Goal: Transaction & Acquisition: Download file/media

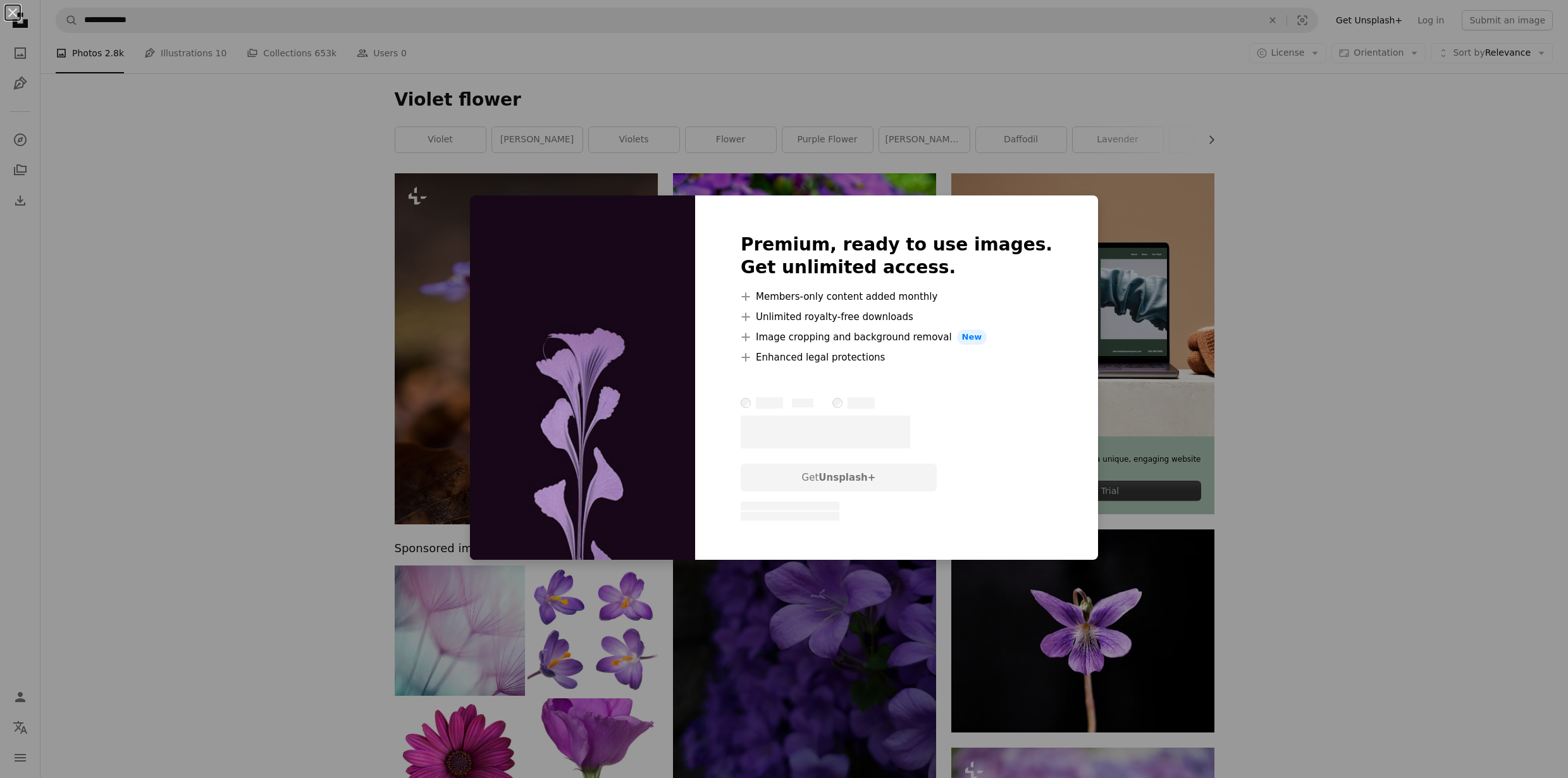
scroll to position [8978, 0]
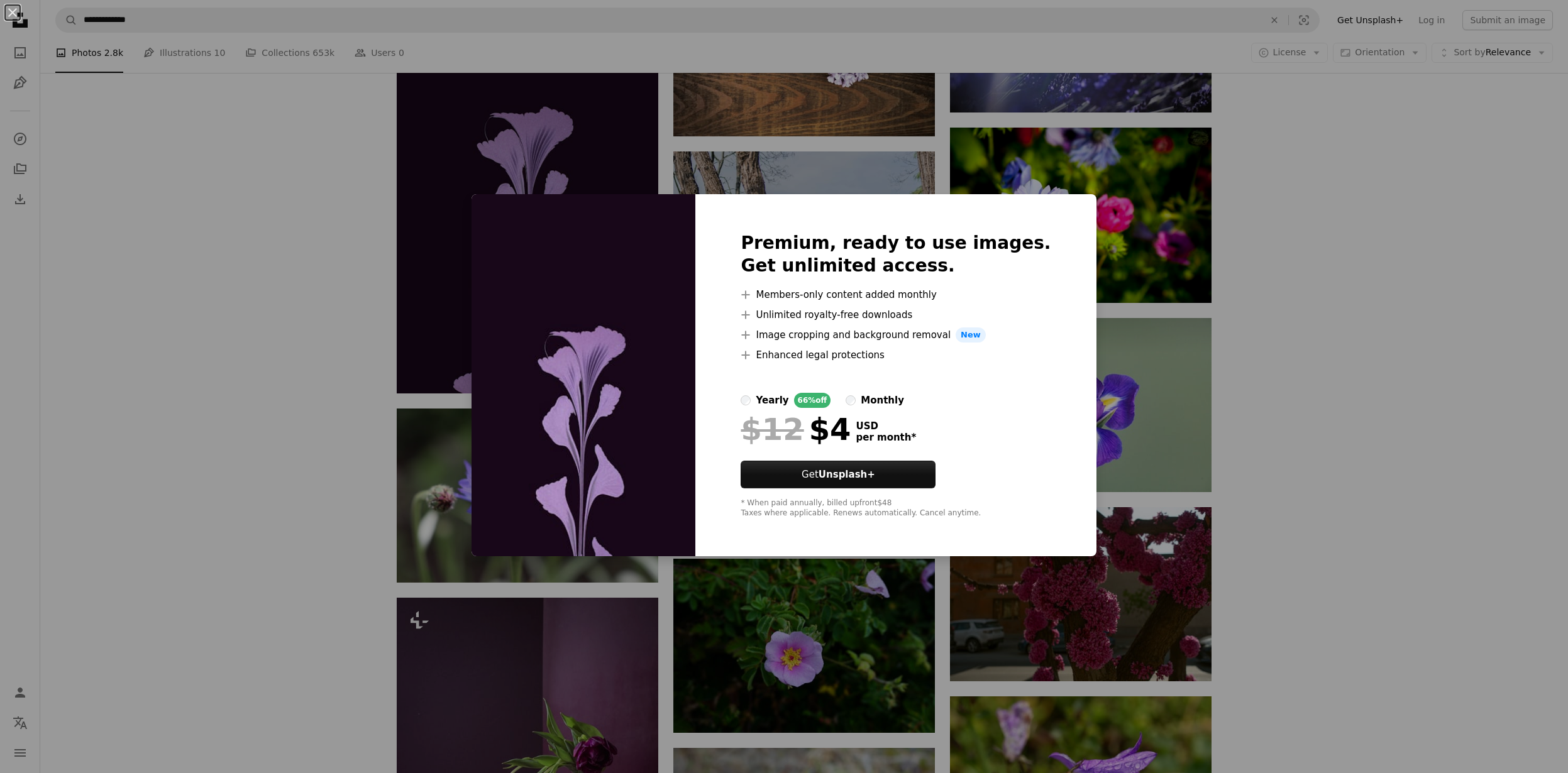
click at [1288, 193] on div "An X shape Premium, ready to use images. Get unlimited access. A plus sign Memb…" at bounding box center [784, 386] width 1568 height 773
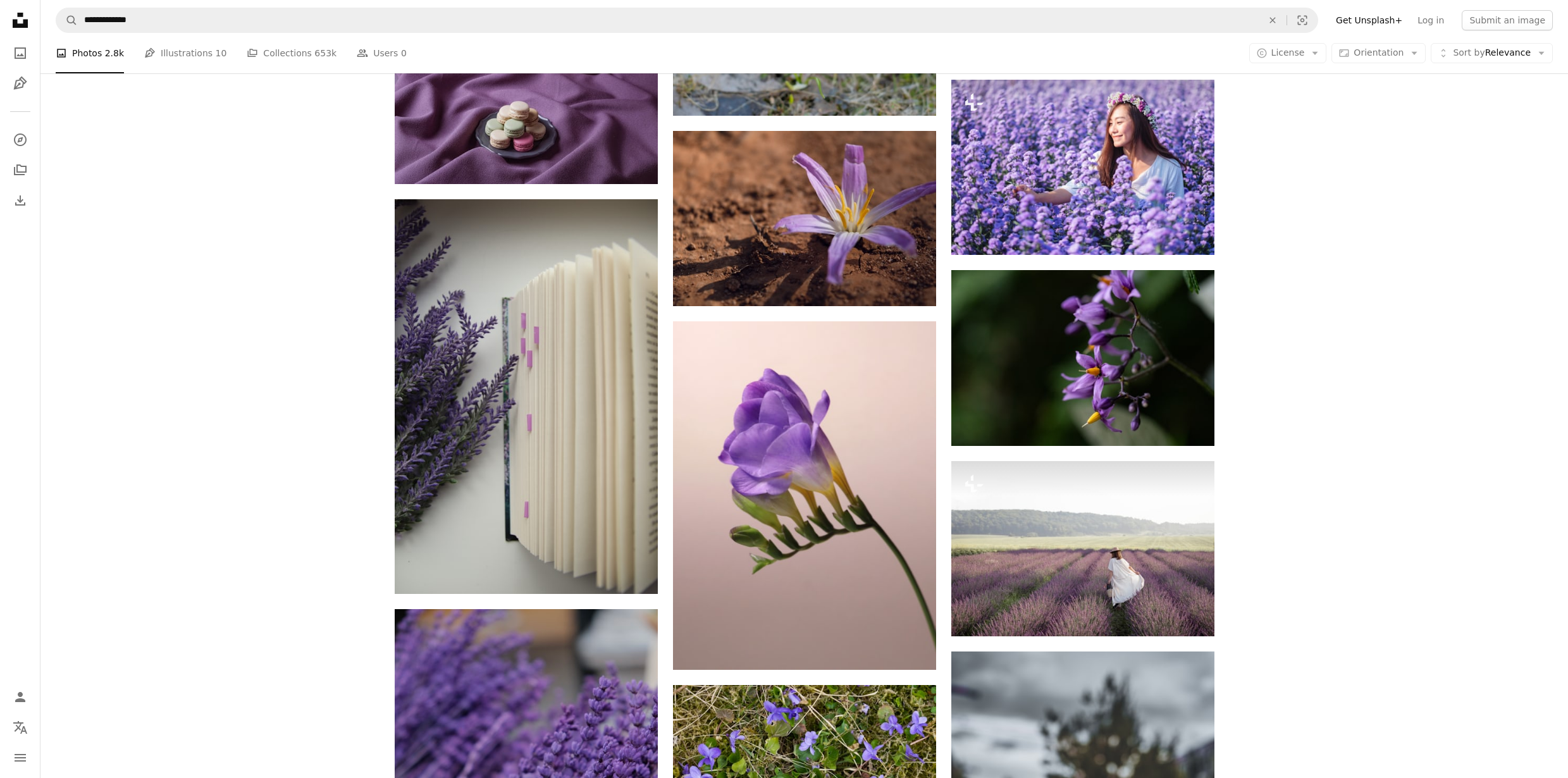
scroll to position [10037, 0]
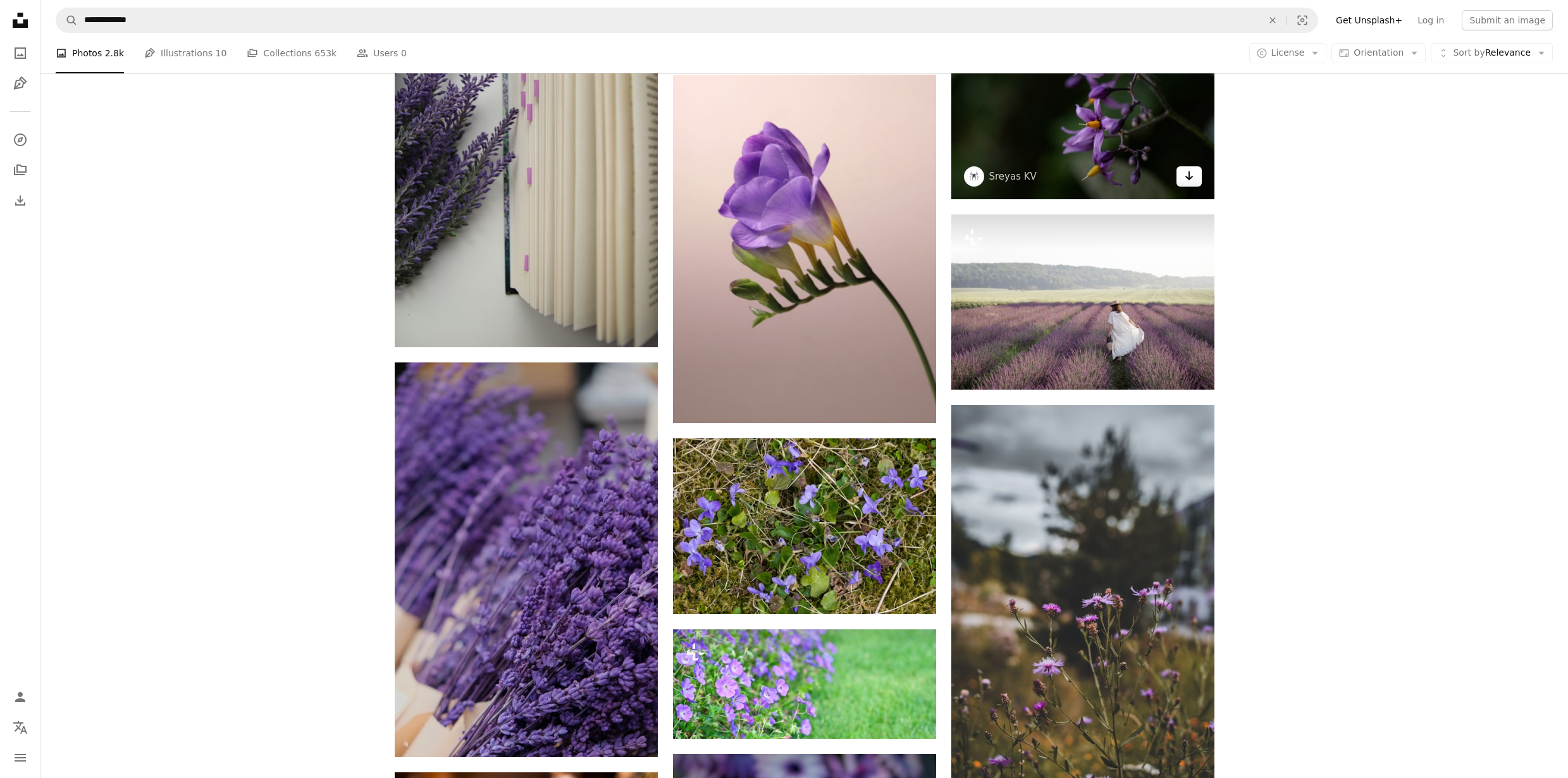
click at [1184, 182] on icon "Arrow pointing down" at bounding box center [1189, 175] width 10 height 15
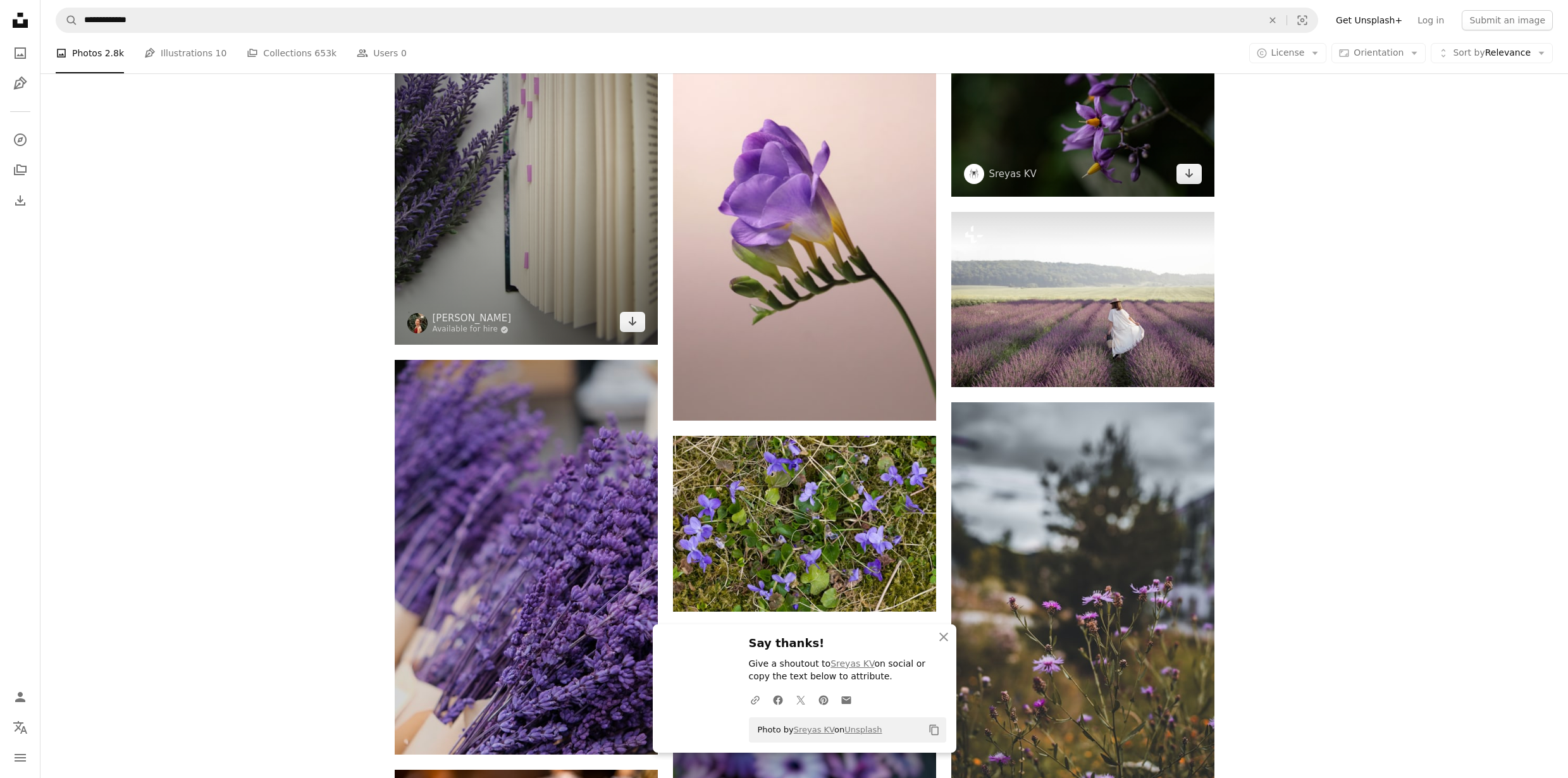
scroll to position [9876, 0]
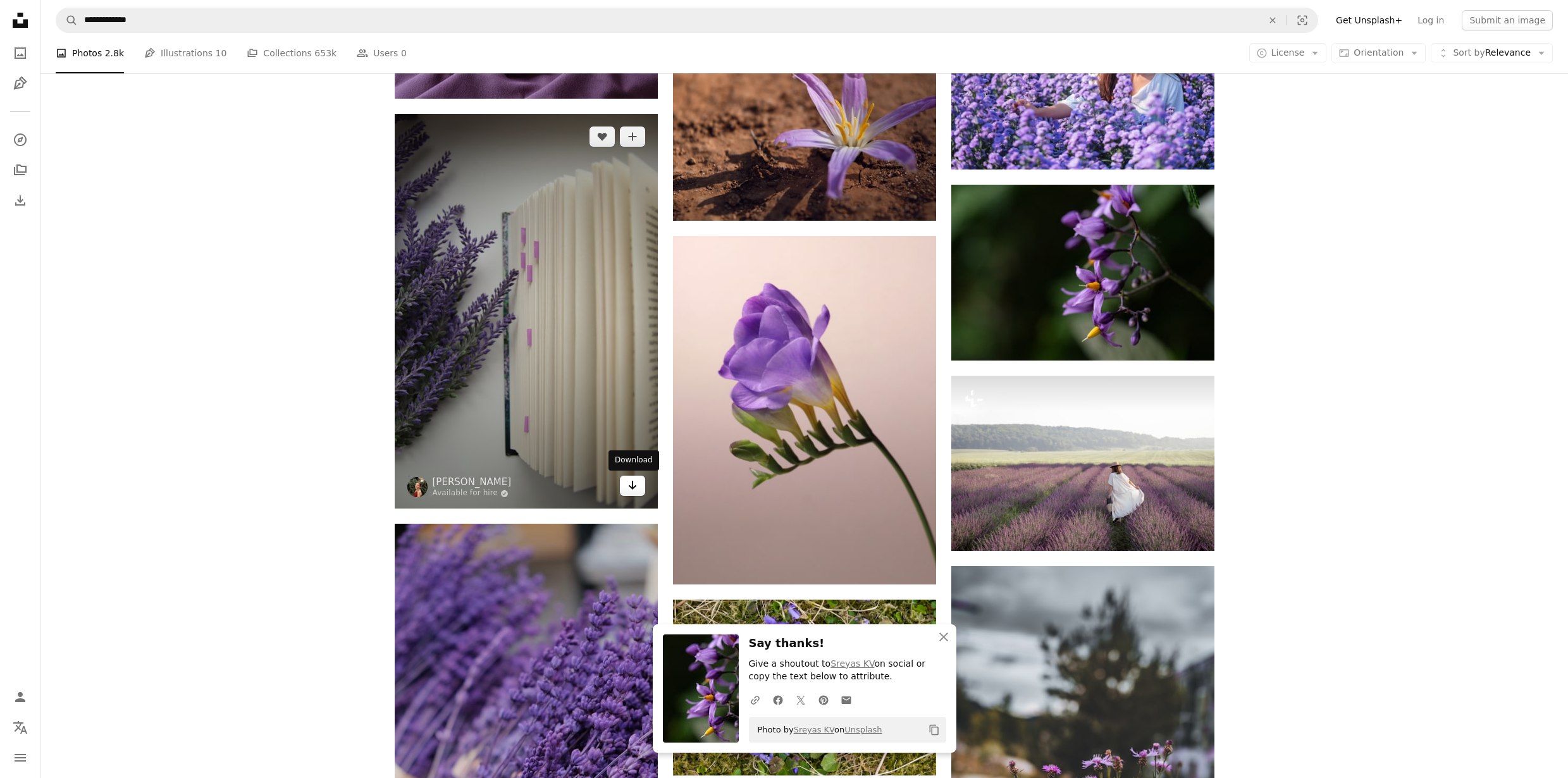
click at [630, 484] on icon "Arrow pointing down" at bounding box center [633, 484] width 10 height 15
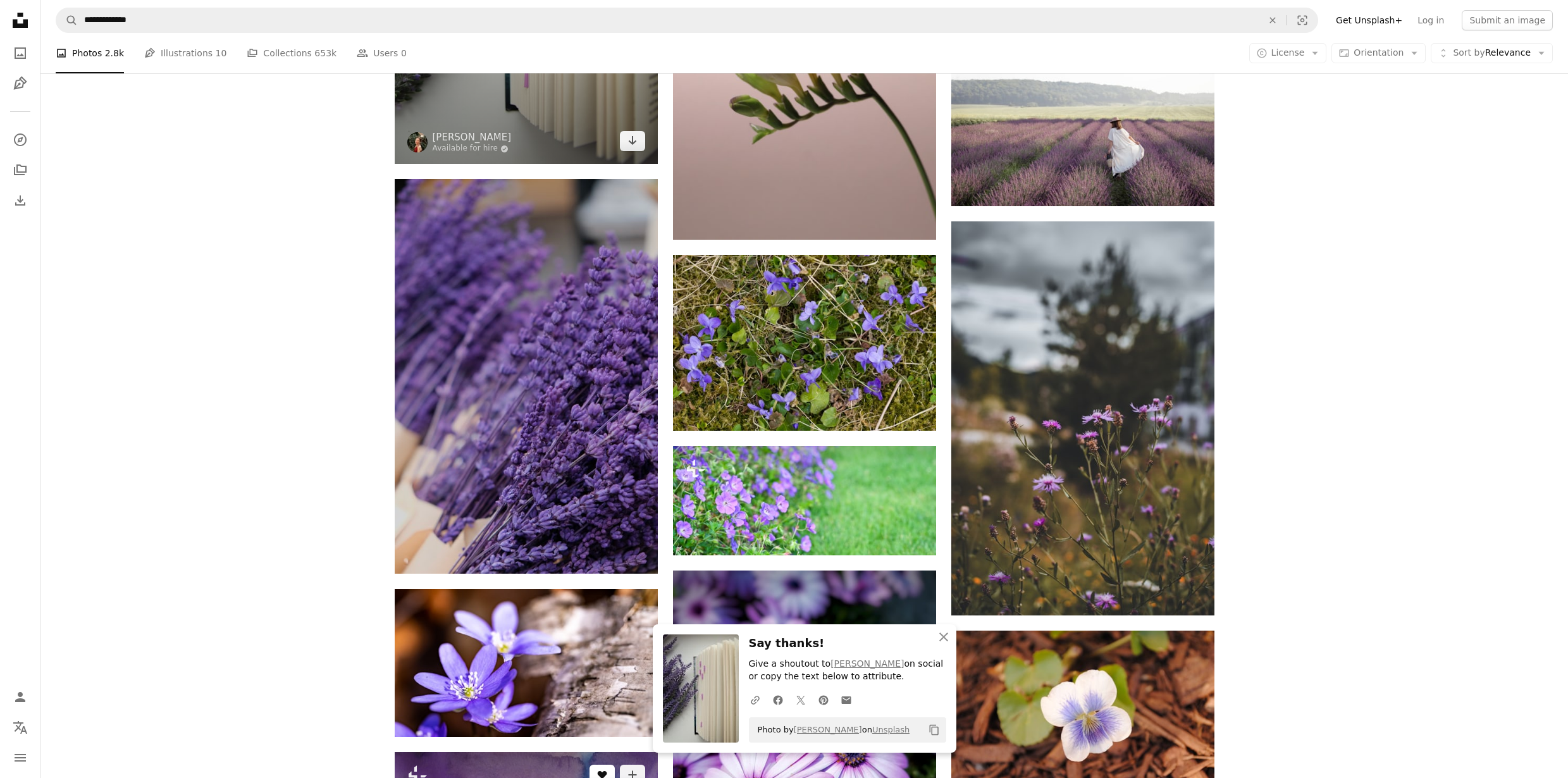
scroll to position [10495, 0]
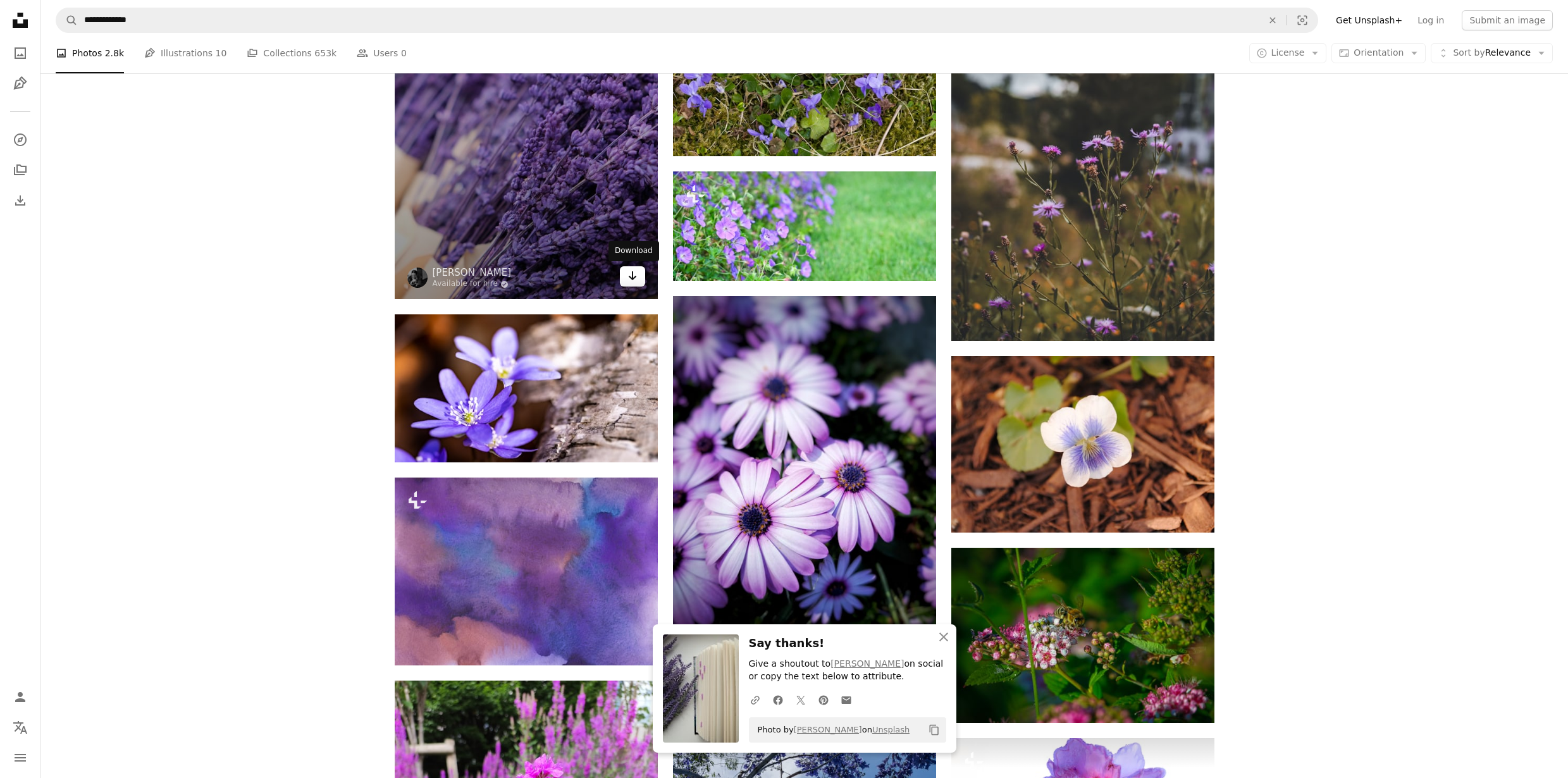
click at [634, 281] on icon "Arrow pointing down" at bounding box center [633, 275] width 10 height 15
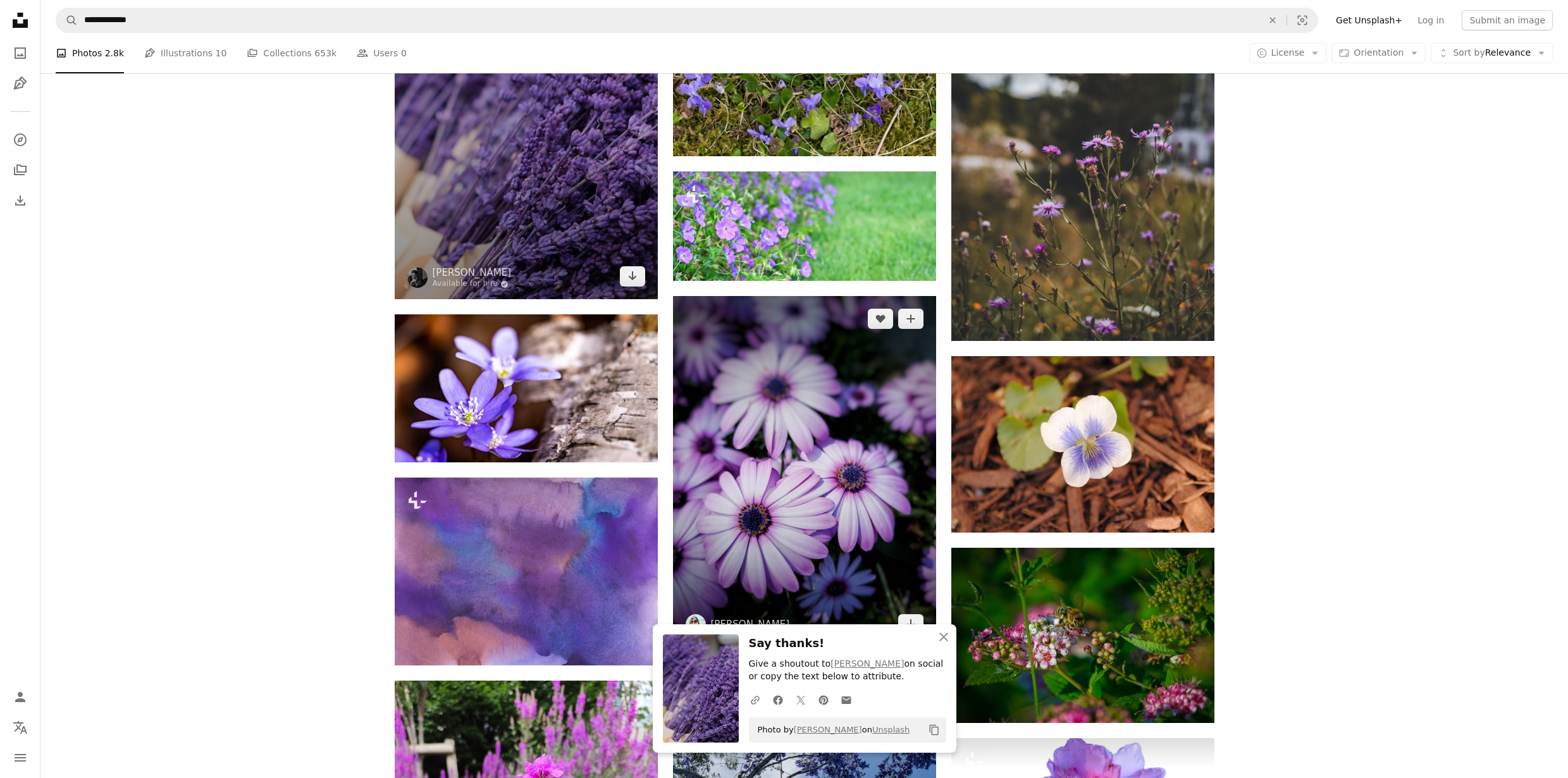
scroll to position [10748, 0]
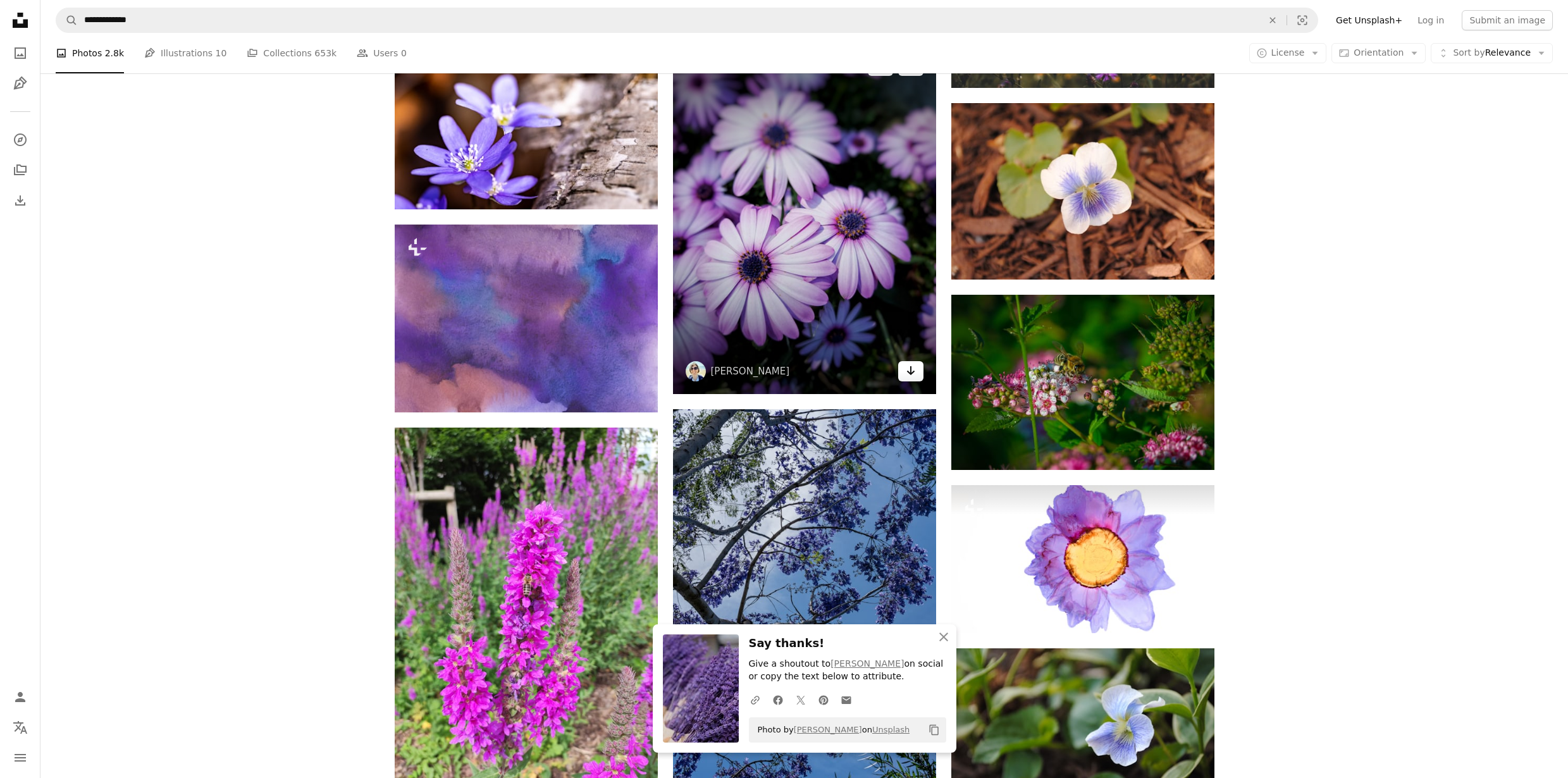
click at [913, 374] on icon "Arrow pointing down" at bounding box center [910, 370] width 10 height 15
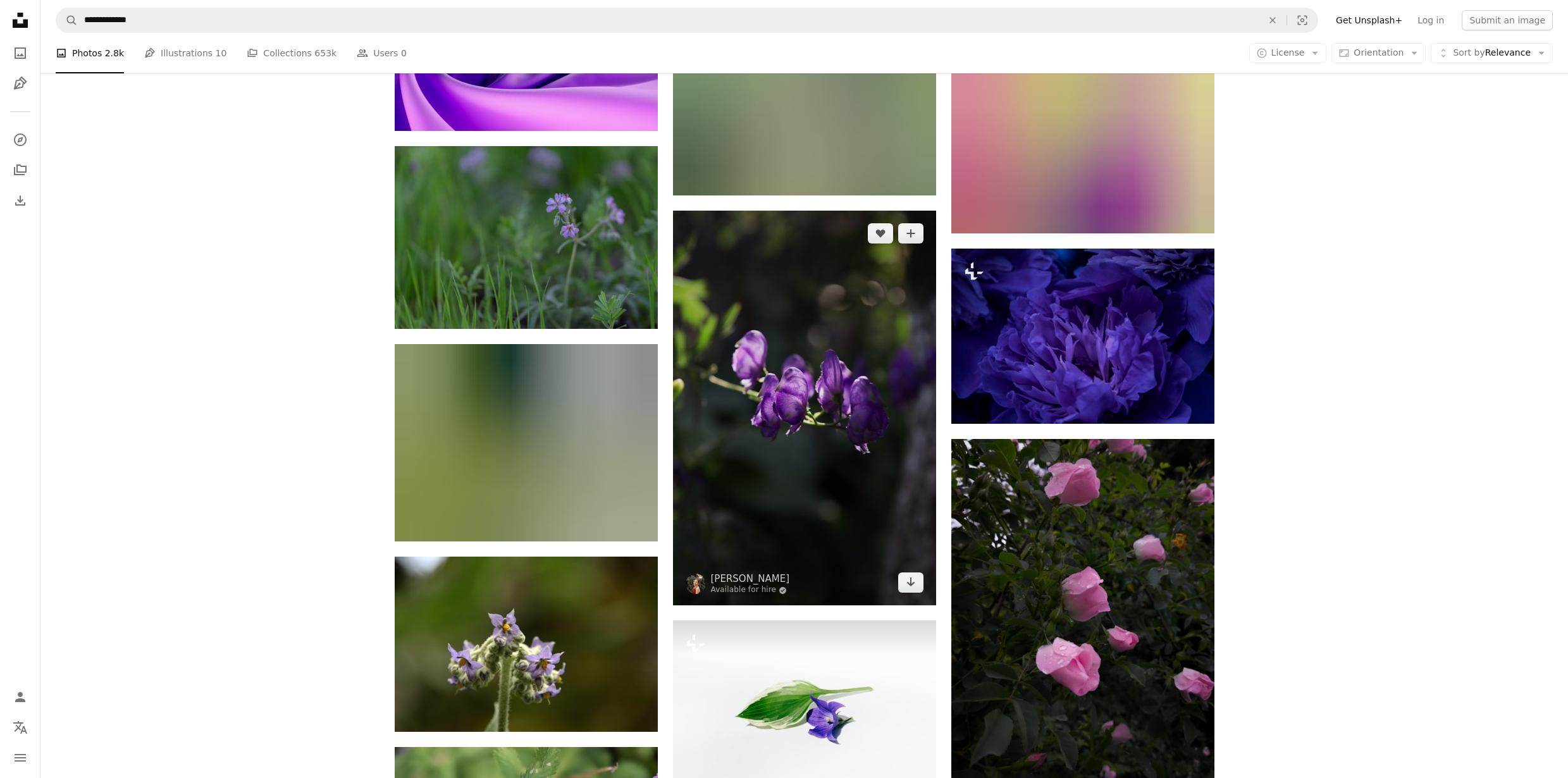
scroll to position [12079, 0]
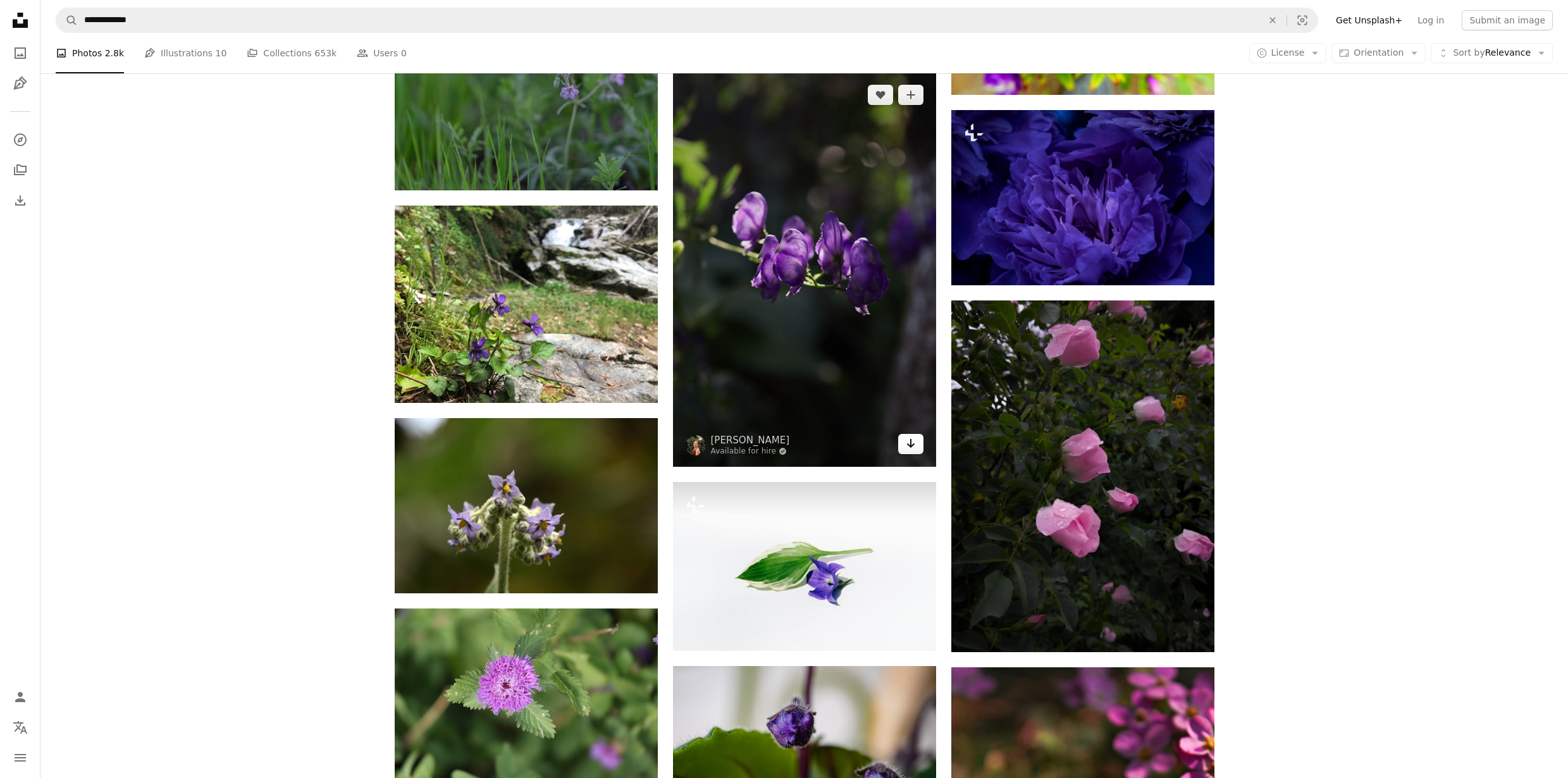
click at [910, 446] on icon "Download" at bounding box center [910, 443] width 9 height 9
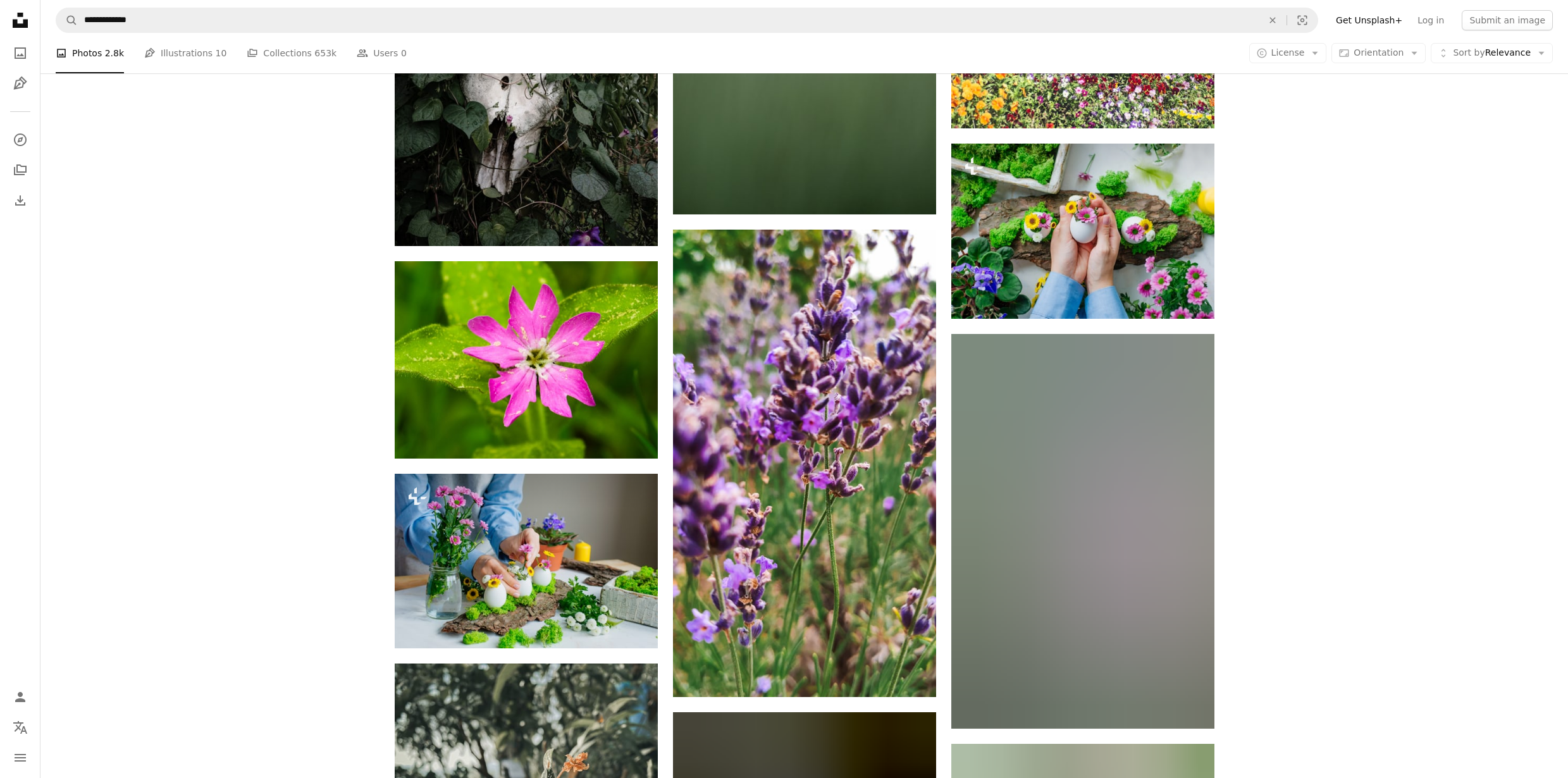
scroll to position [15350, 0]
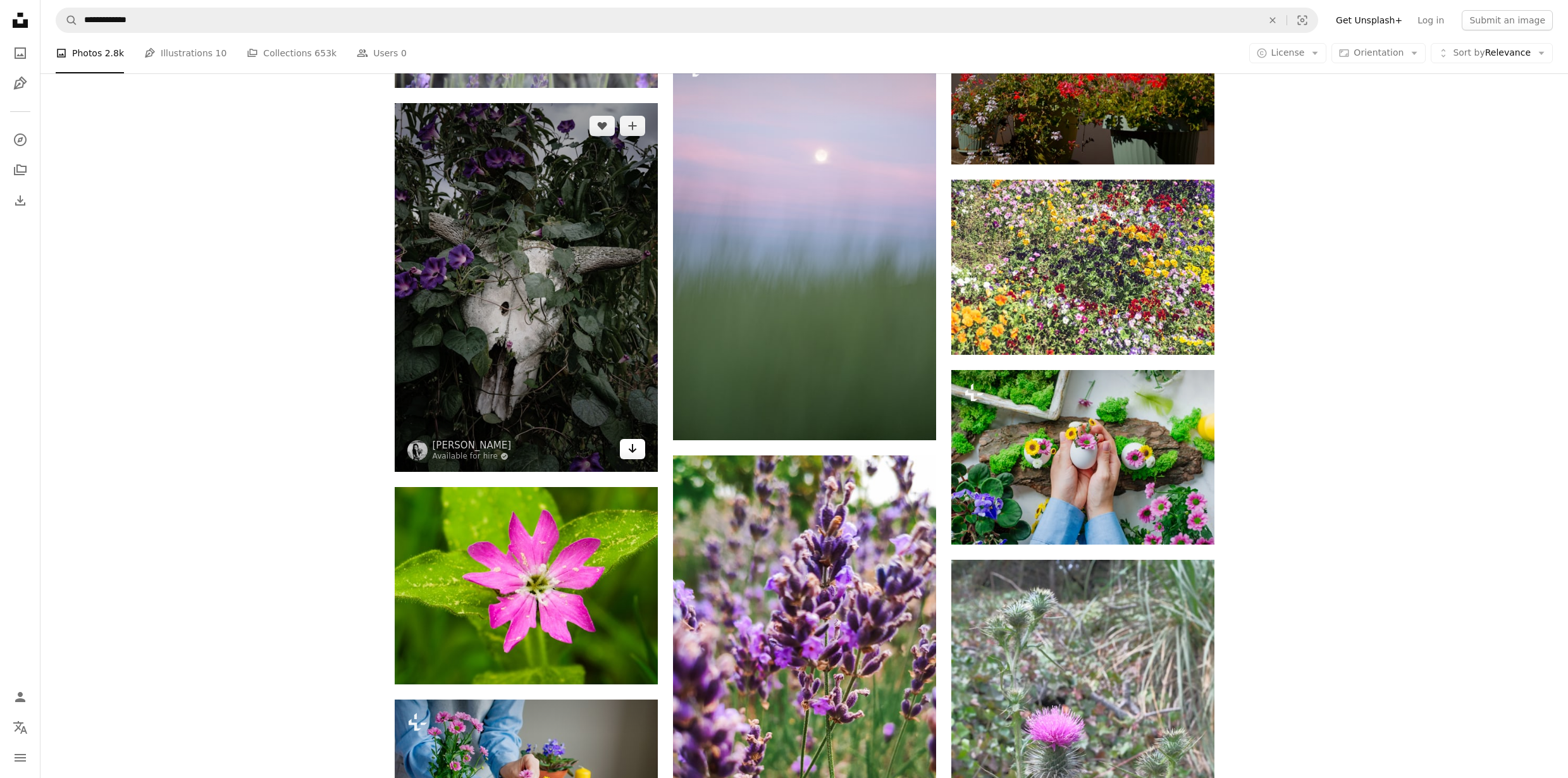
click at [636, 445] on icon "Arrow pointing down" at bounding box center [633, 448] width 10 height 15
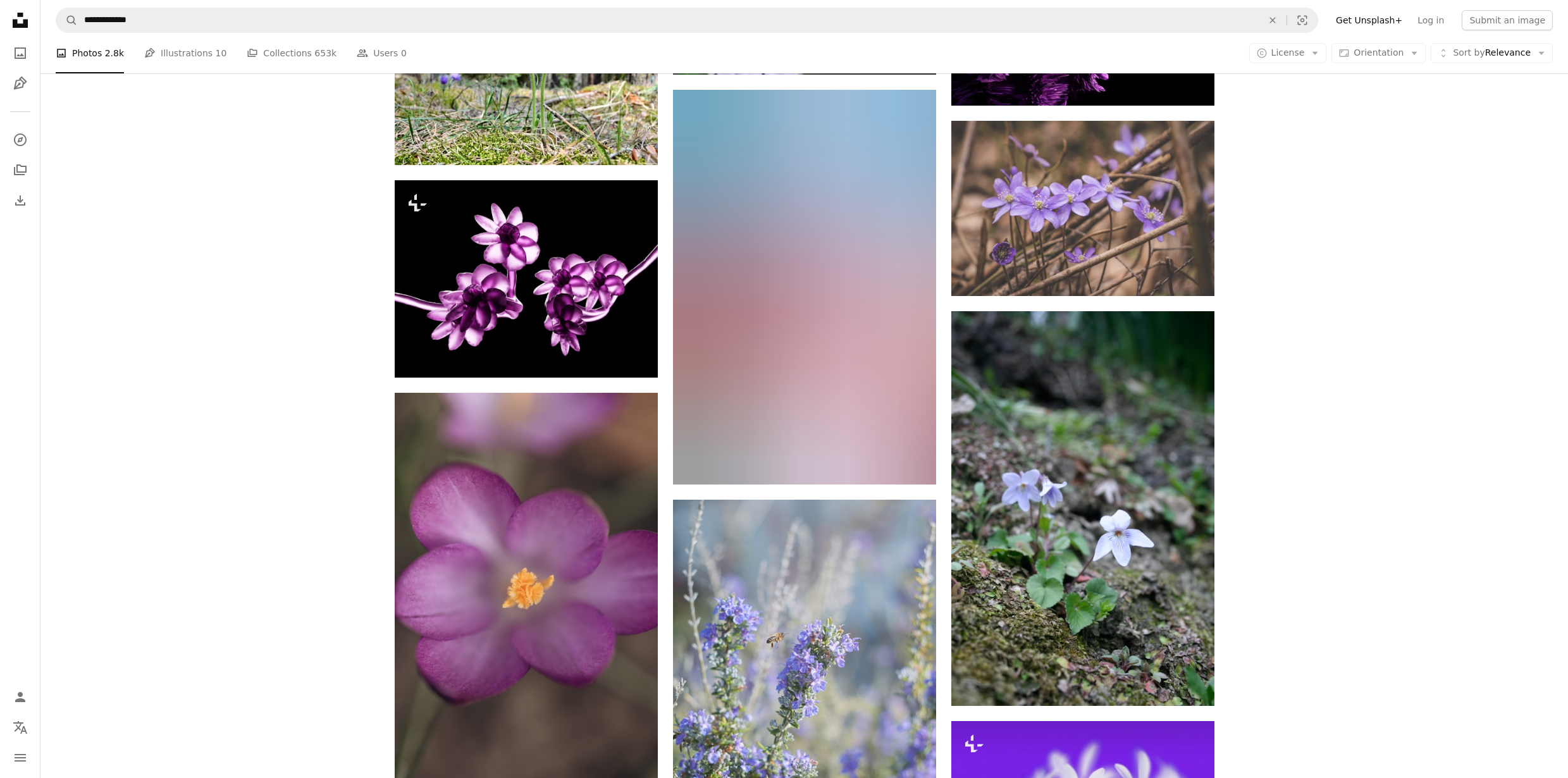
scroll to position [18053, 0]
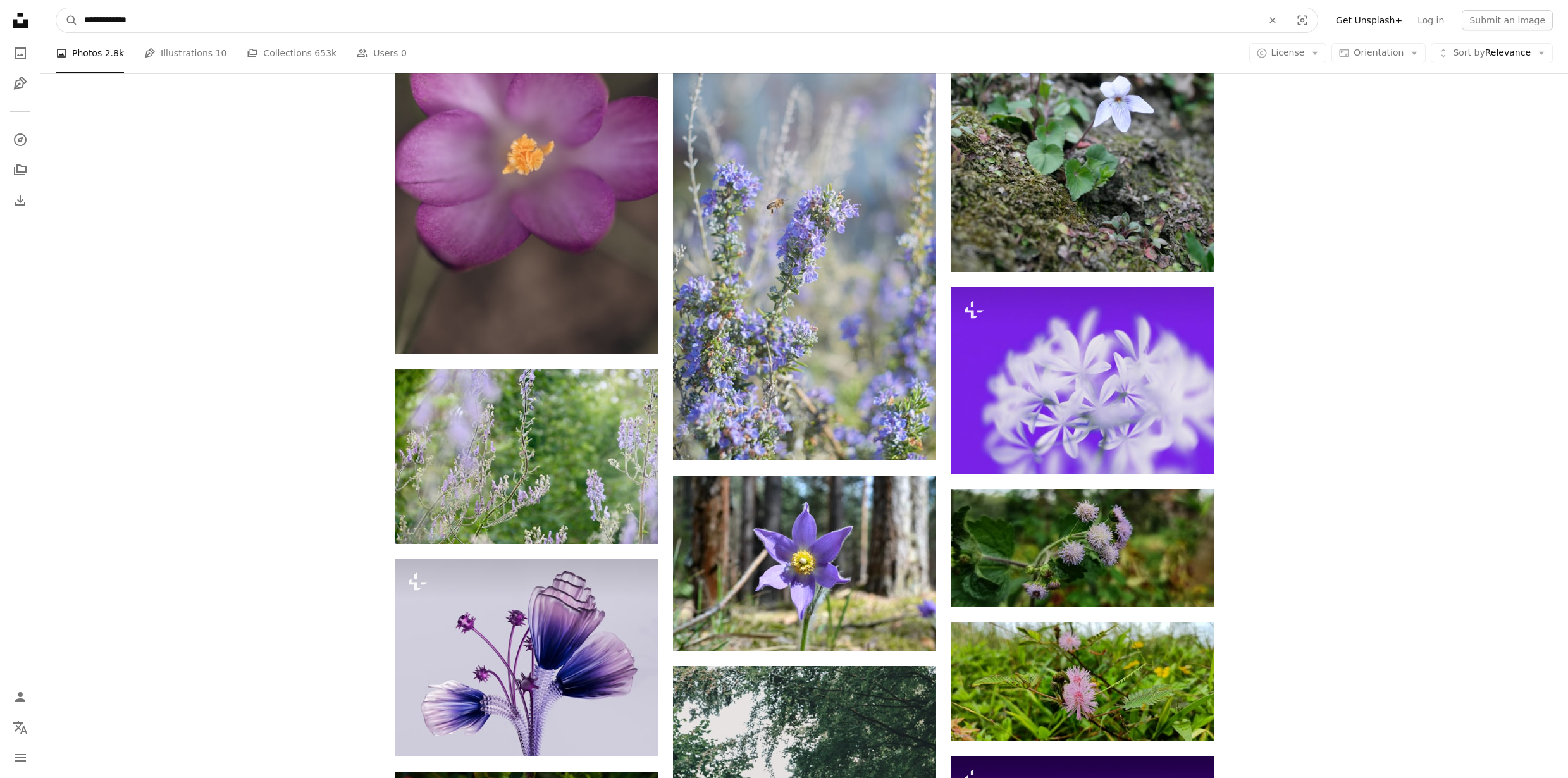
click at [237, 29] on input "**********" at bounding box center [668, 21] width 1180 height 24
click at [237, 28] on input "**********" at bounding box center [668, 21] width 1180 height 24
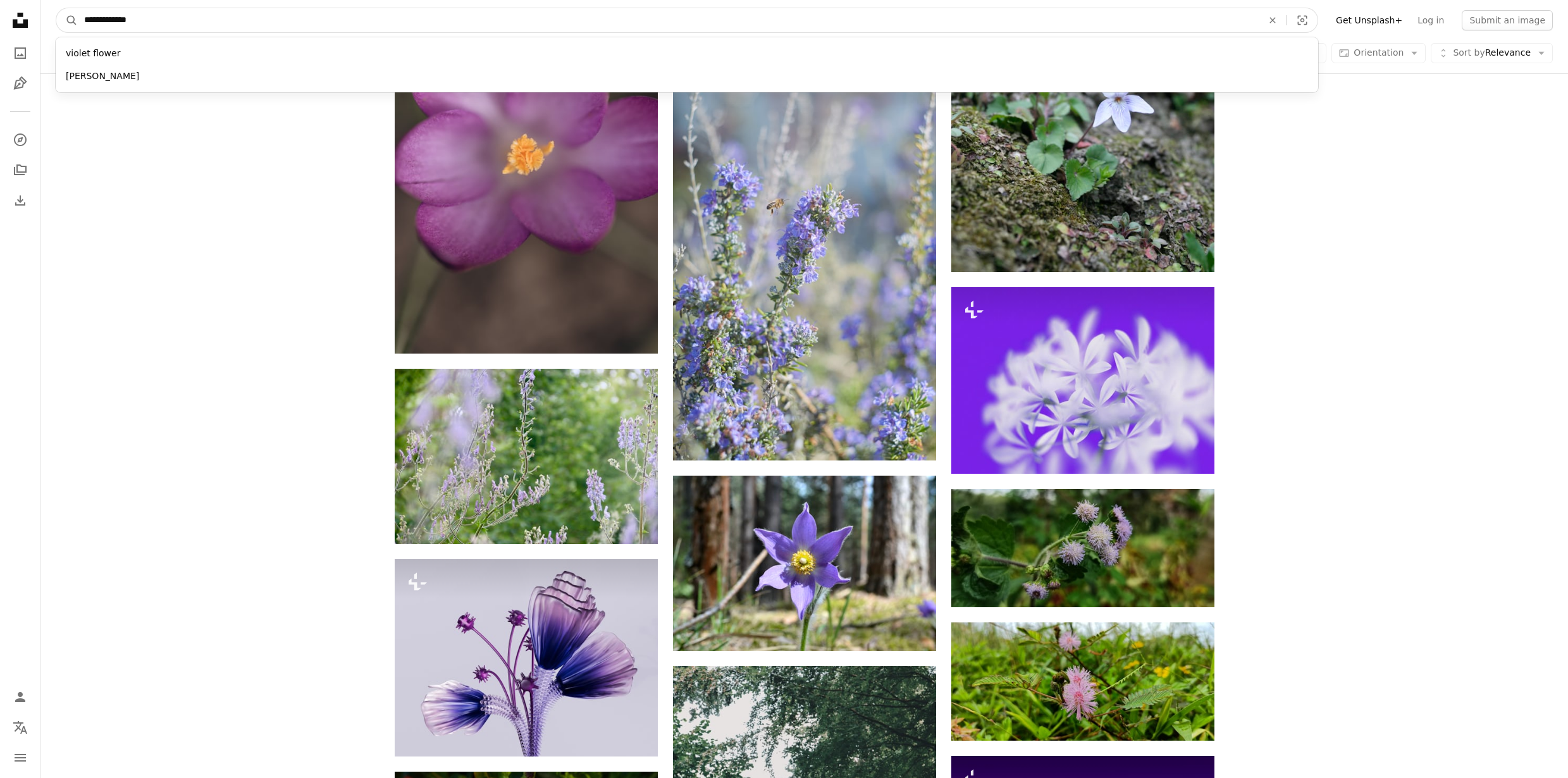
click at [237, 28] on input "**********" at bounding box center [668, 21] width 1180 height 24
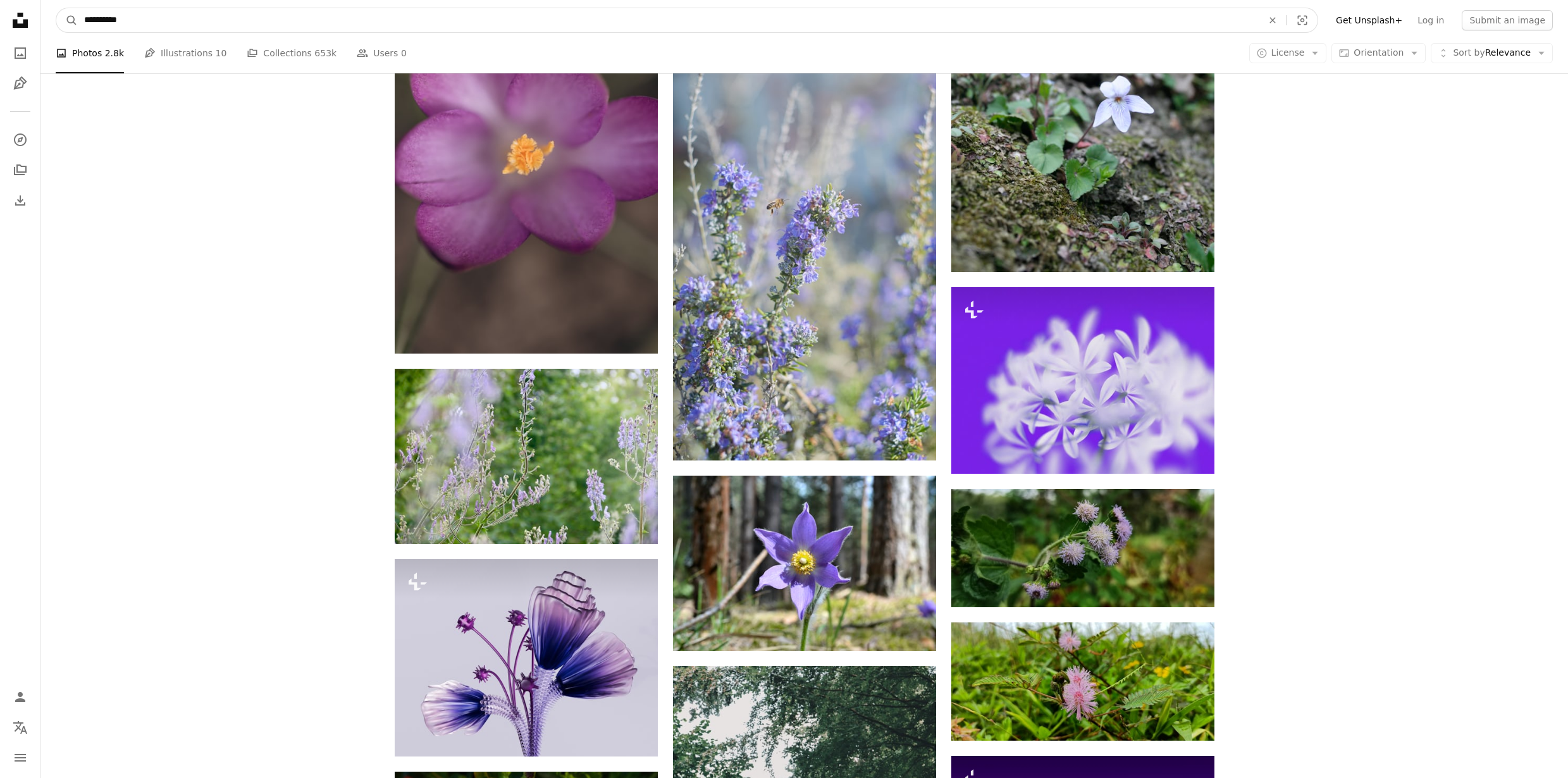
type input "**********"
click button "A magnifying glass" at bounding box center [67, 21] width 21 height 24
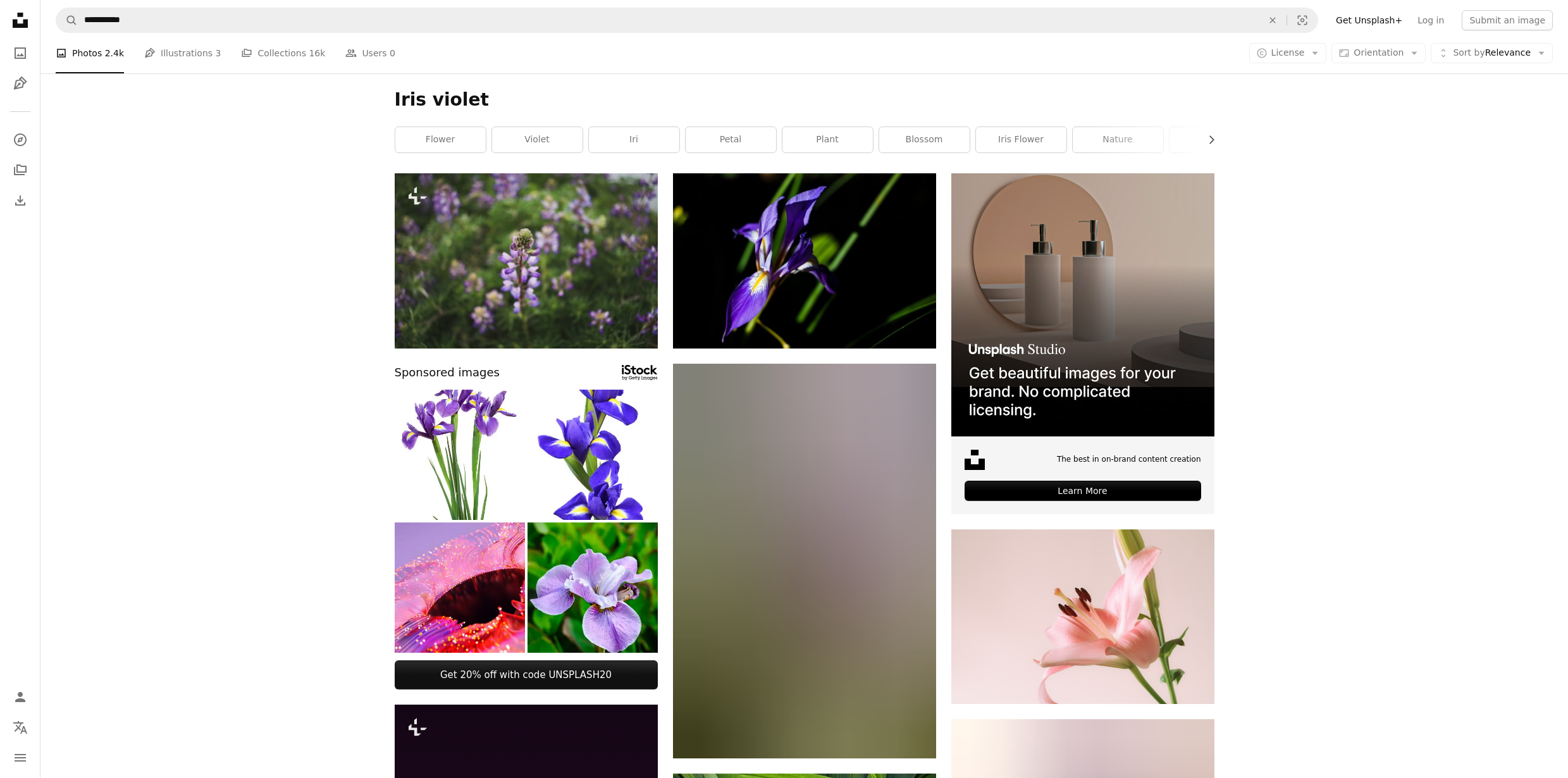
scroll to position [3, 0]
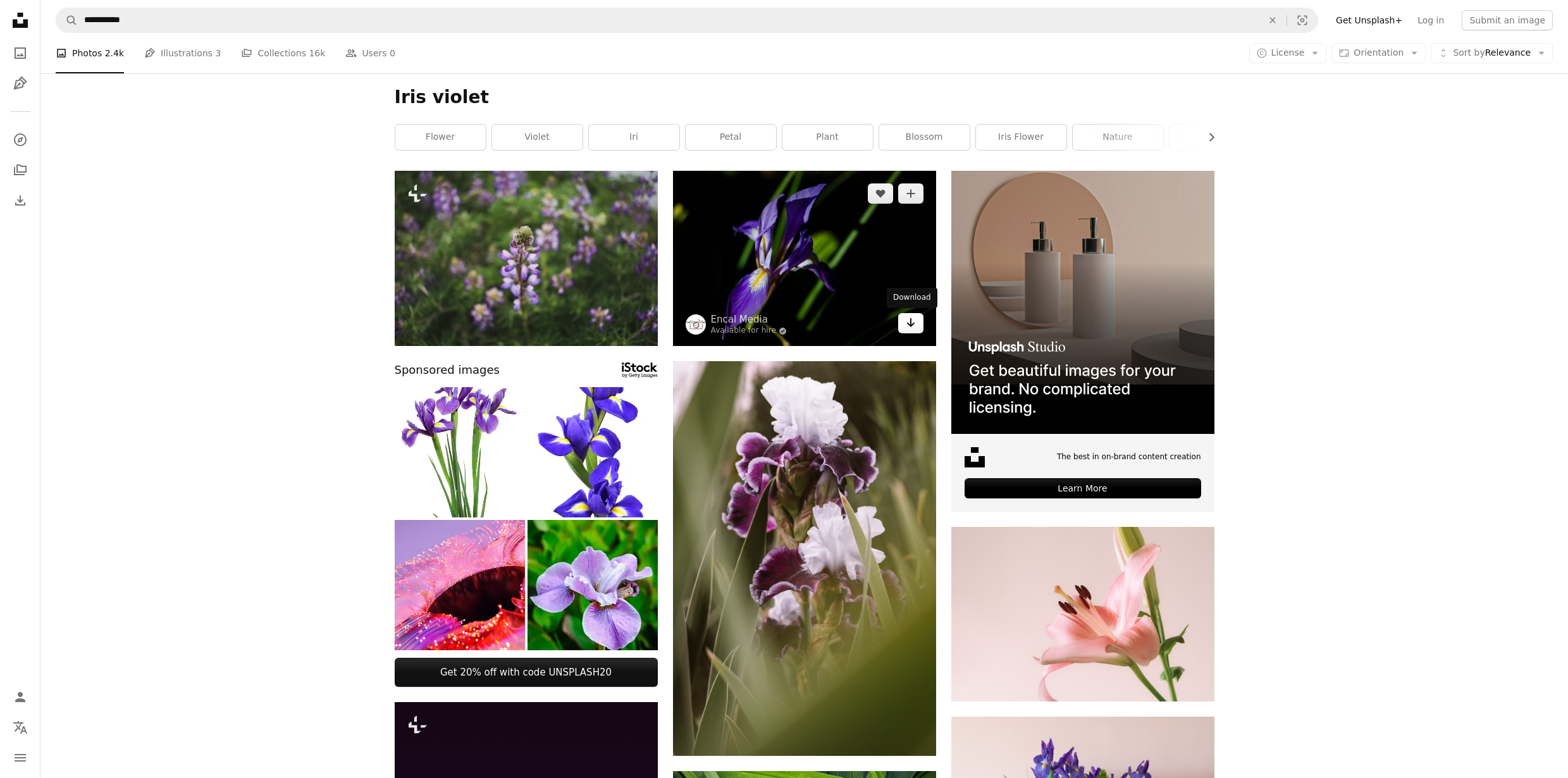
click at [903, 321] on link "Arrow pointing down" at bounding box center [911, 323] width 26 height 20
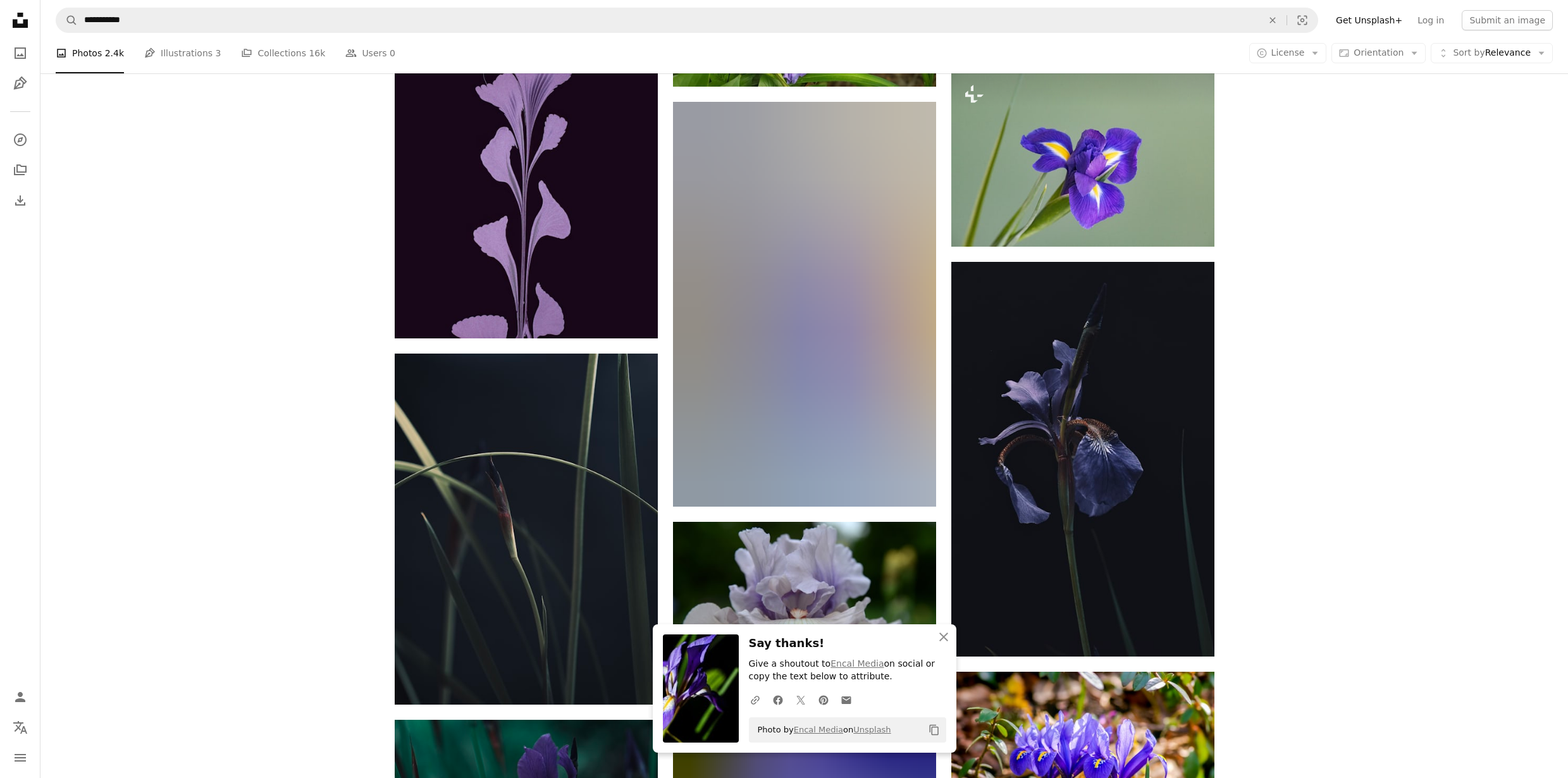
scroll to position [933, 0]
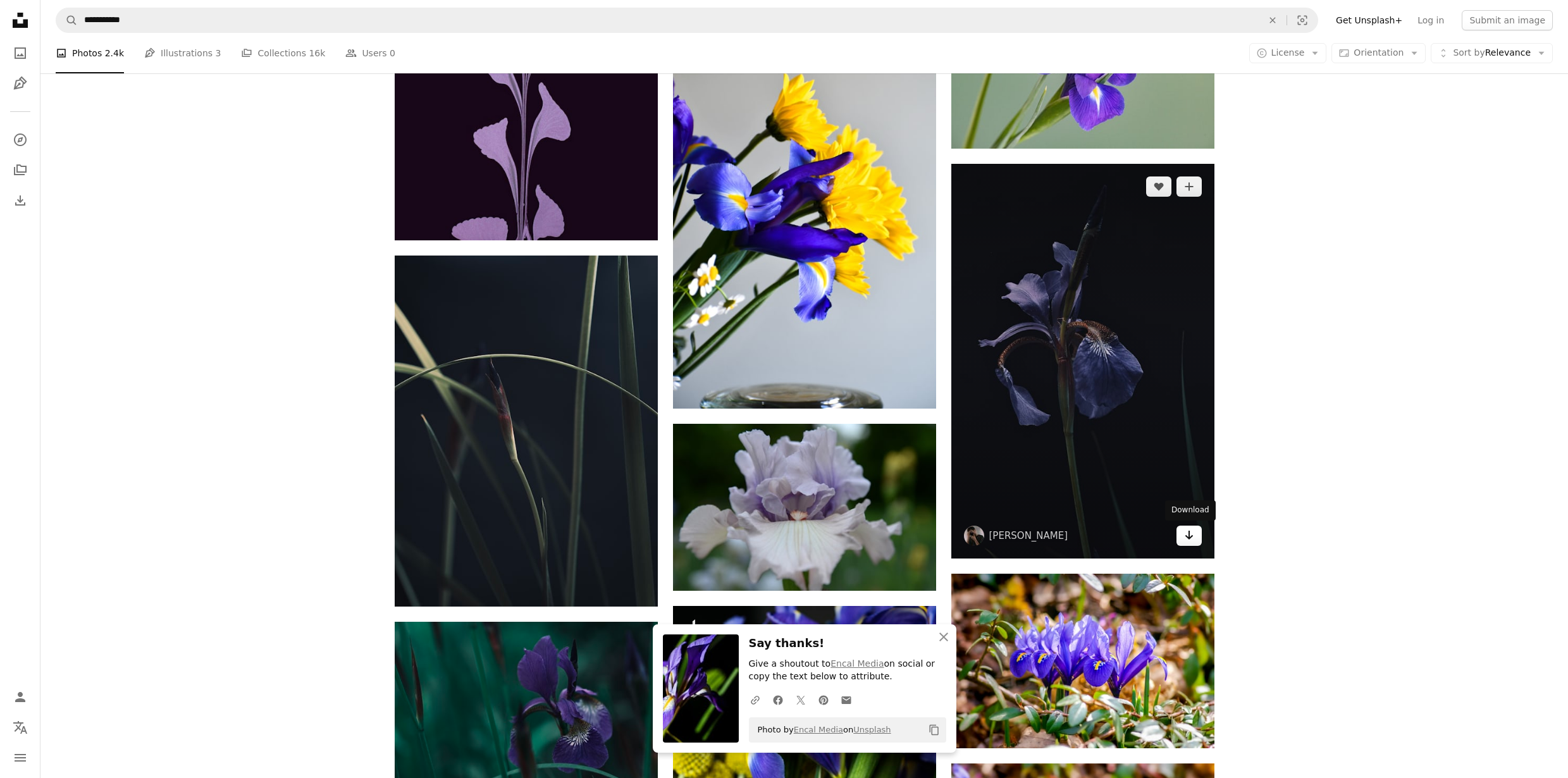
click at [1185, 536] on icon "Arrow pointing down" at bounding box center [1189, 534] width 10 height 15
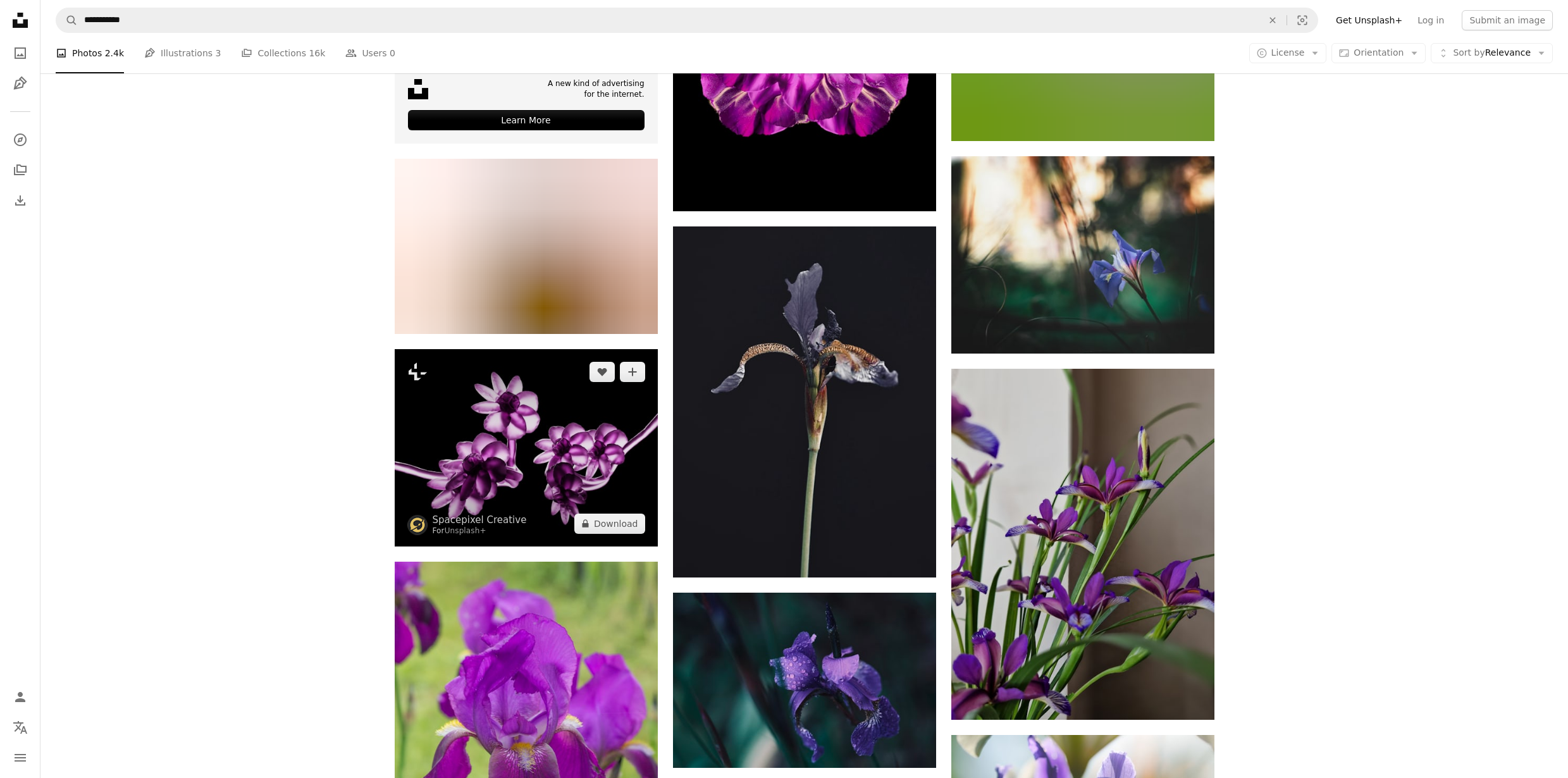
scroll to position [2861, 0]
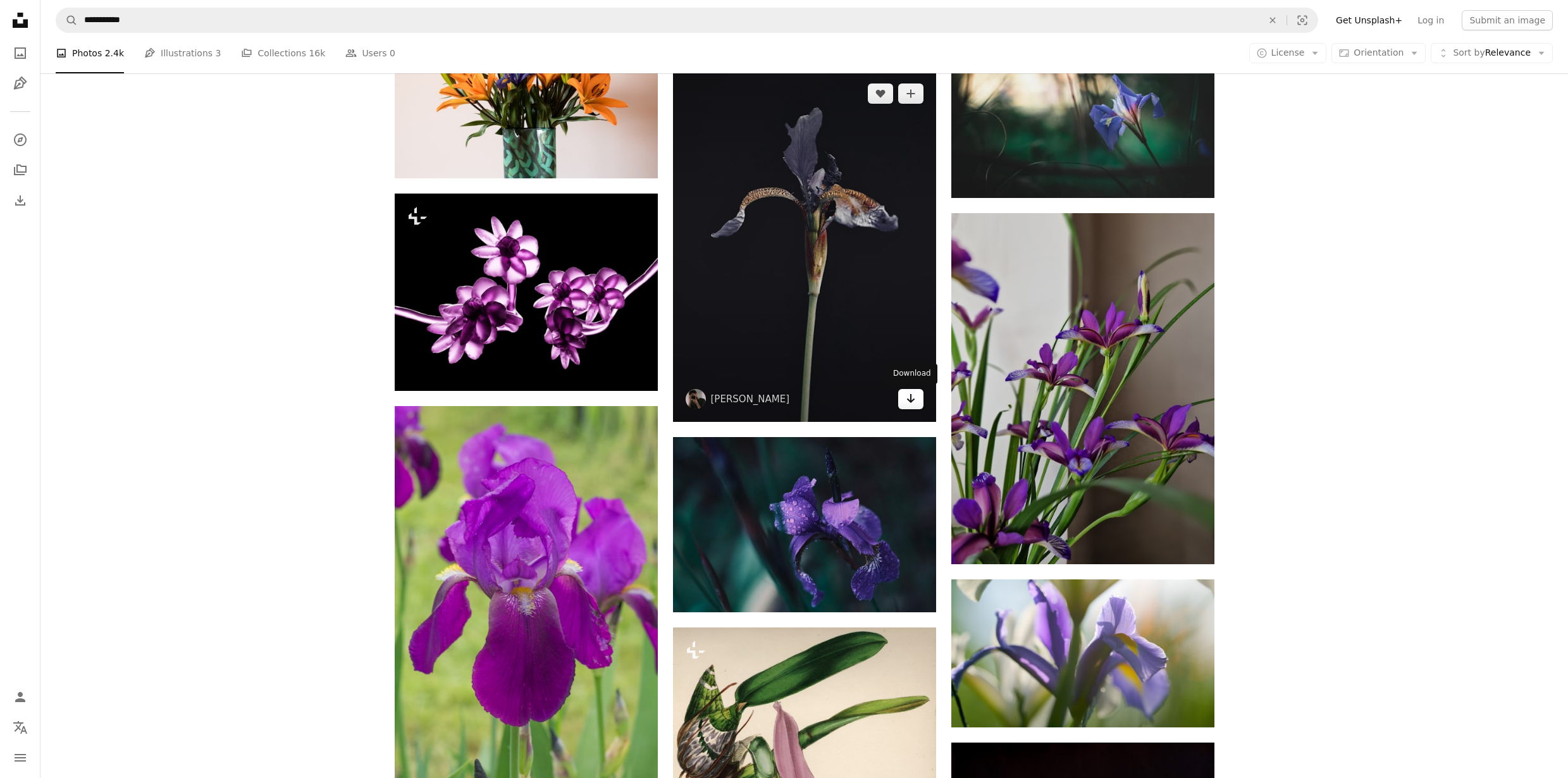
click at [914, 393] on icon "Arrow pointing down" at bounding box center [910, 398] width 10 height 15
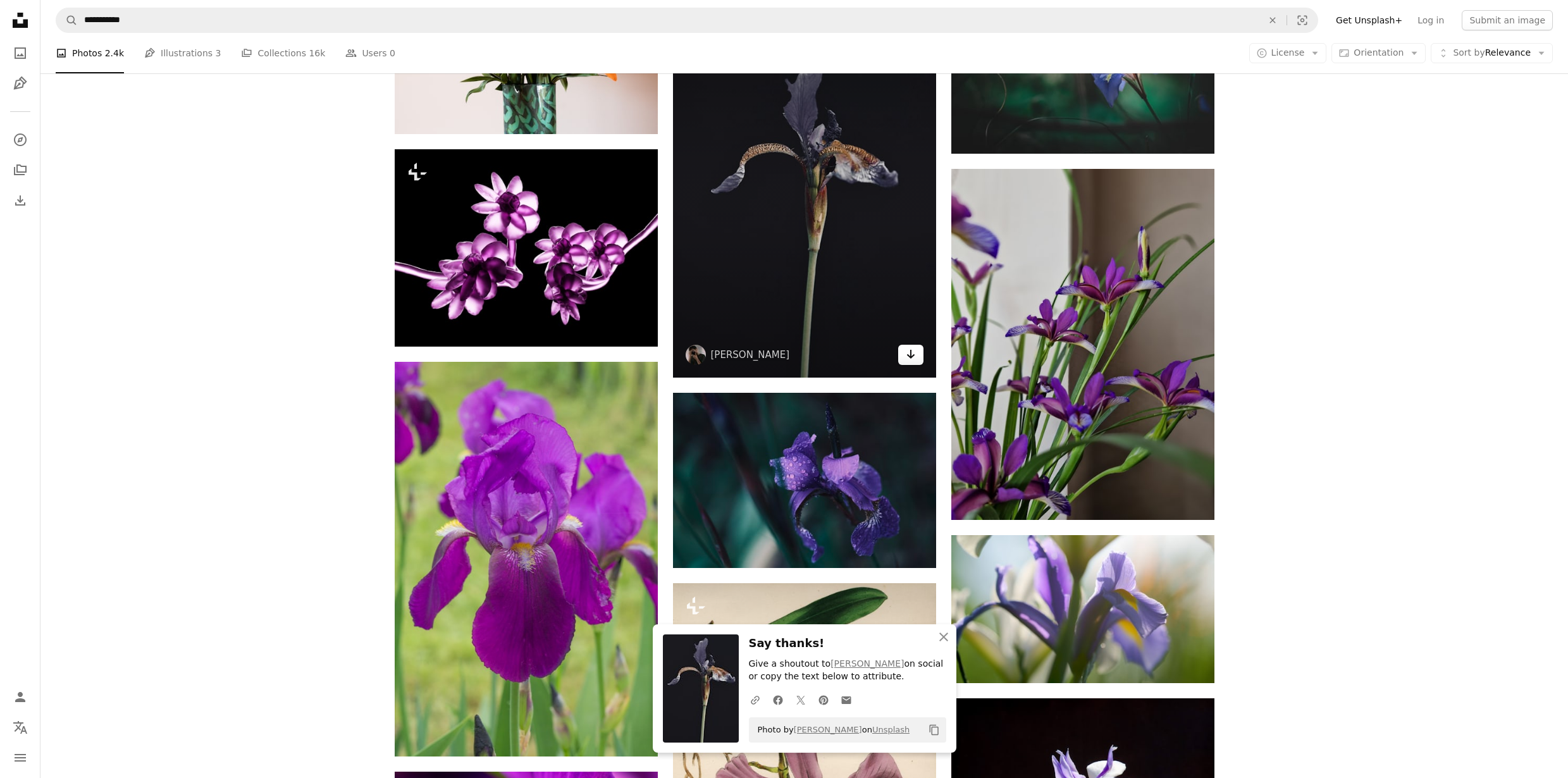
scroll to position [2963, 0]
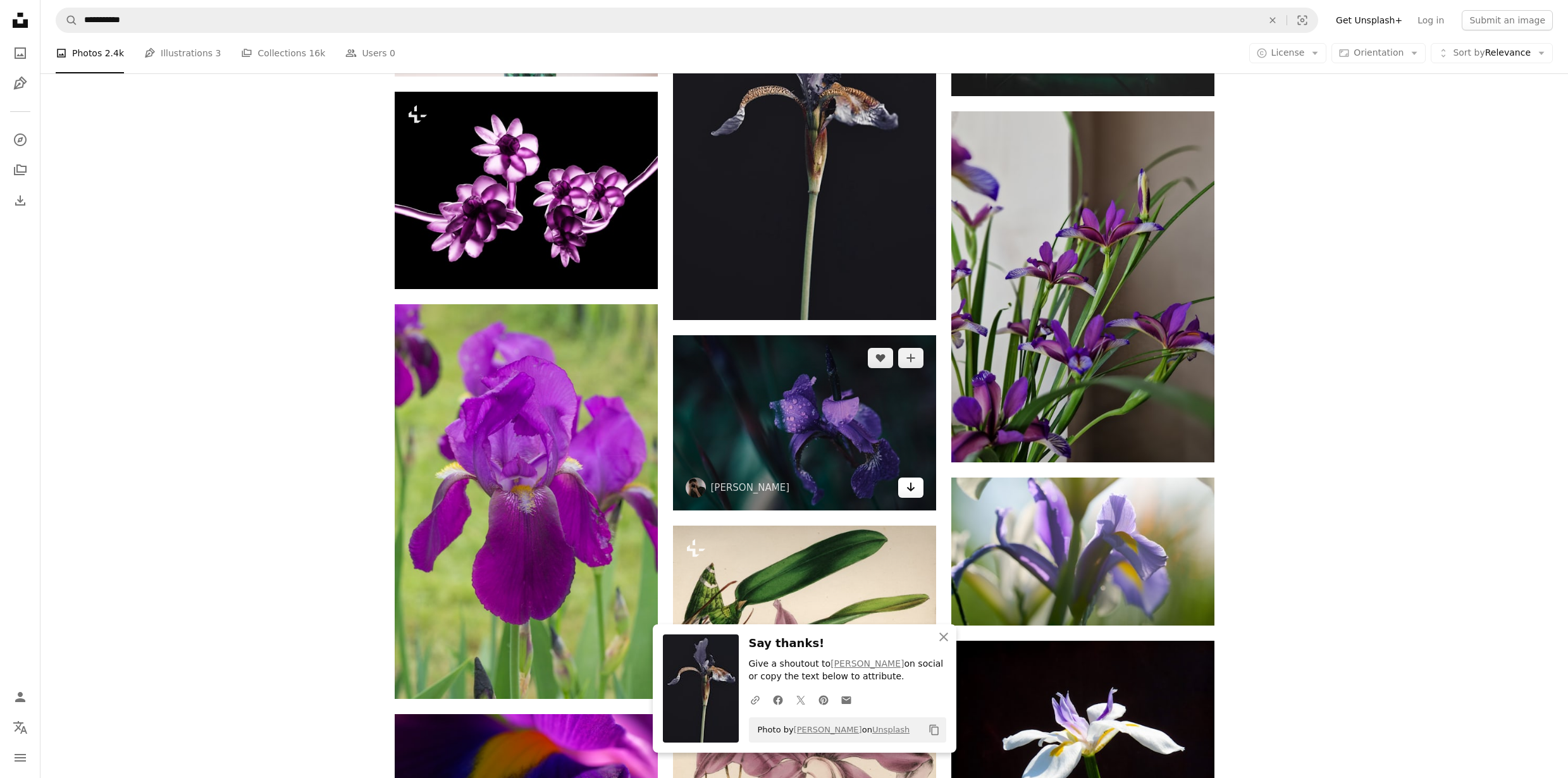
click at [905, 491] on icon "Arrow pointing down" at bounding box center [910, 487] width 10 height 15
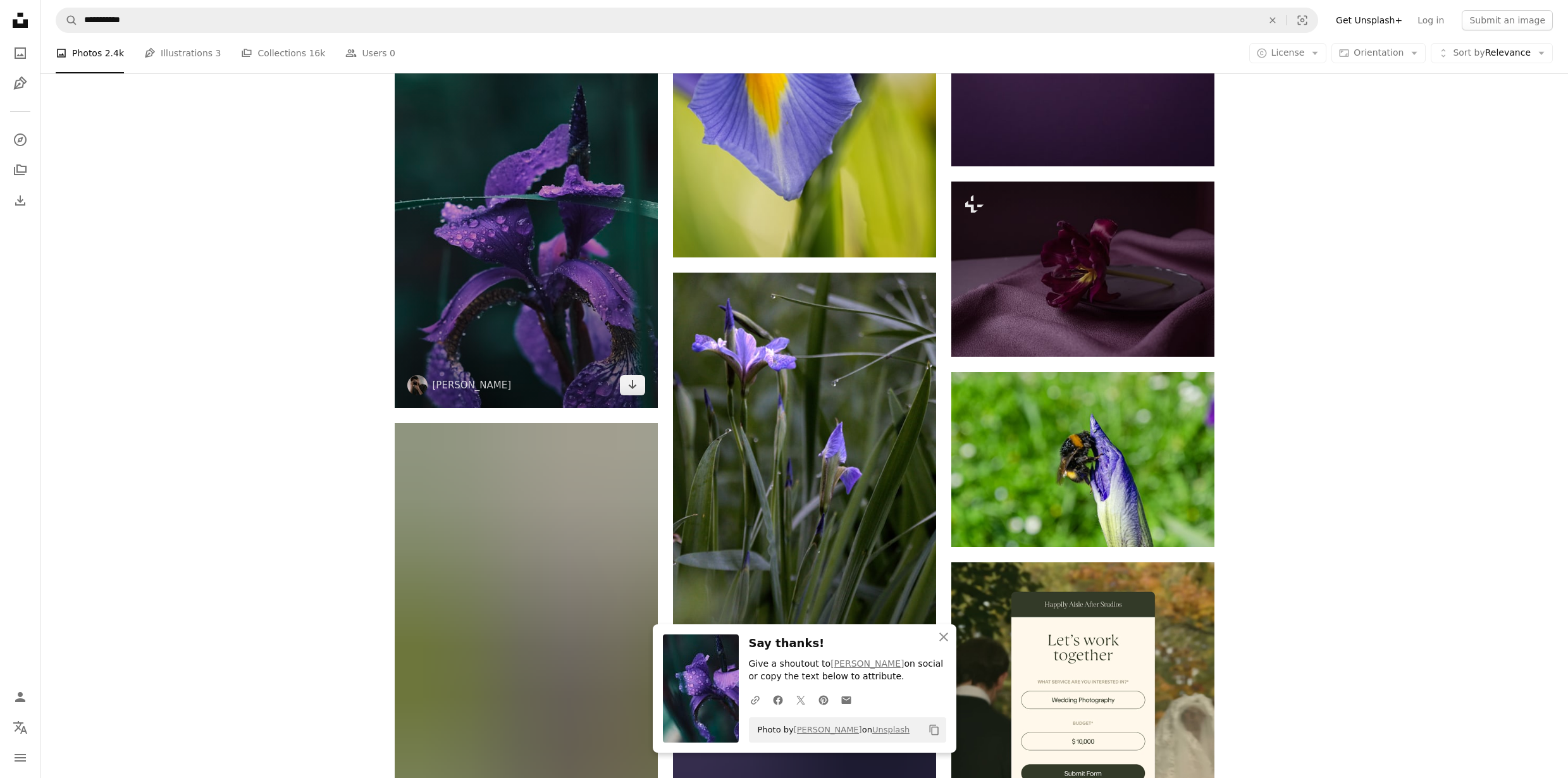
scroll to position [4054, 0]
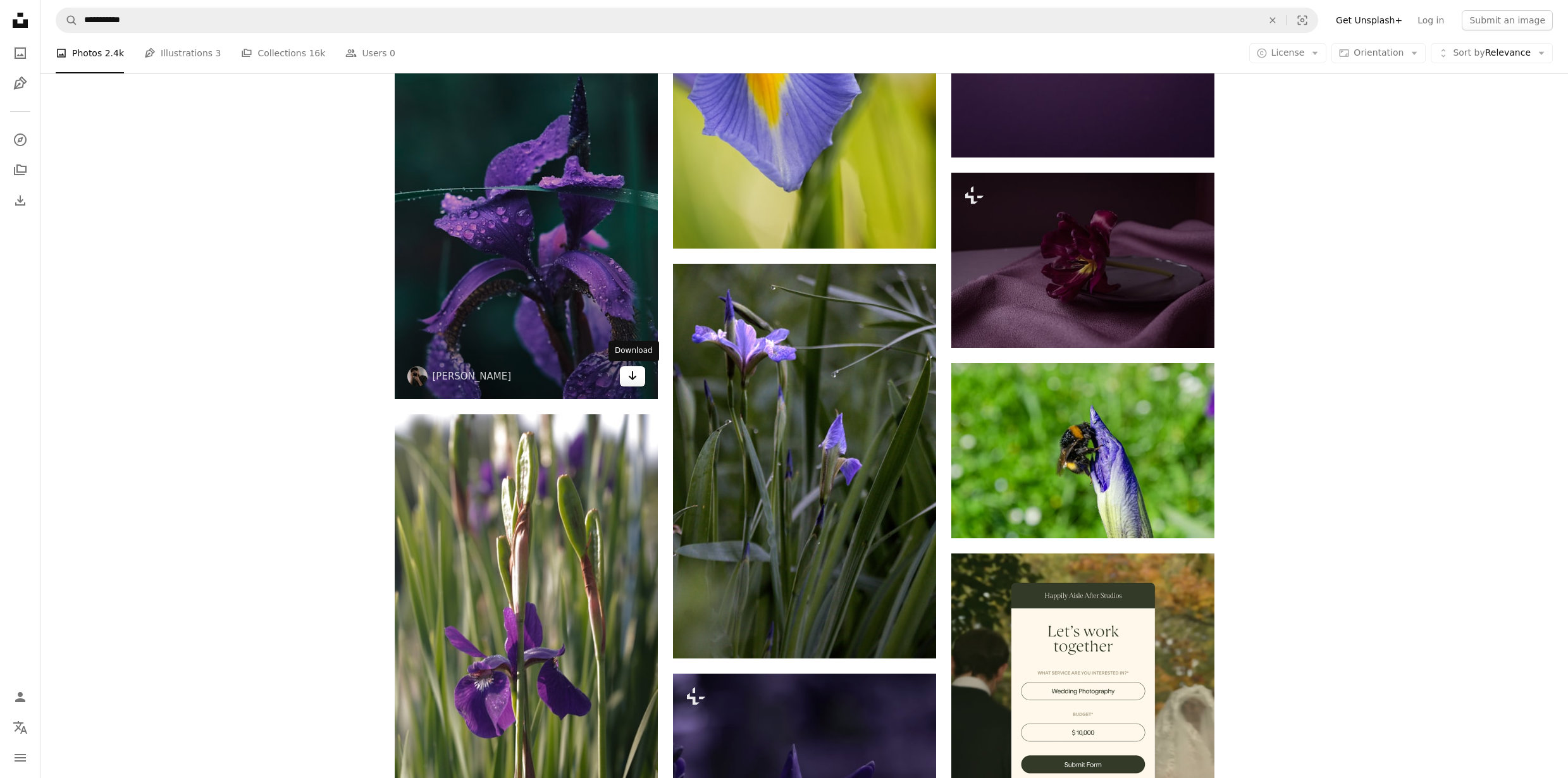
click at [634, 375] on icon "Download" at bounding box center [633, 375] width 9 height 9
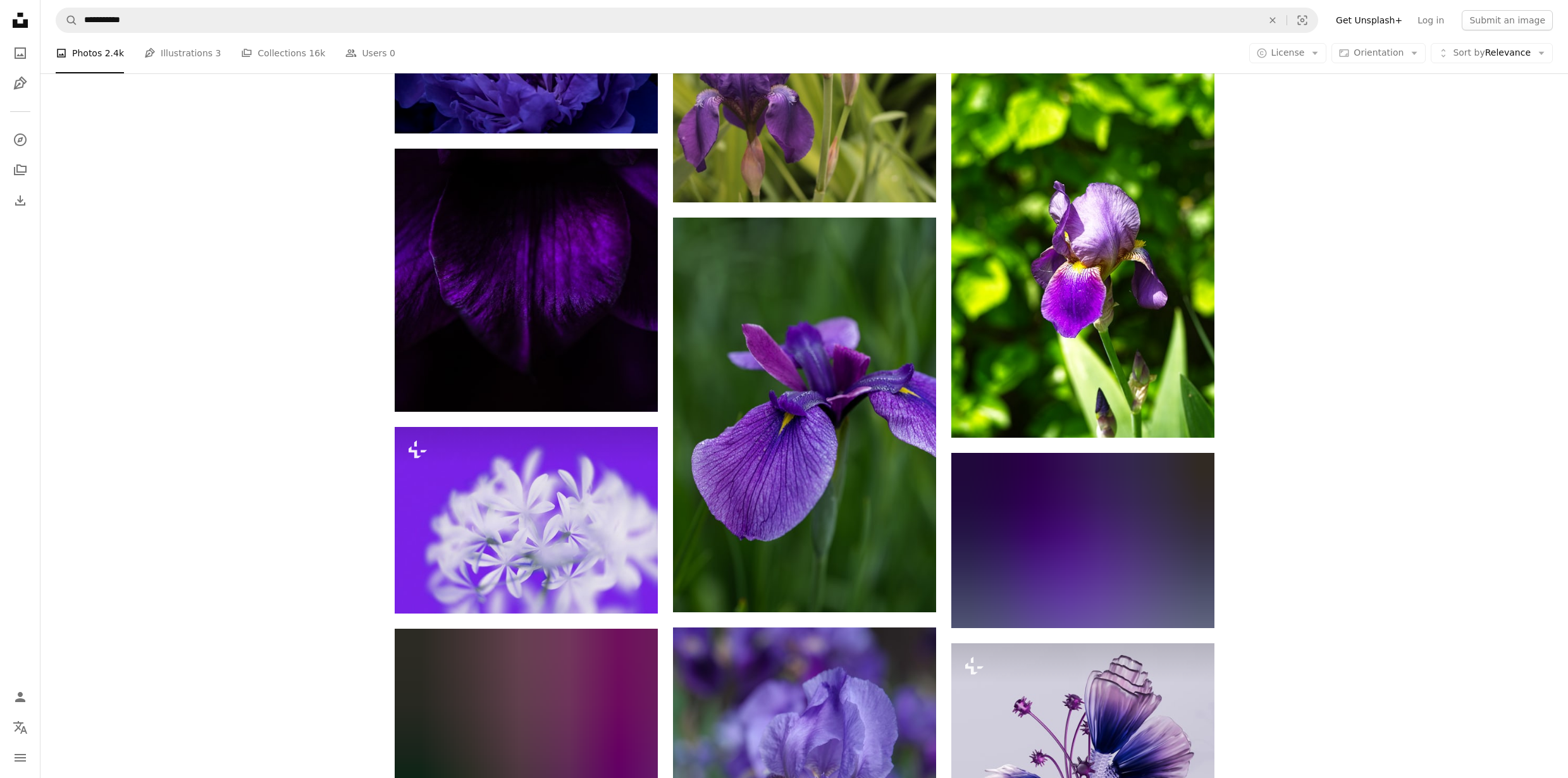
scroll to position [5324, 0]
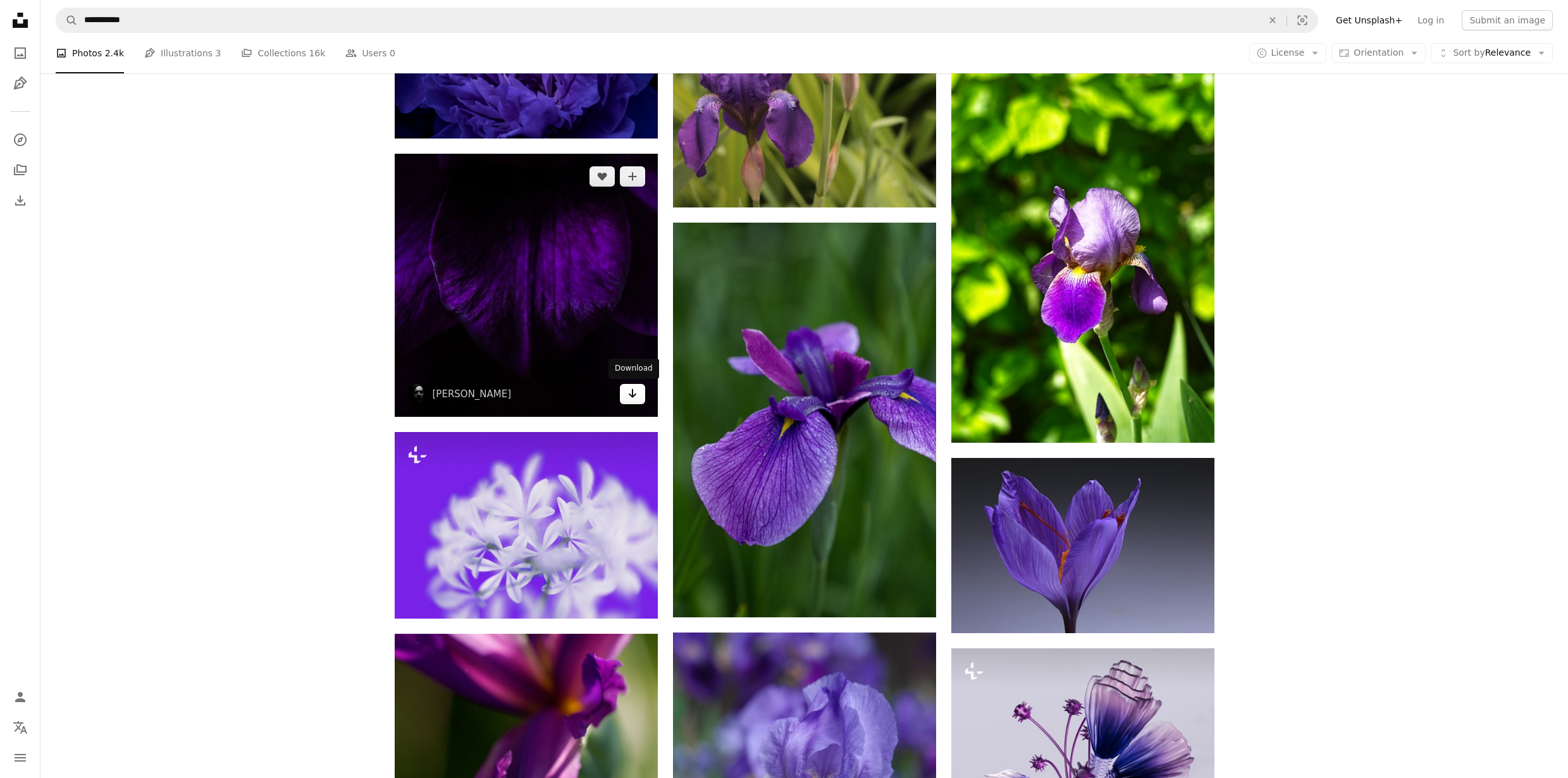
click at [633, 390] on icon "Arrow pointing down" at bounding box center [633, 393] width 10 height 15
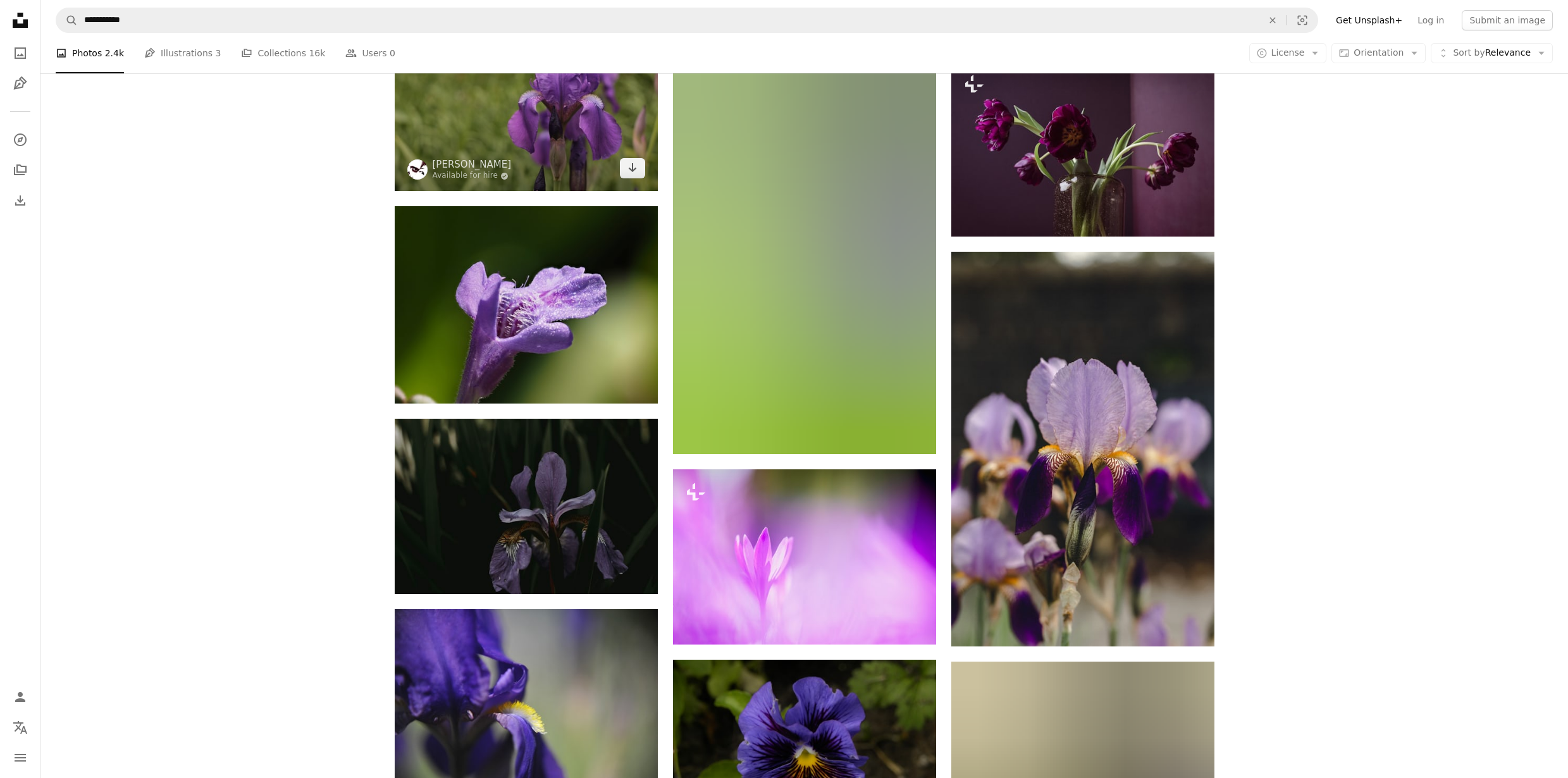
scroll to position [7583, 0]
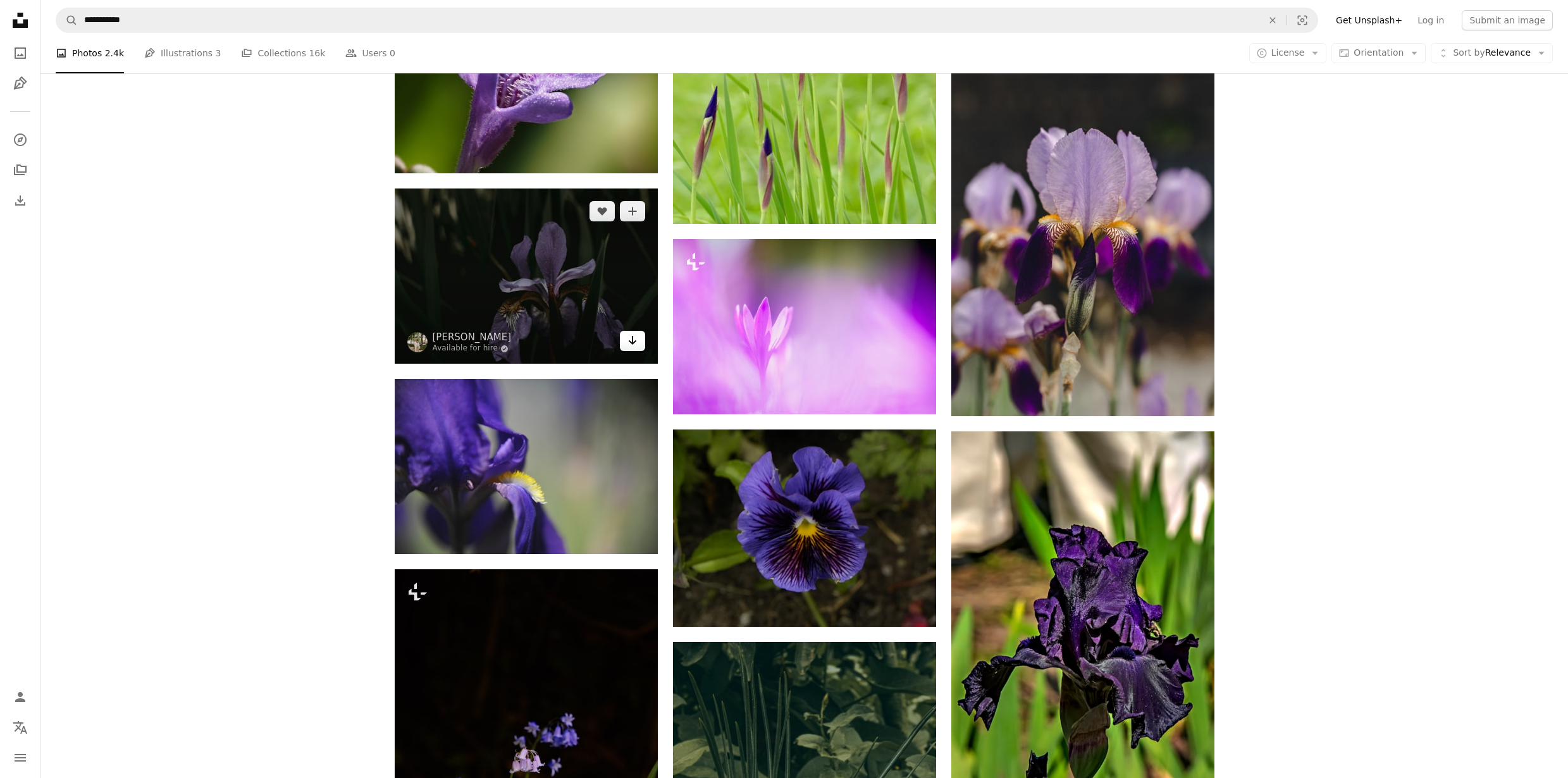
click at [628, 340] on icon "Arrow pointing down" at bounding box center [633, 340] width 10 height 15
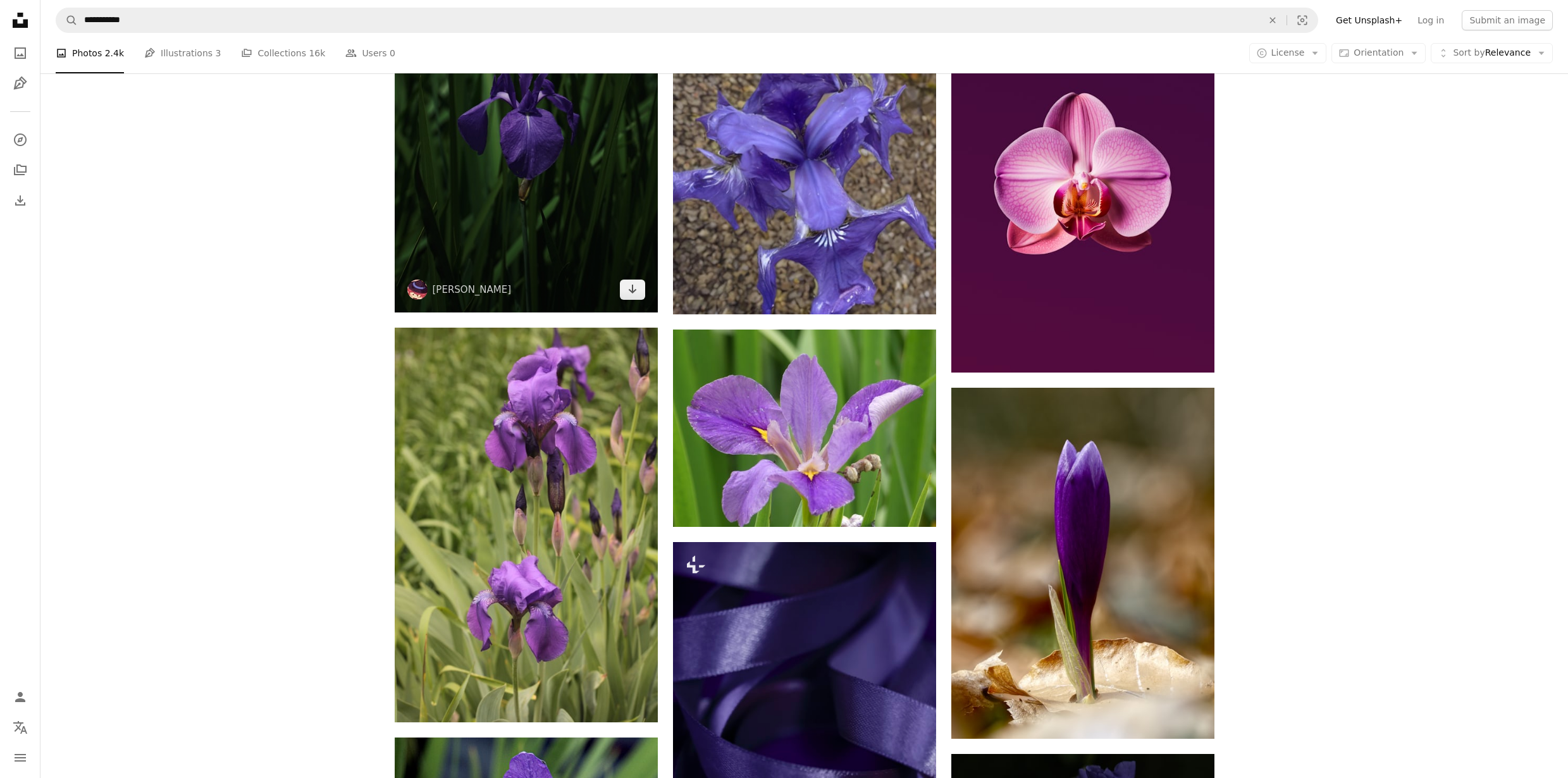
scroll to position [9679, 0]
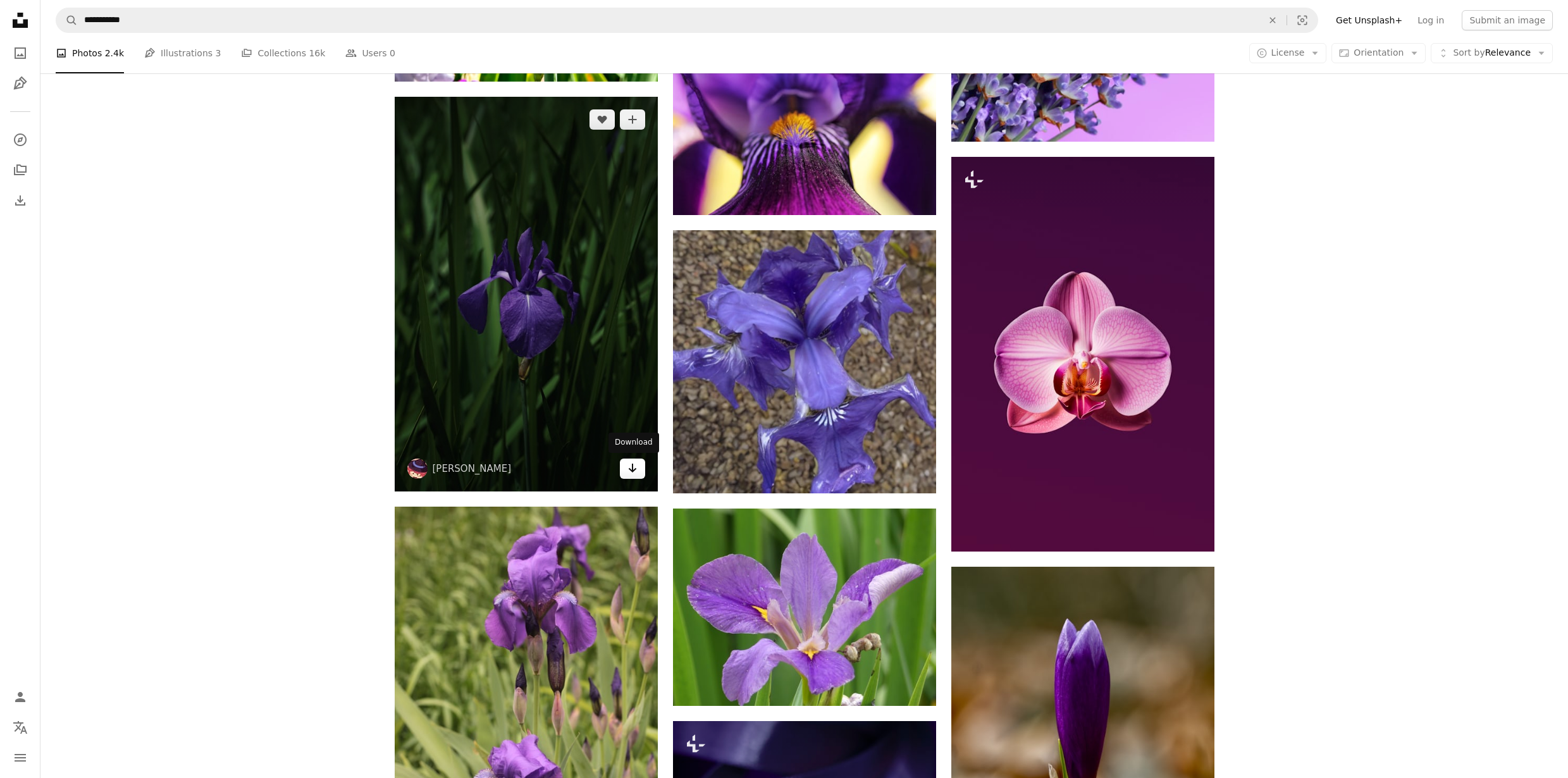
click at [624, 462] on link "Arrow pointing down" at bounding box center [633, 469] width 26 height 20
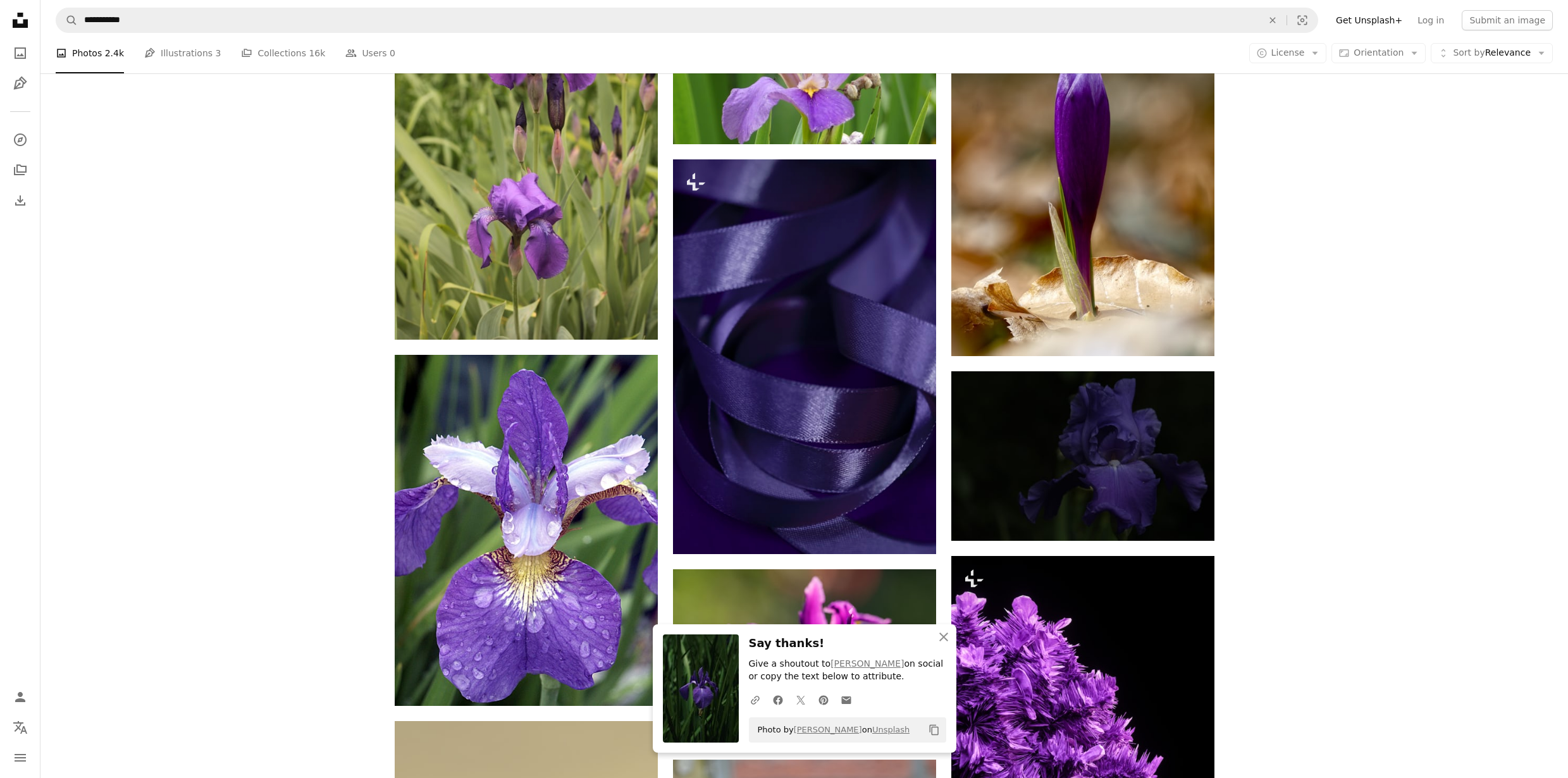
scroll to position [10380, 0]
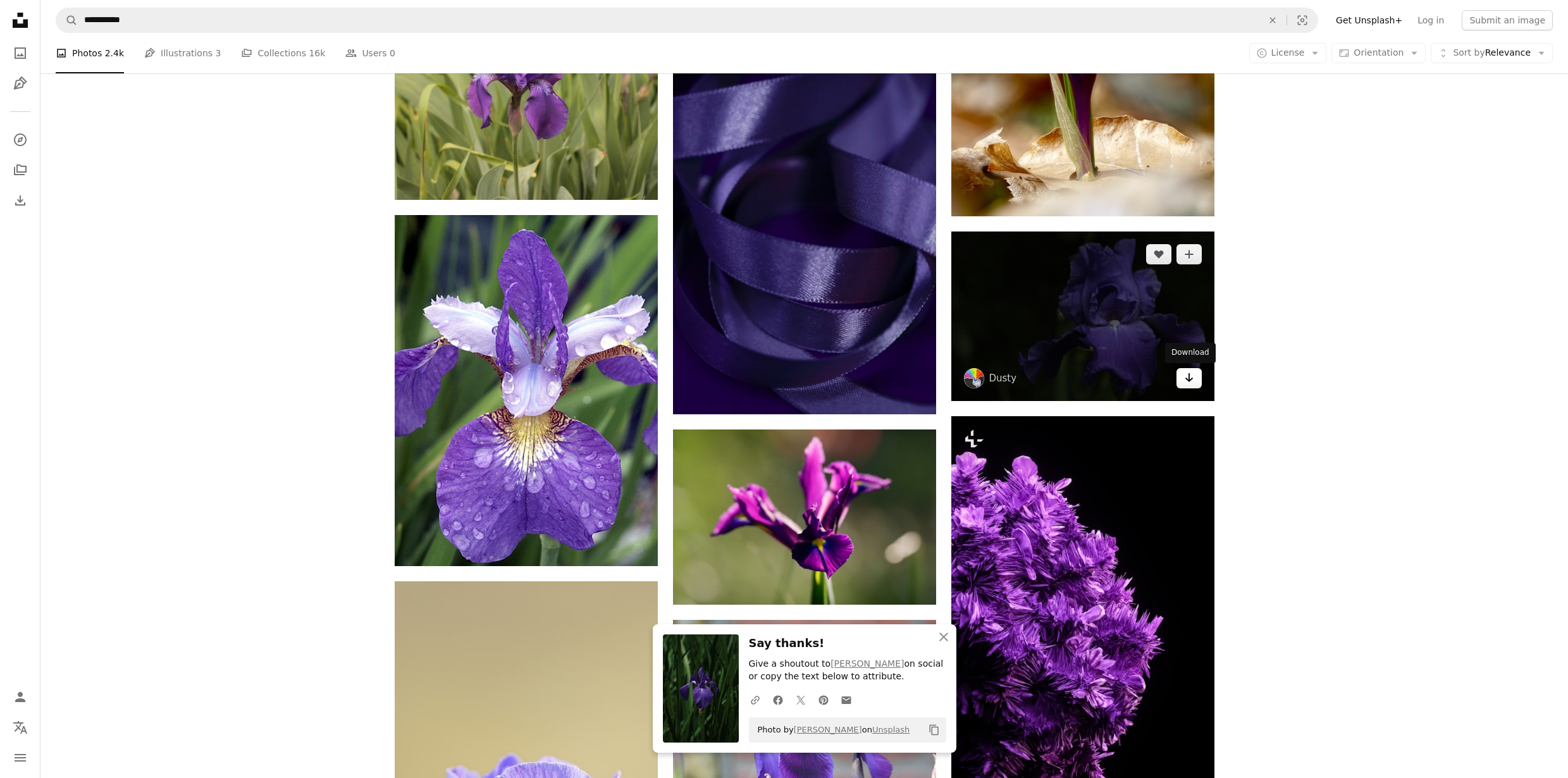
click at [1190, 378] on icon "Arrow pointing down" at bounding box center [1189, 377] width 10 height 15
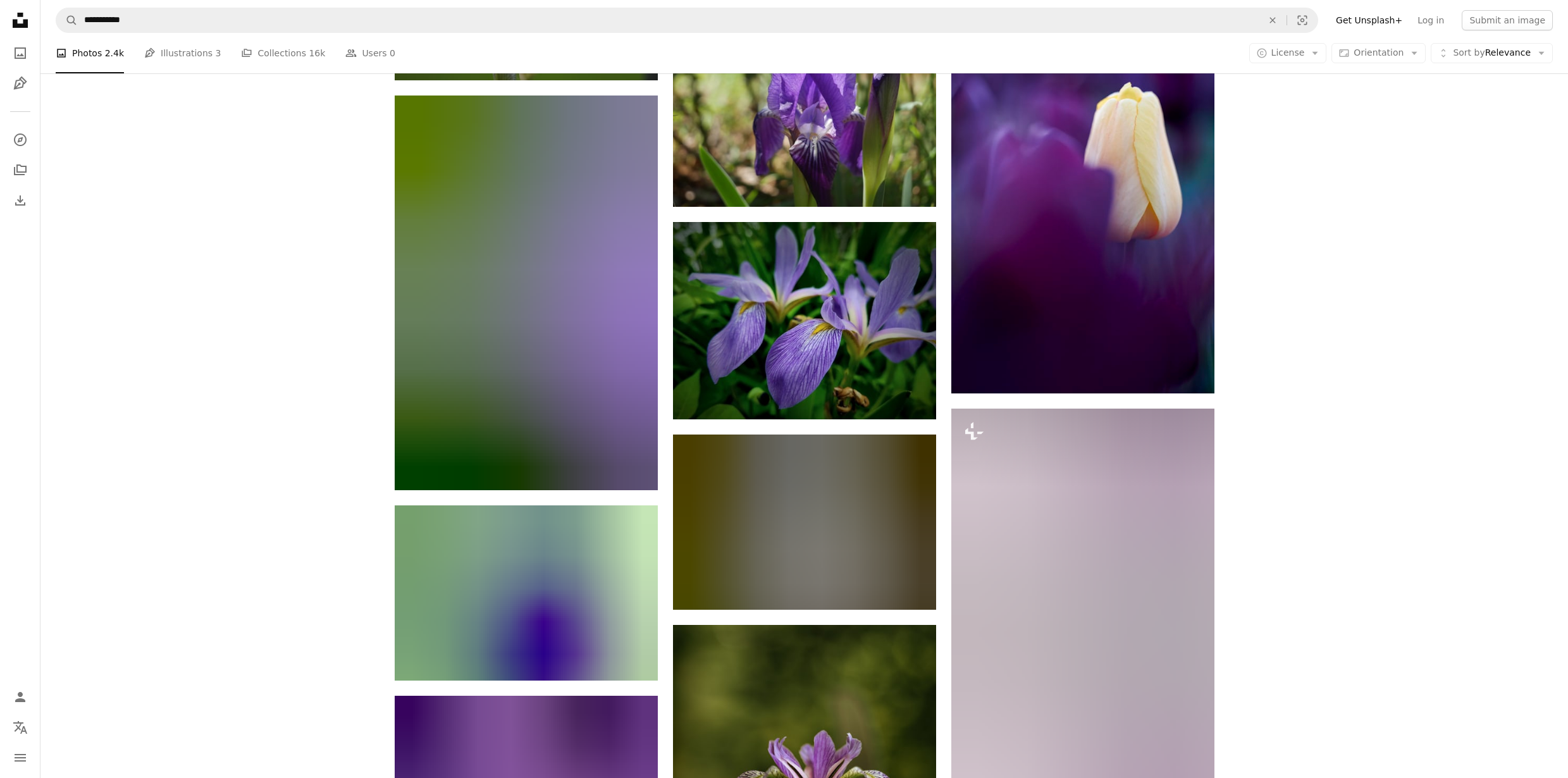
scroll to position [14986, 0]
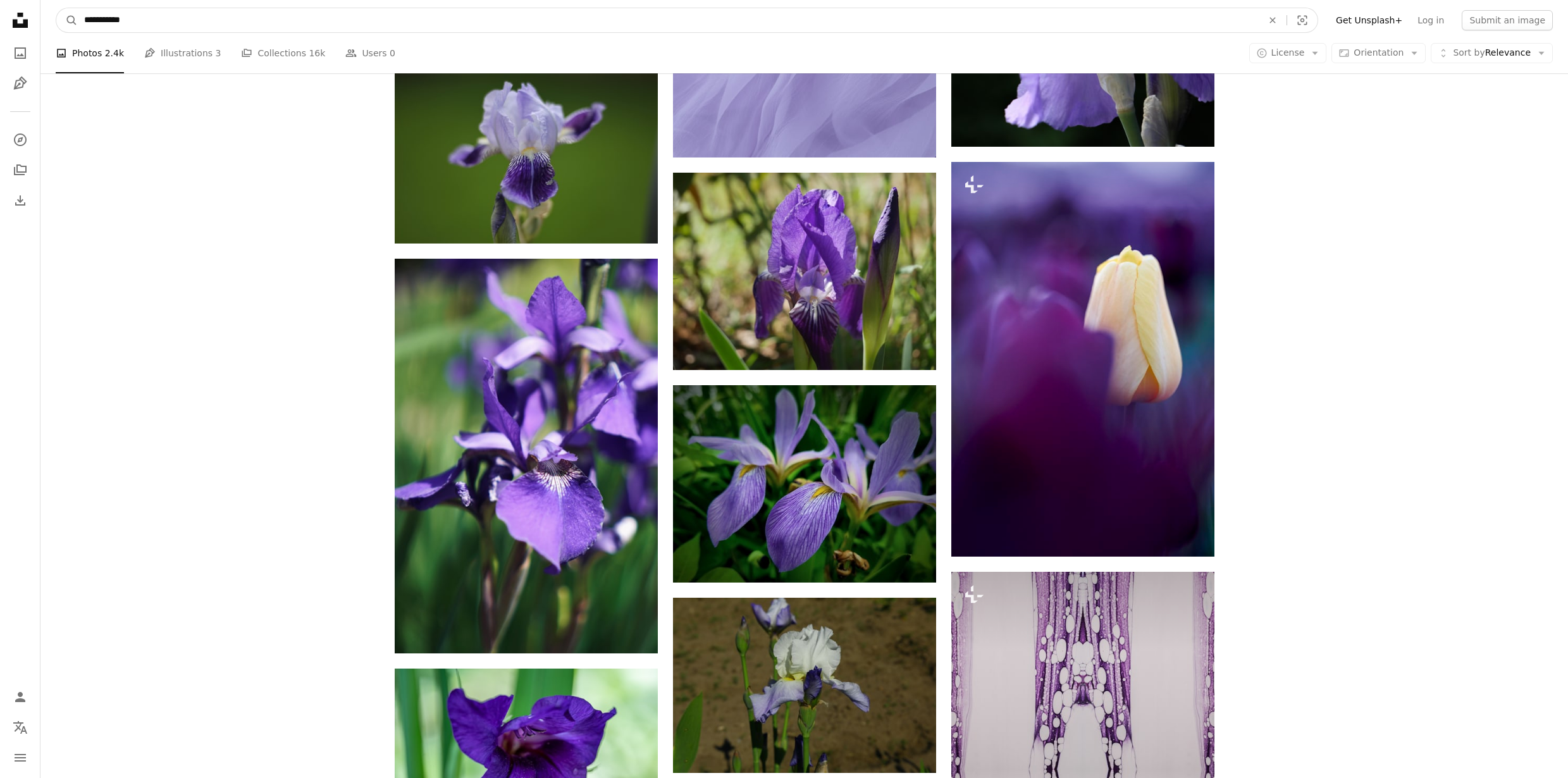
drag, startPoint x: 98, startPoint y: 21, endPoint x: 33, endPoint y: 10, distance: 65.9
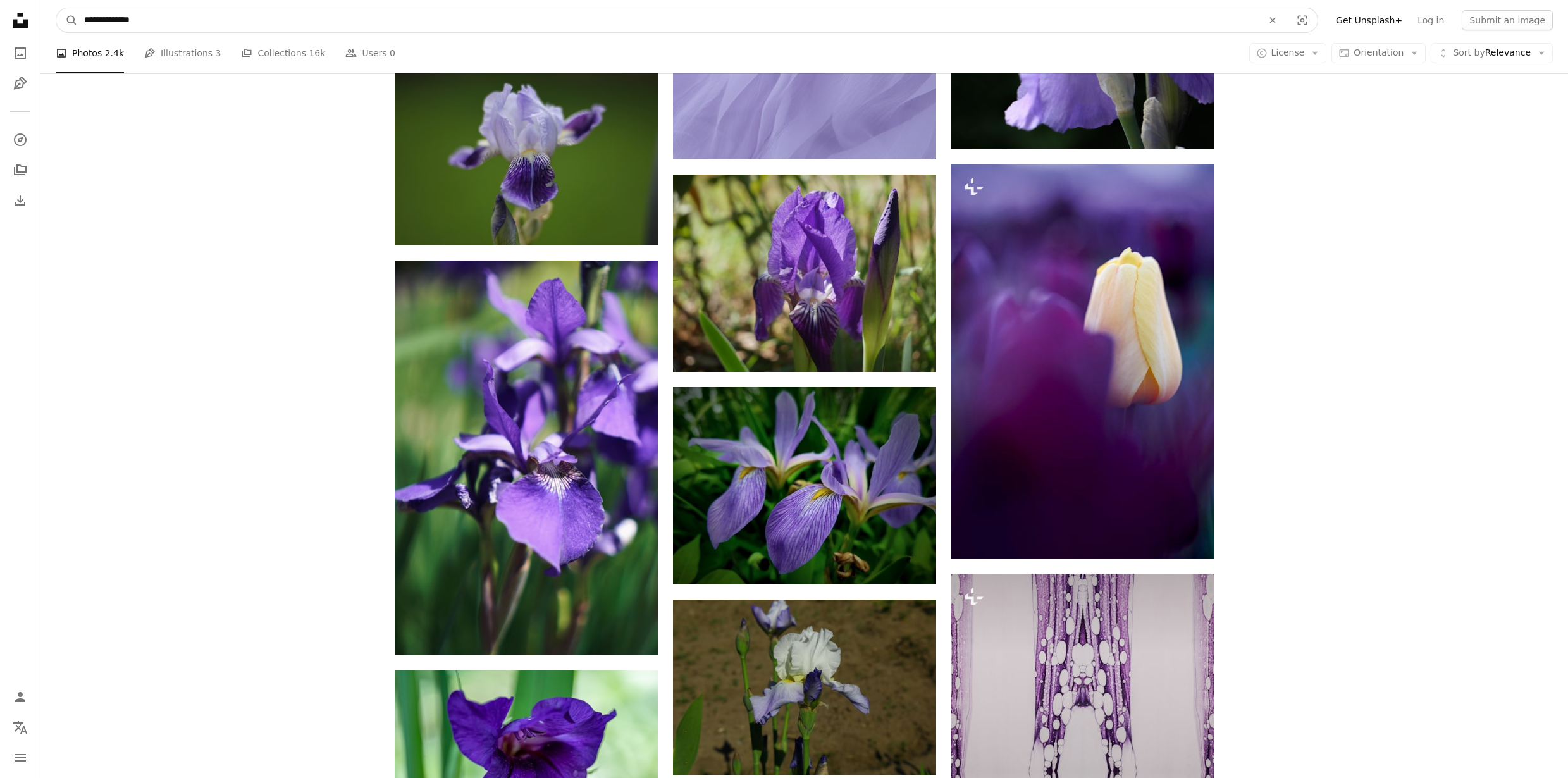
type input "**********"
click button "A magnifying glass" at bounding box center [67, 21] width 21 height 24
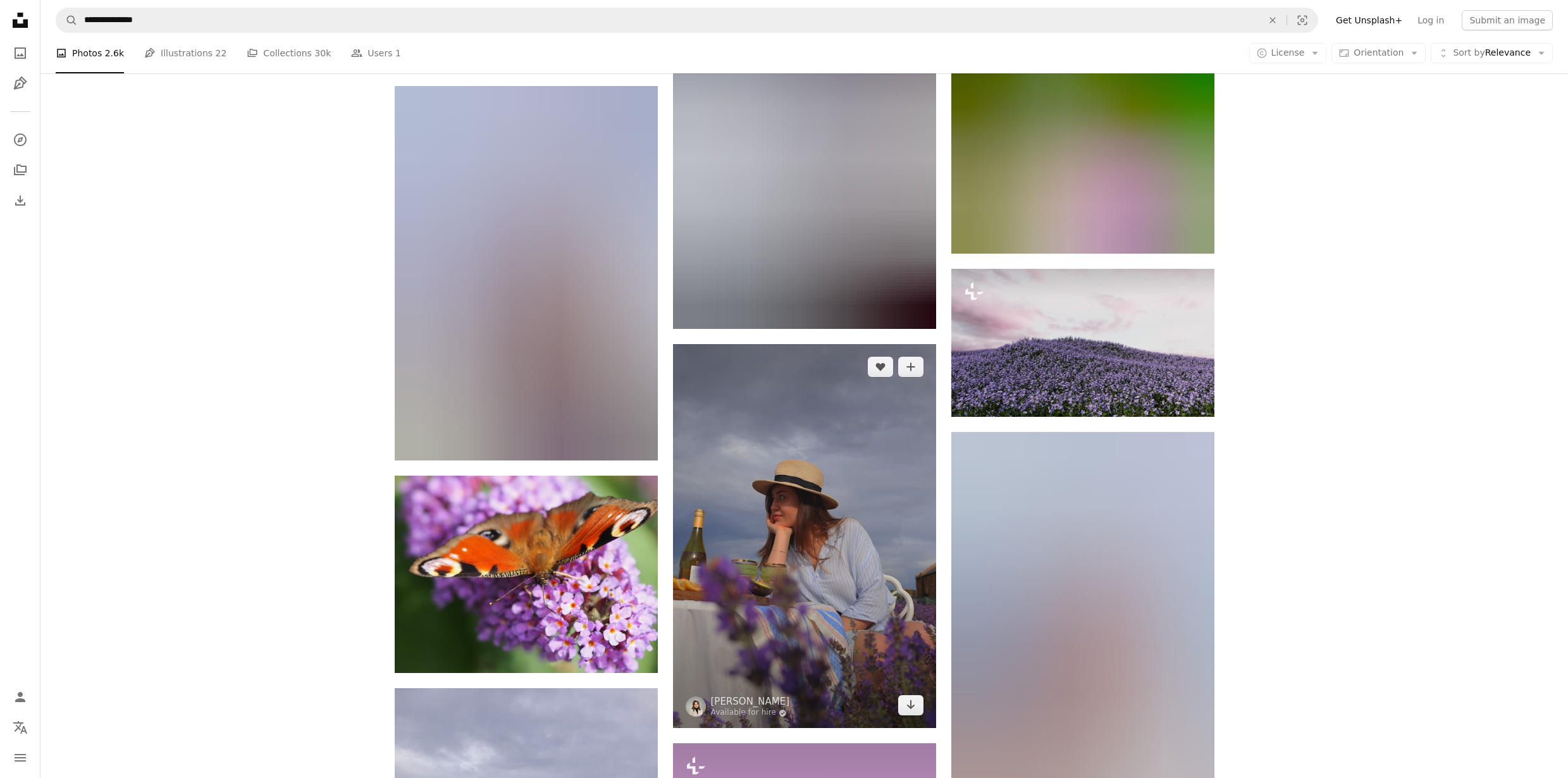
scroll to position [7700, 0]
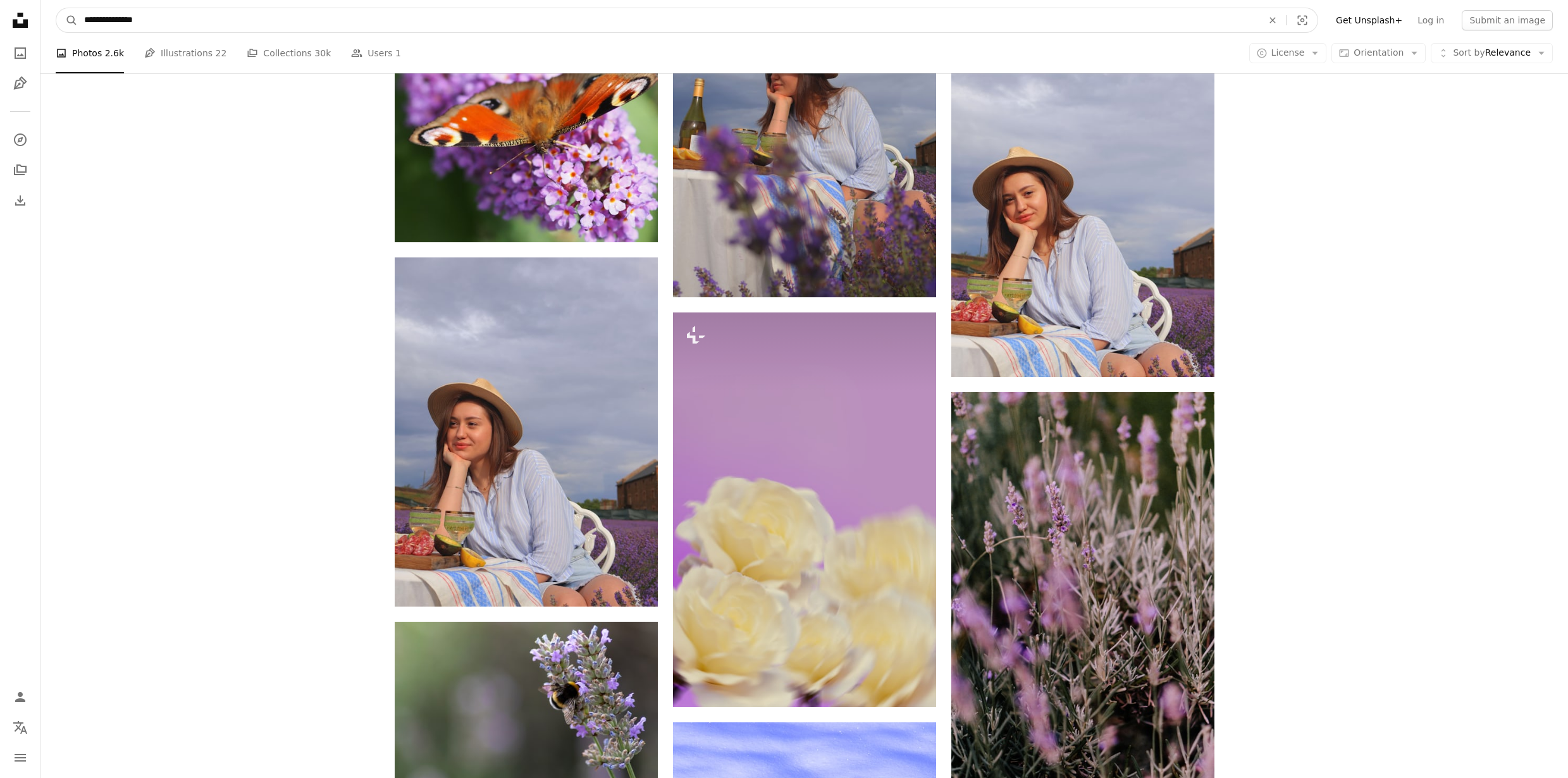
click at [160, 20] on input "**********" at bounding box center [668, 21] width 1180 height 24
type input "**********"
click button "A magnifying glass" at bounding box center [67, 21] width 21 height 24
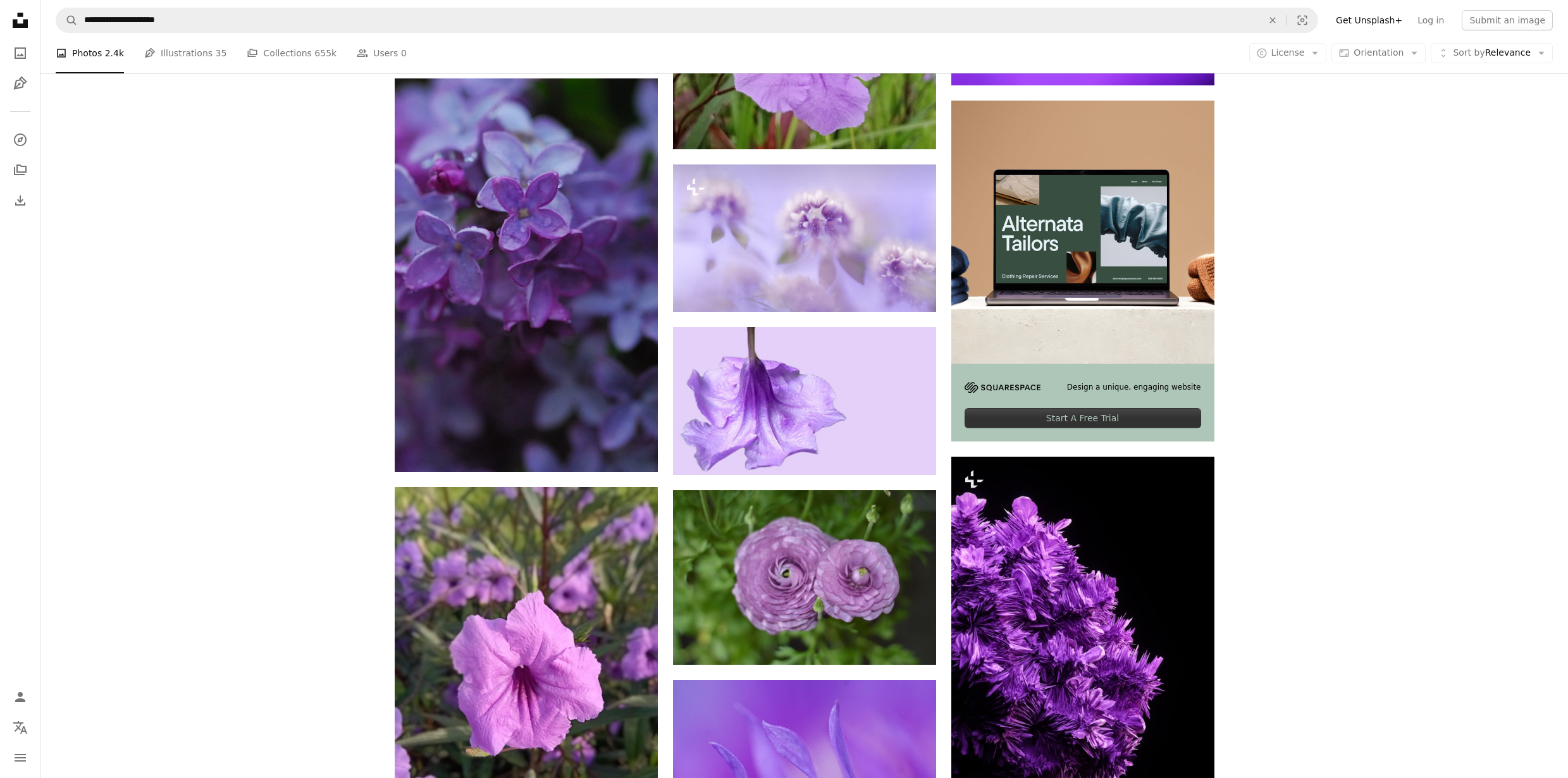
scroll to position [5027, 0]
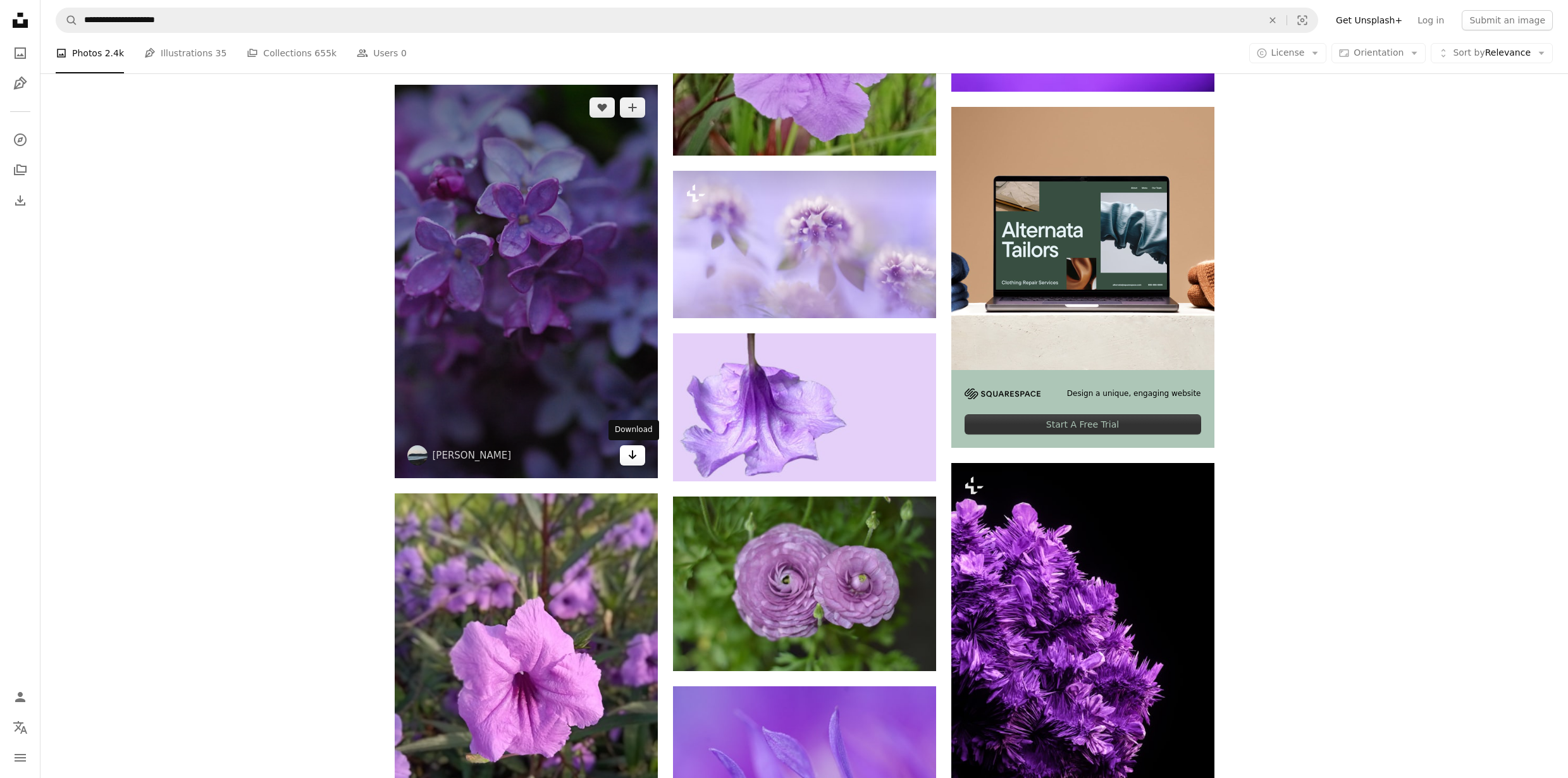
click at [628, 459] on icon "Arrow pointing down" at bounding box center [633, 455] width 10 height 15
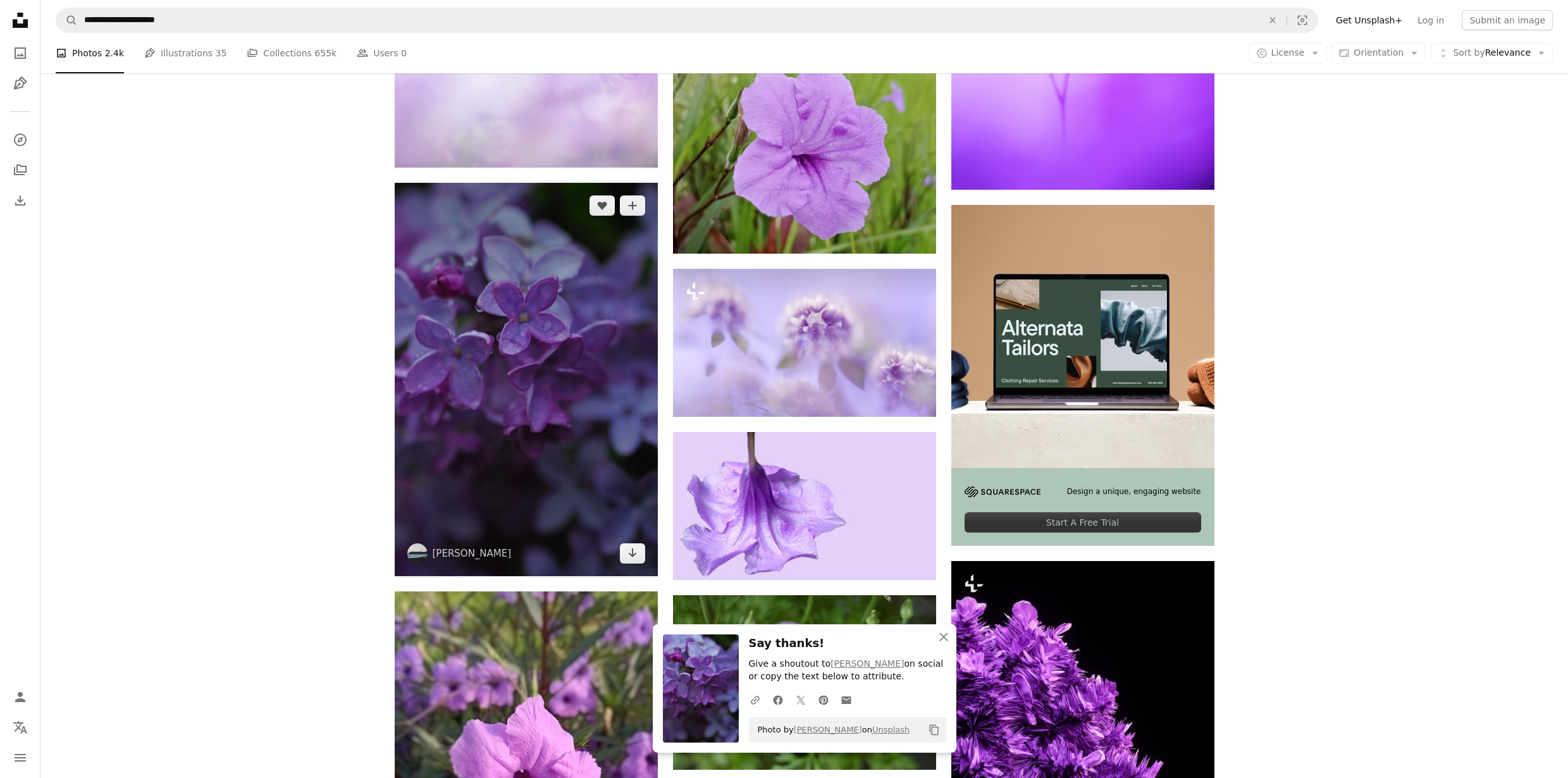
scroll to position [4637, 0]
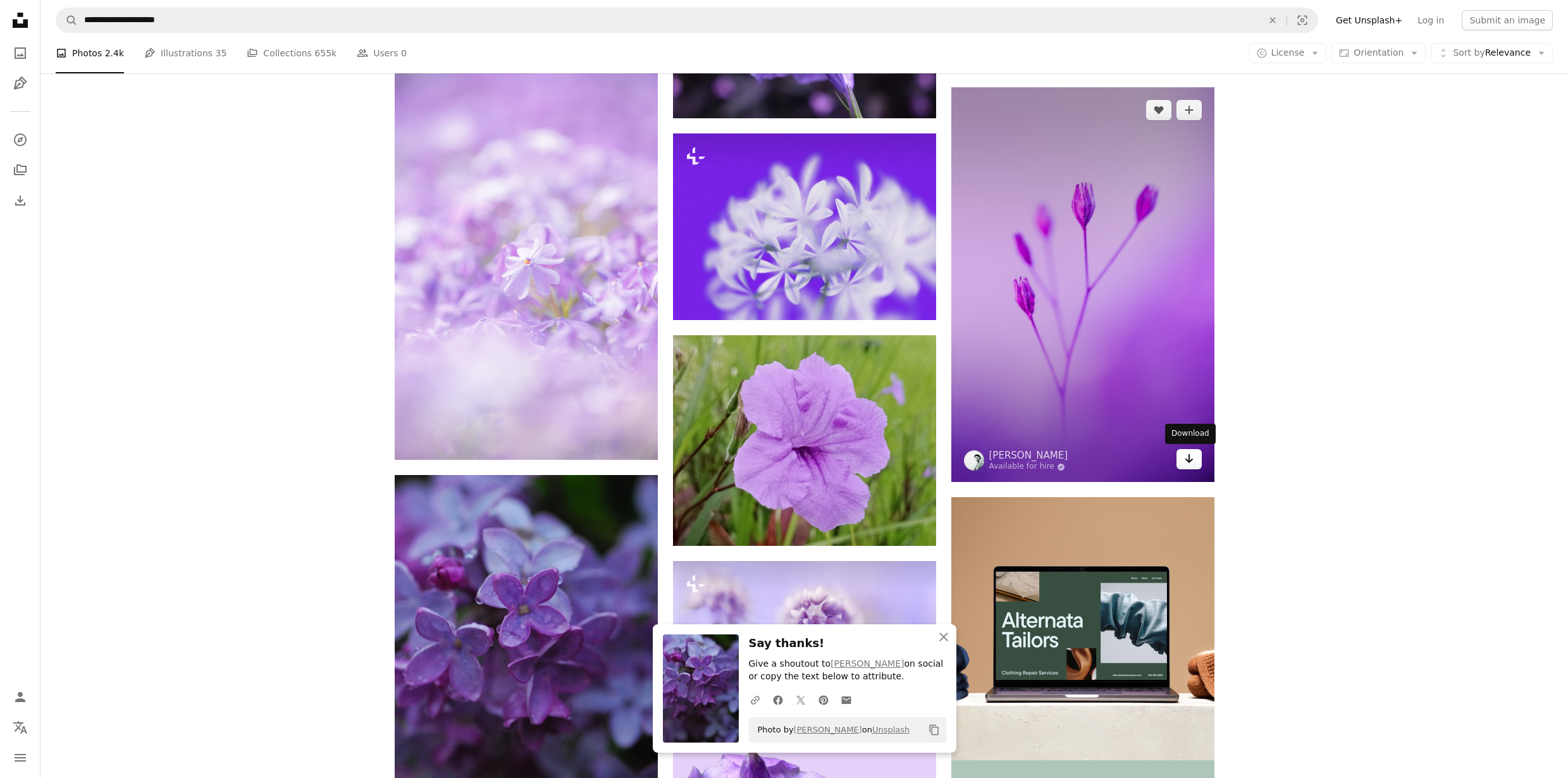
click at [1186, 455] on icon "Arrow pointing down" at bounding box center [1189, 458] width 10 height 15
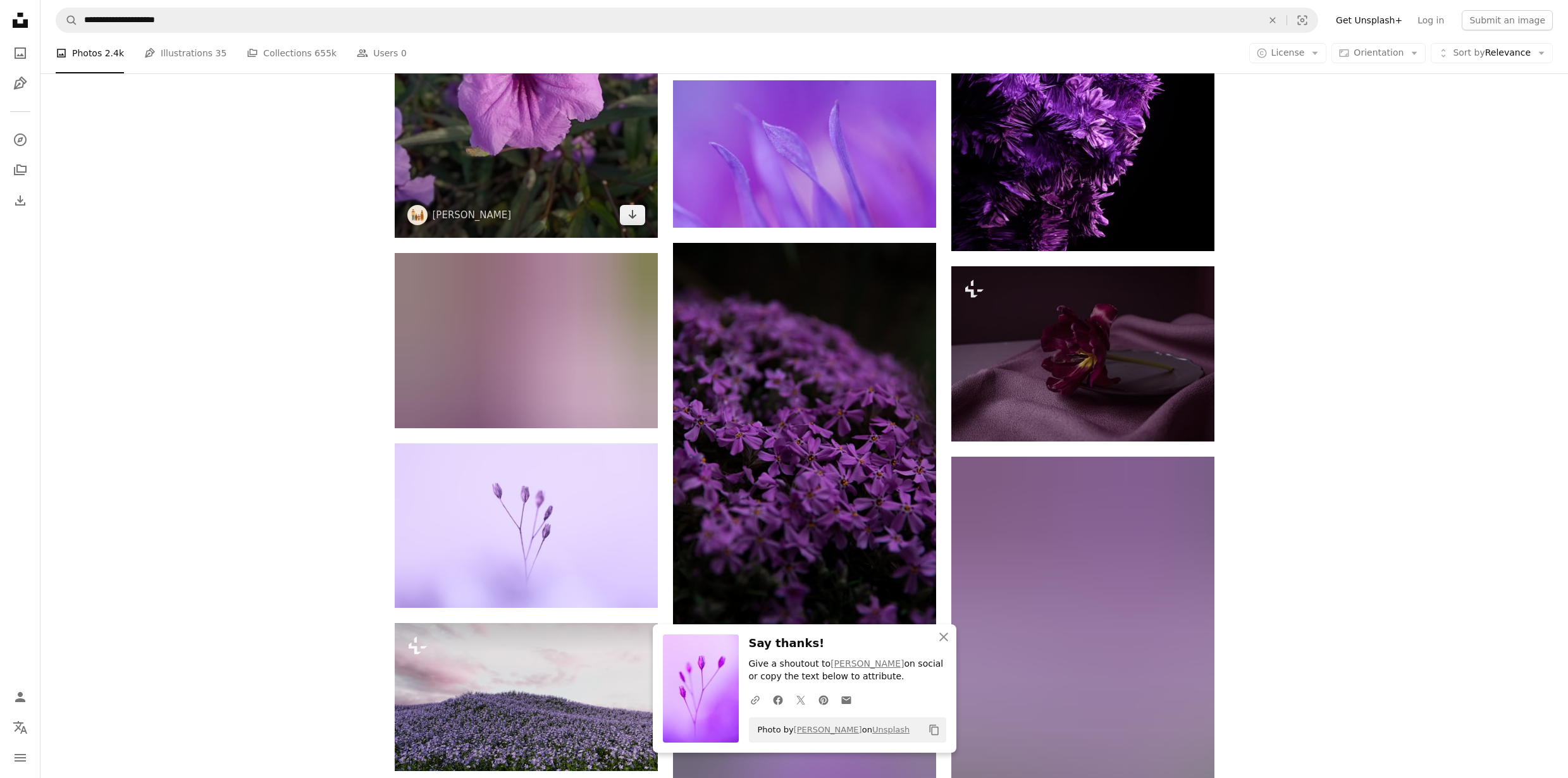
scroll to position [5854, 0]
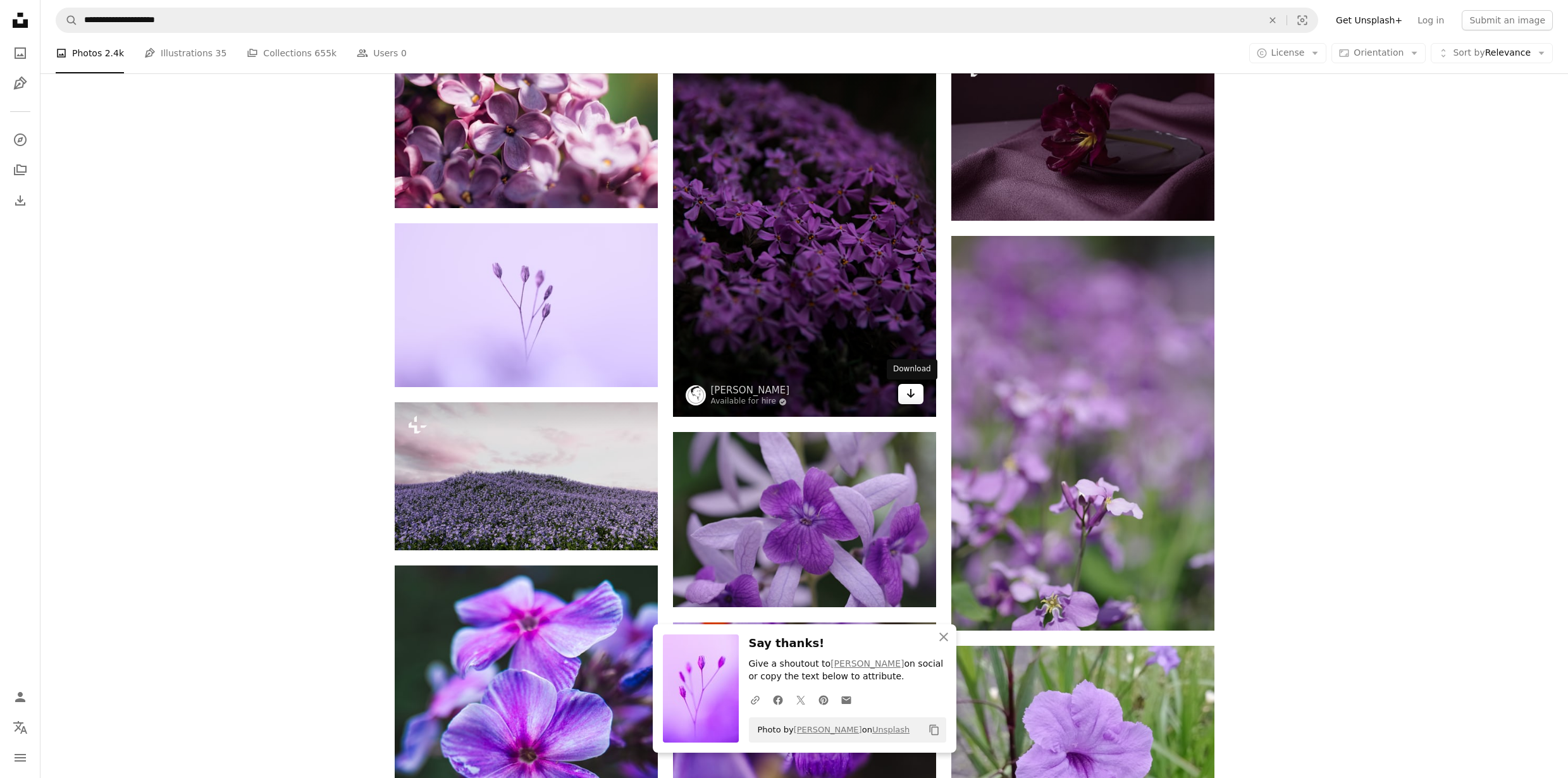
click at [913, 395] on icon "Download" at bounding box center [910, 393] width 9 height 9
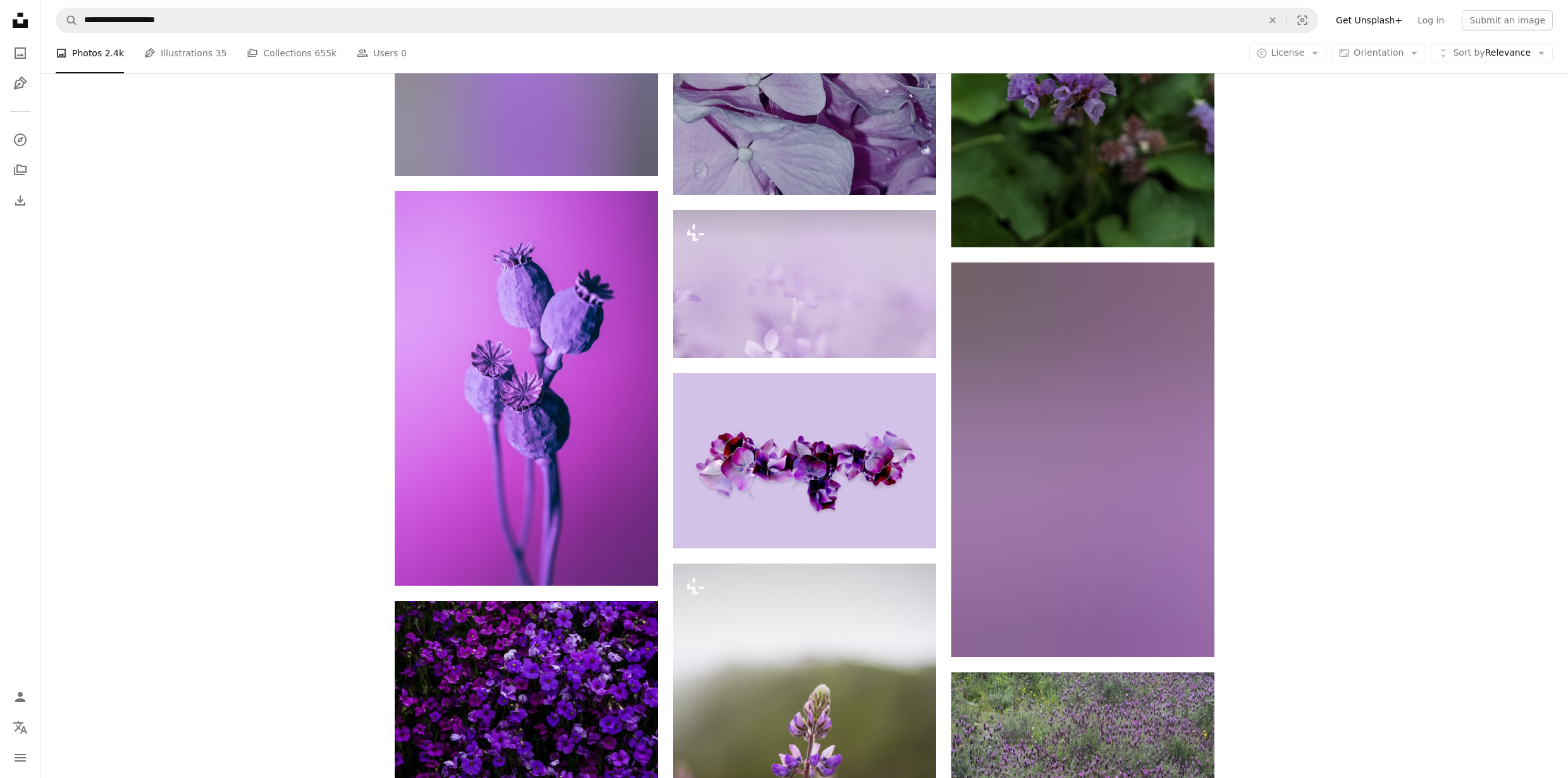
scroll to position [7431, 0]
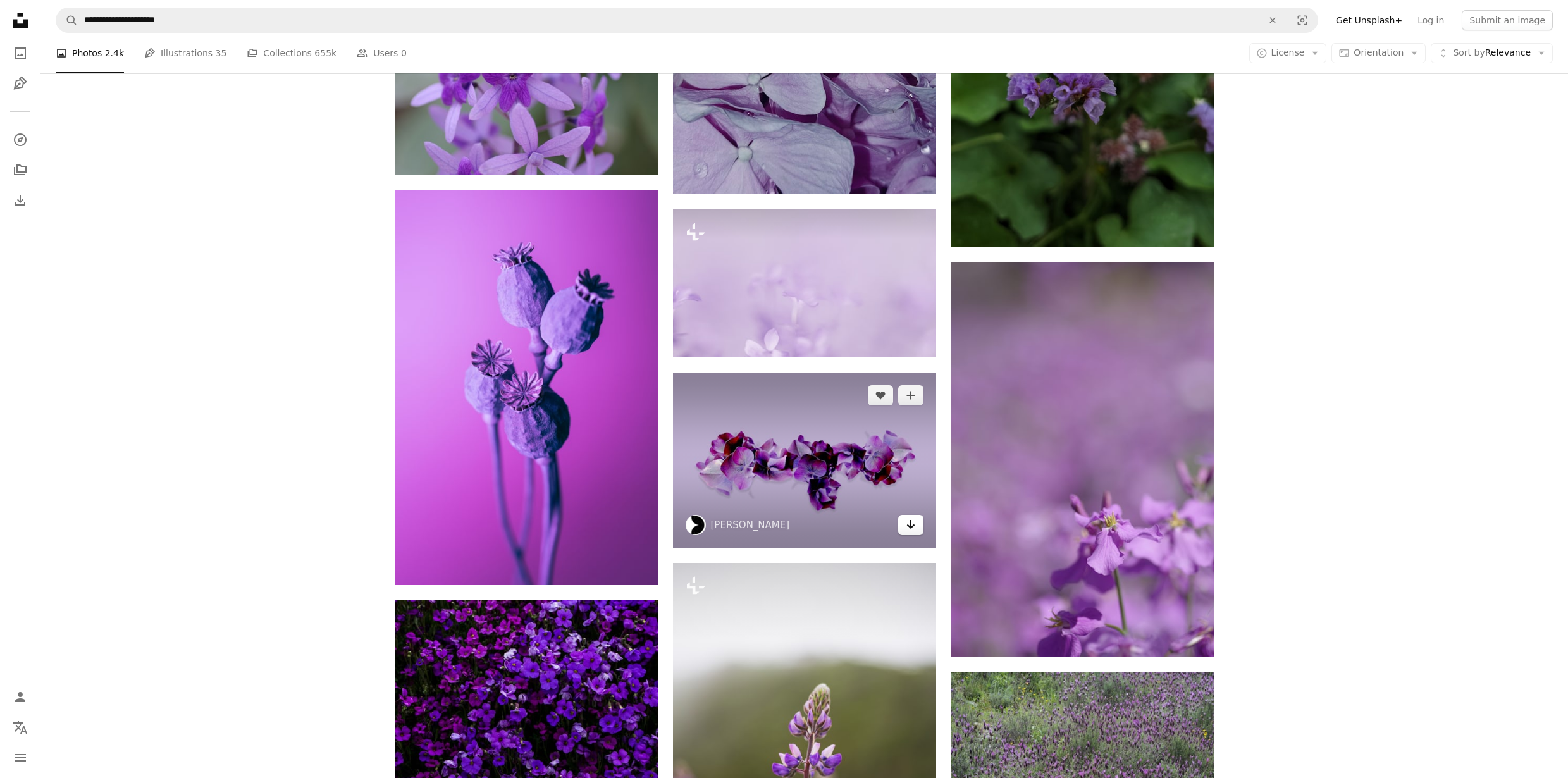
click at [909, 527] on icon "Arrow pointing down" at bounding box center [910, 524] width 10 height 15
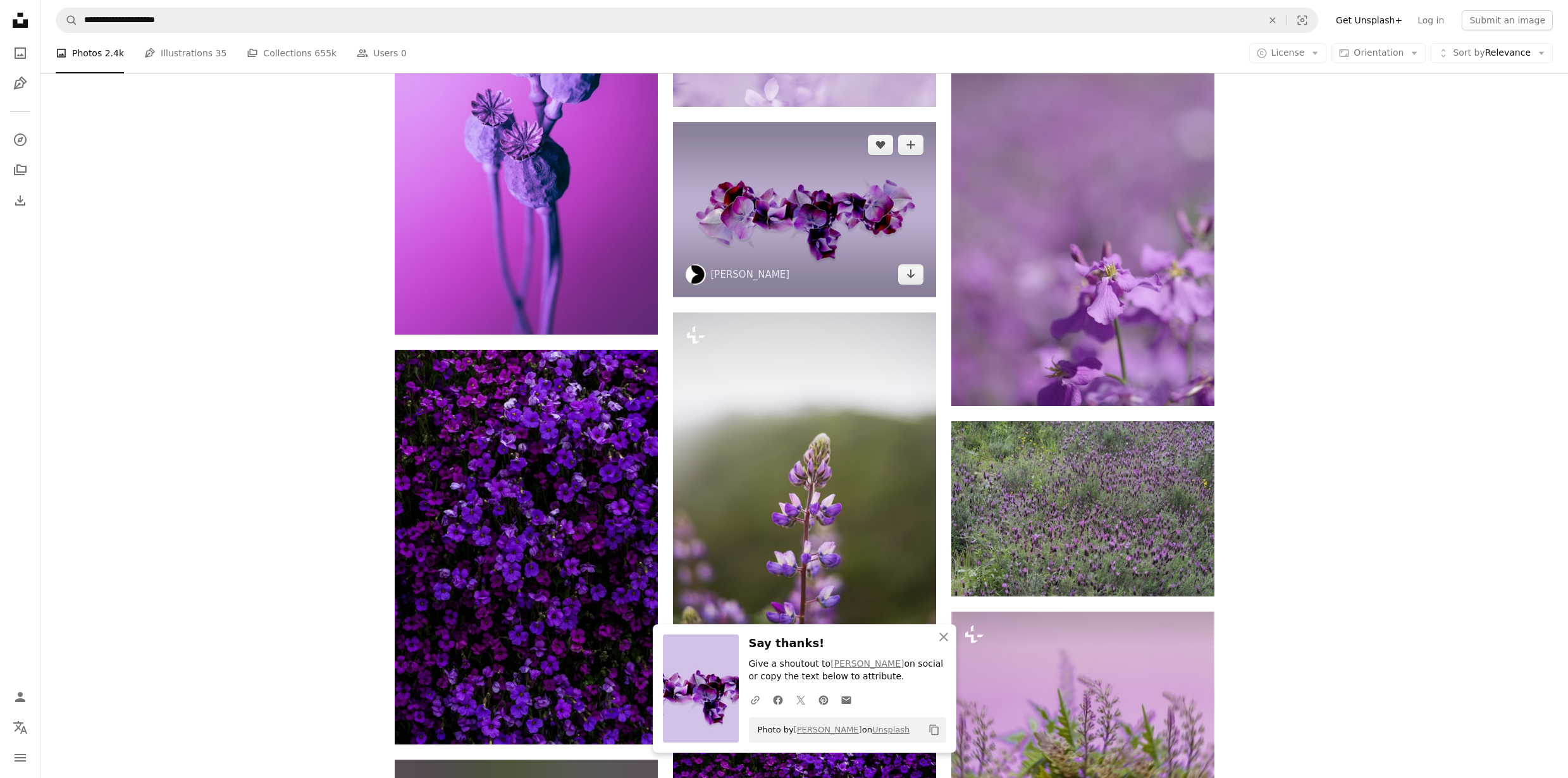
scroll to position [8024, 0]
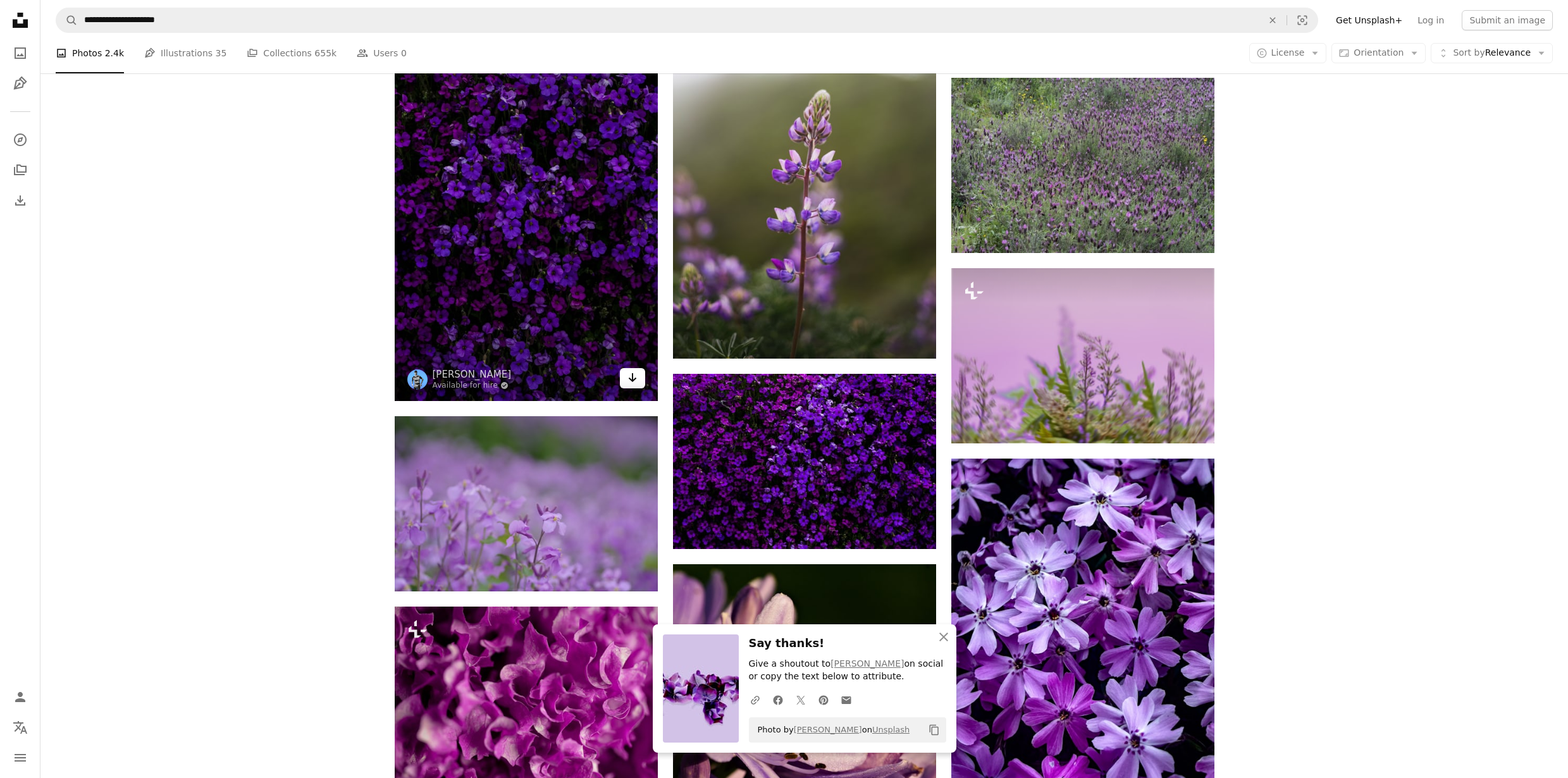
click at [629, 378] on icon "Download" at bounding box center [633, 378] width 9 height 9
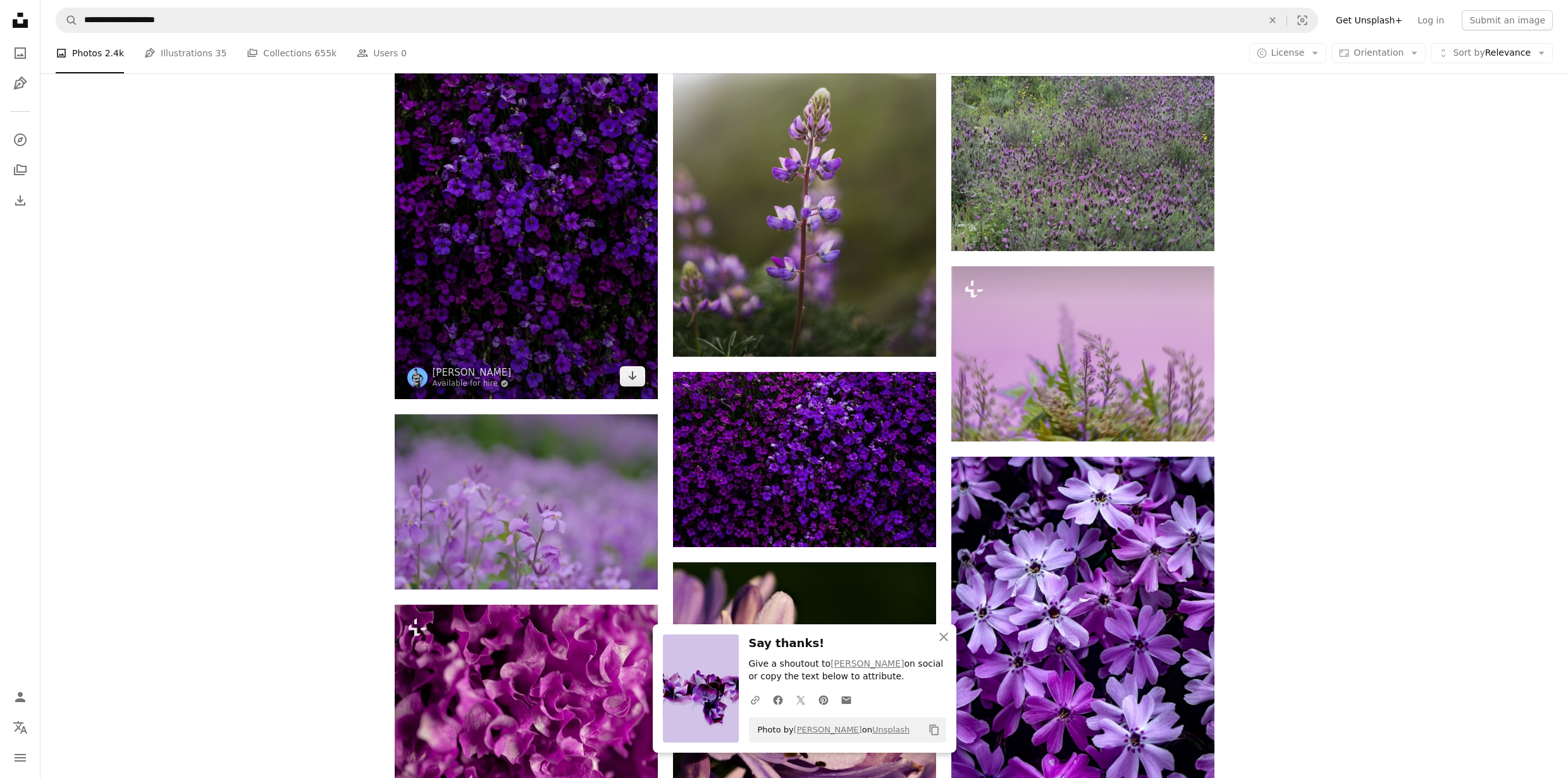
scroll to position [8048, 0]
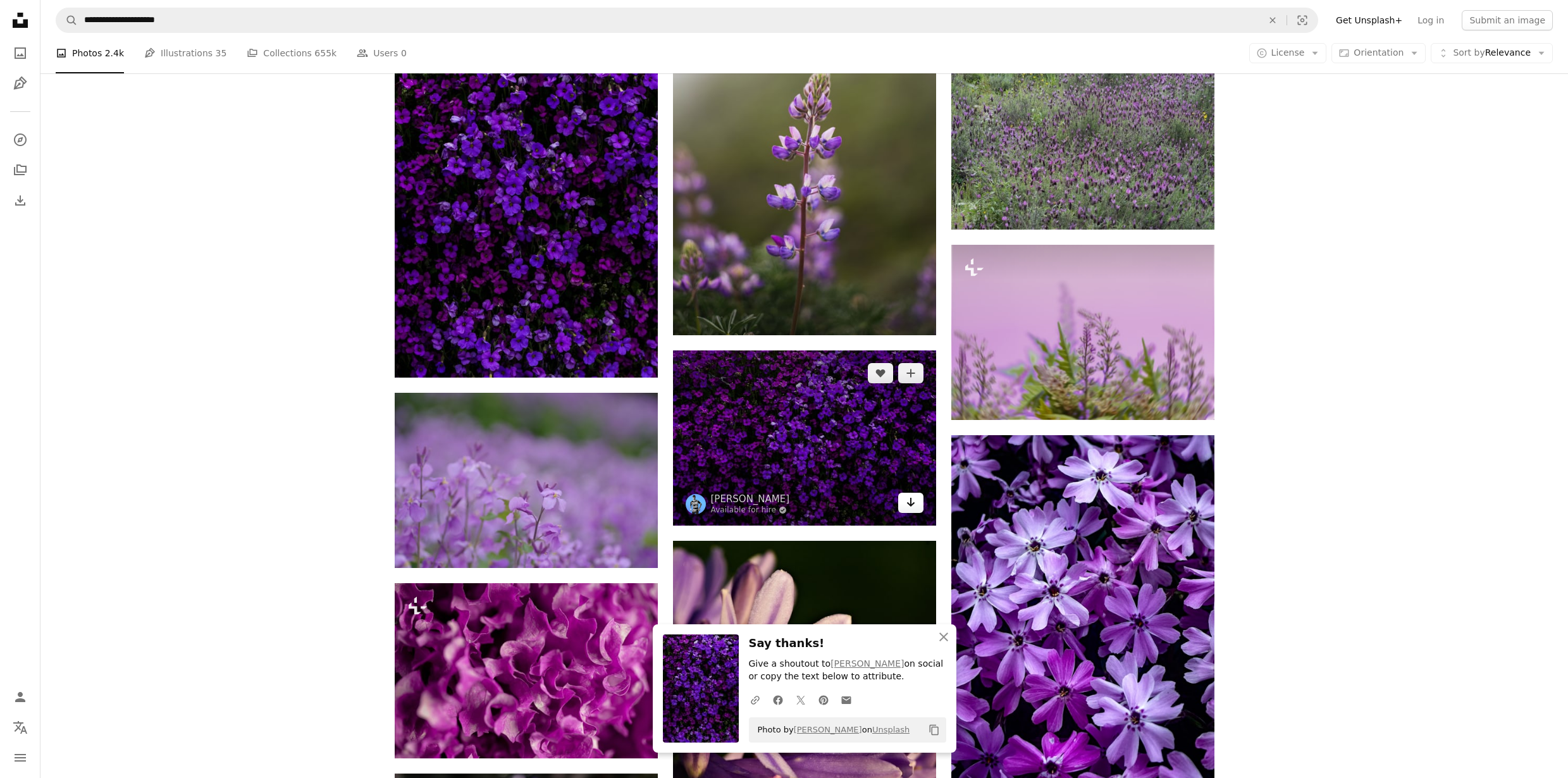
click at [910, 507] on icon "Arrow pointing down" at bounding box center [910, 502] width 10 height 15
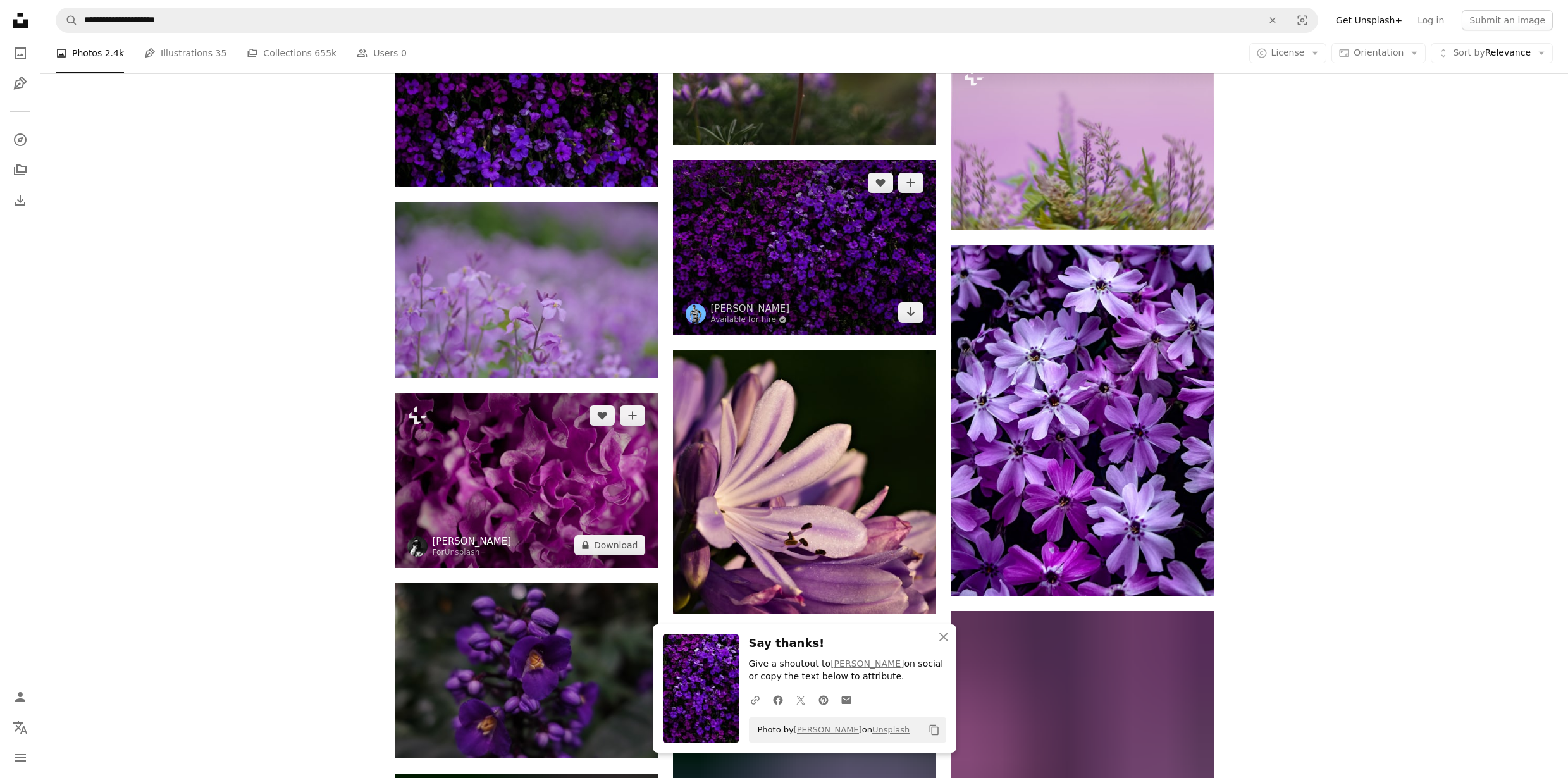
scroll to position [8445, 0]
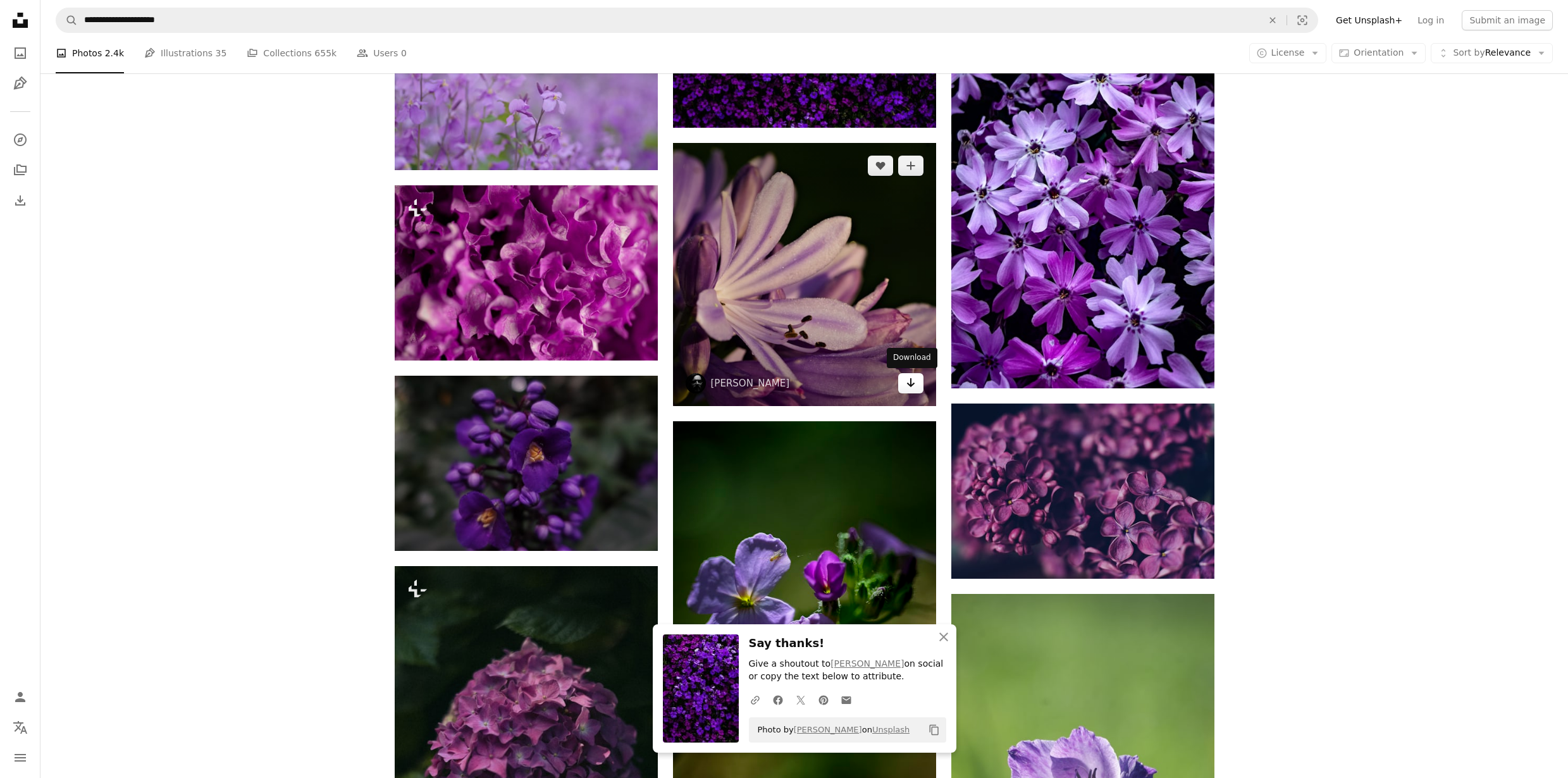
click at [905, 390] on link "Arrow pointing down" at bounding box center [911, 383] width 26 height 20
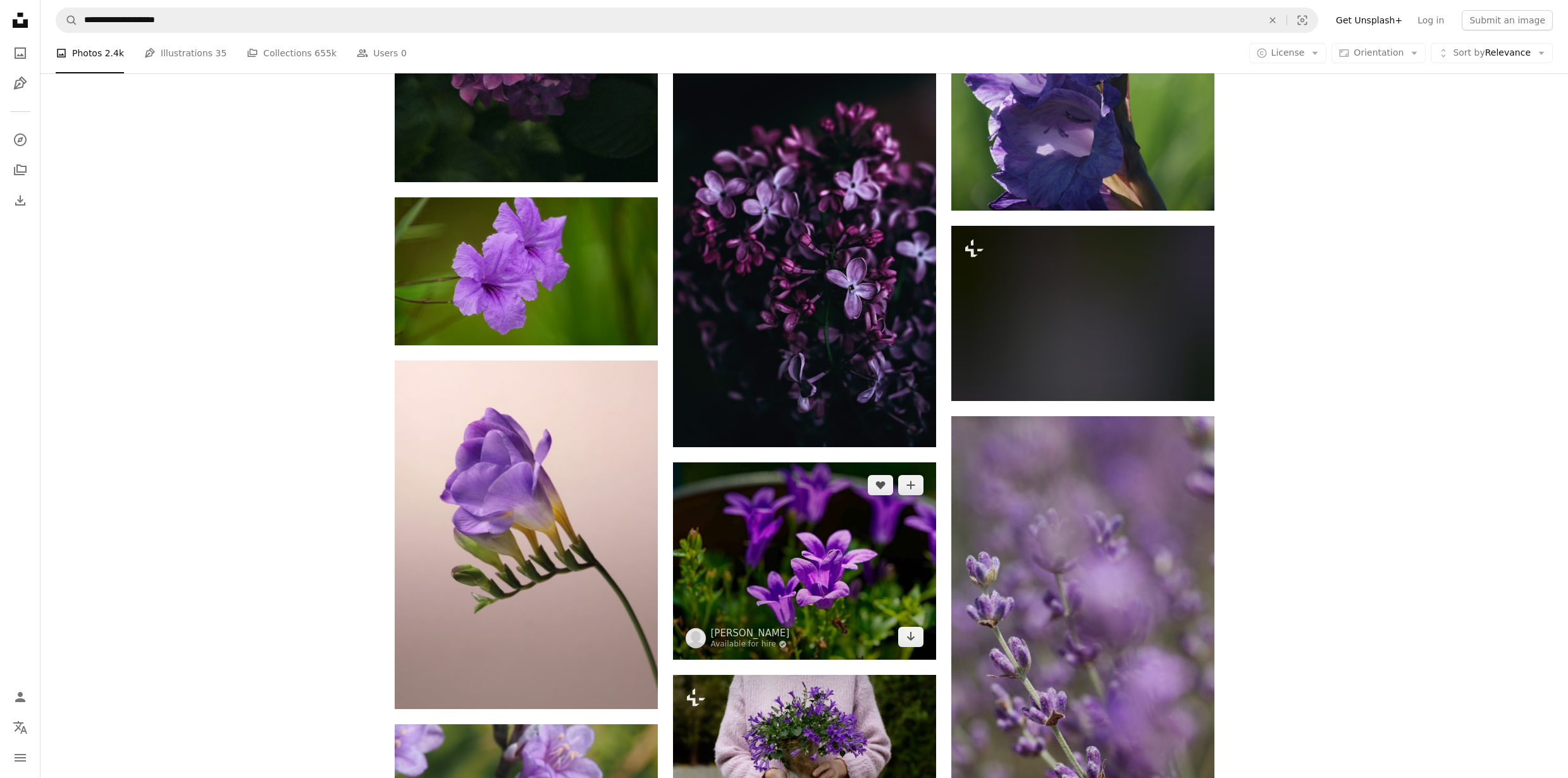
scroll to position [9275, 0]
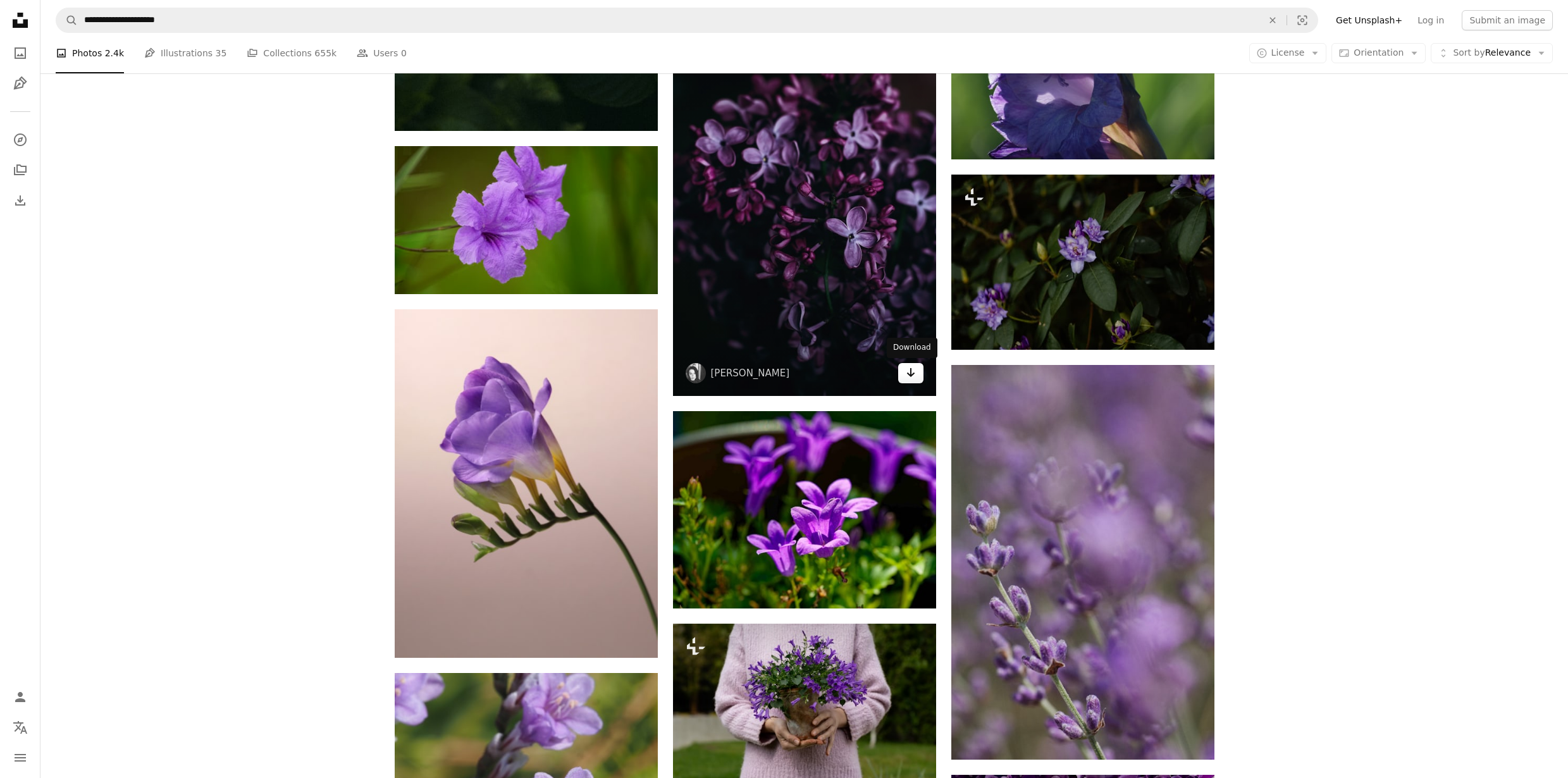
click at [912, 373] on icon "Arrow pointing down" at bounding box center [910, 372] width 10 height 15
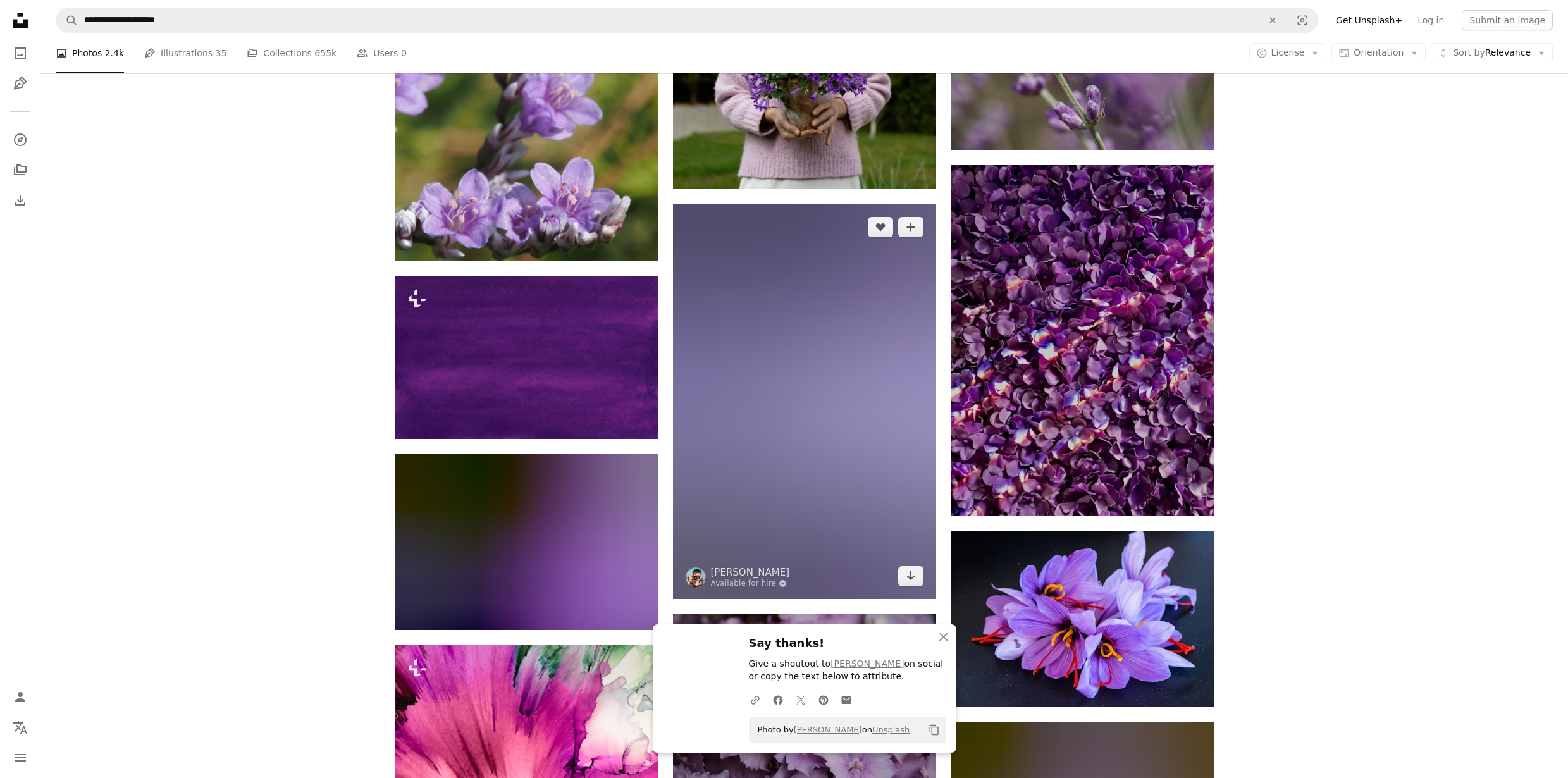
scroll to position [10172, 0]
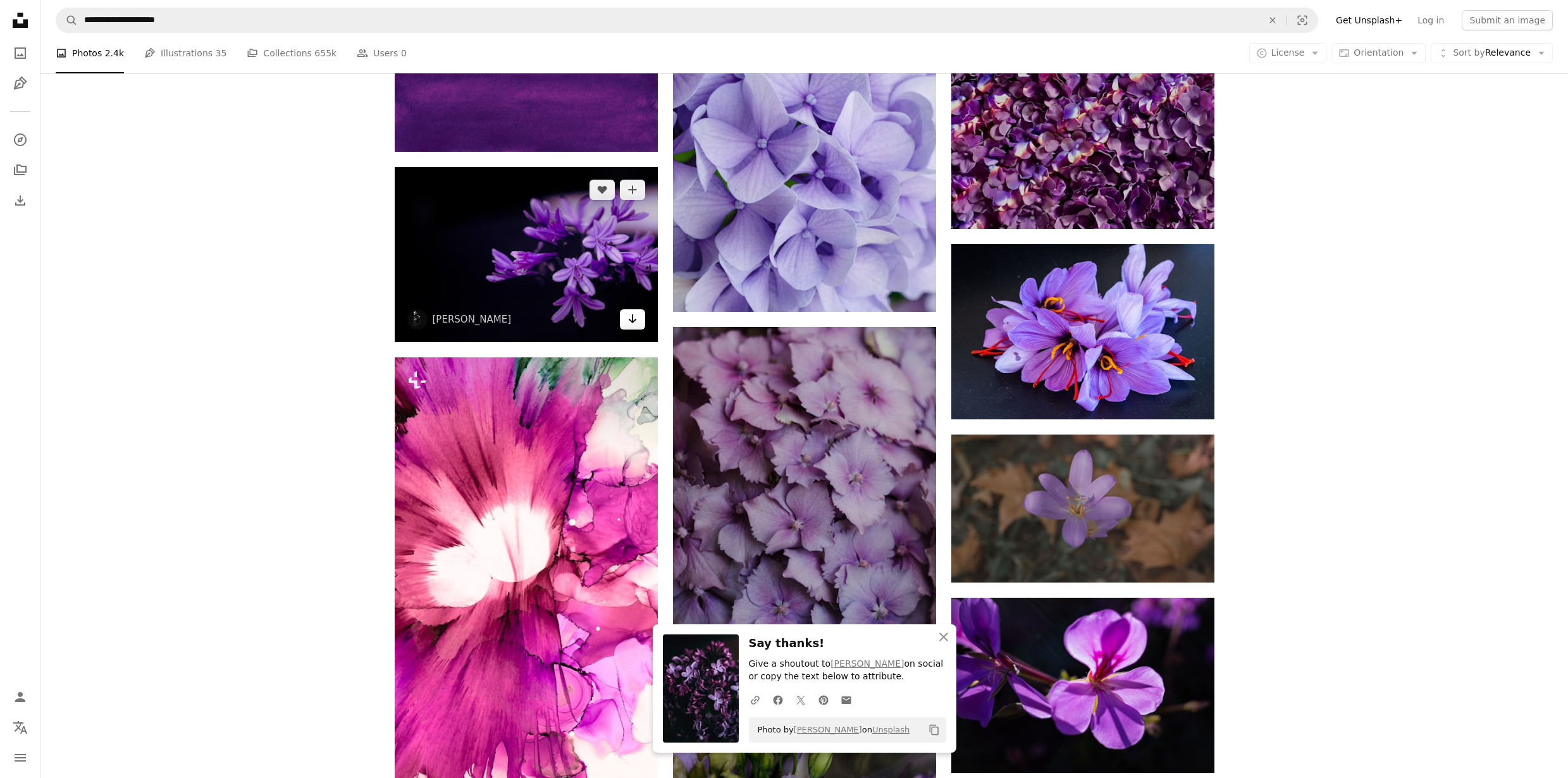
click at [631, 317] on icon "Download" at bounding box center [633, 318] width 9 height 9
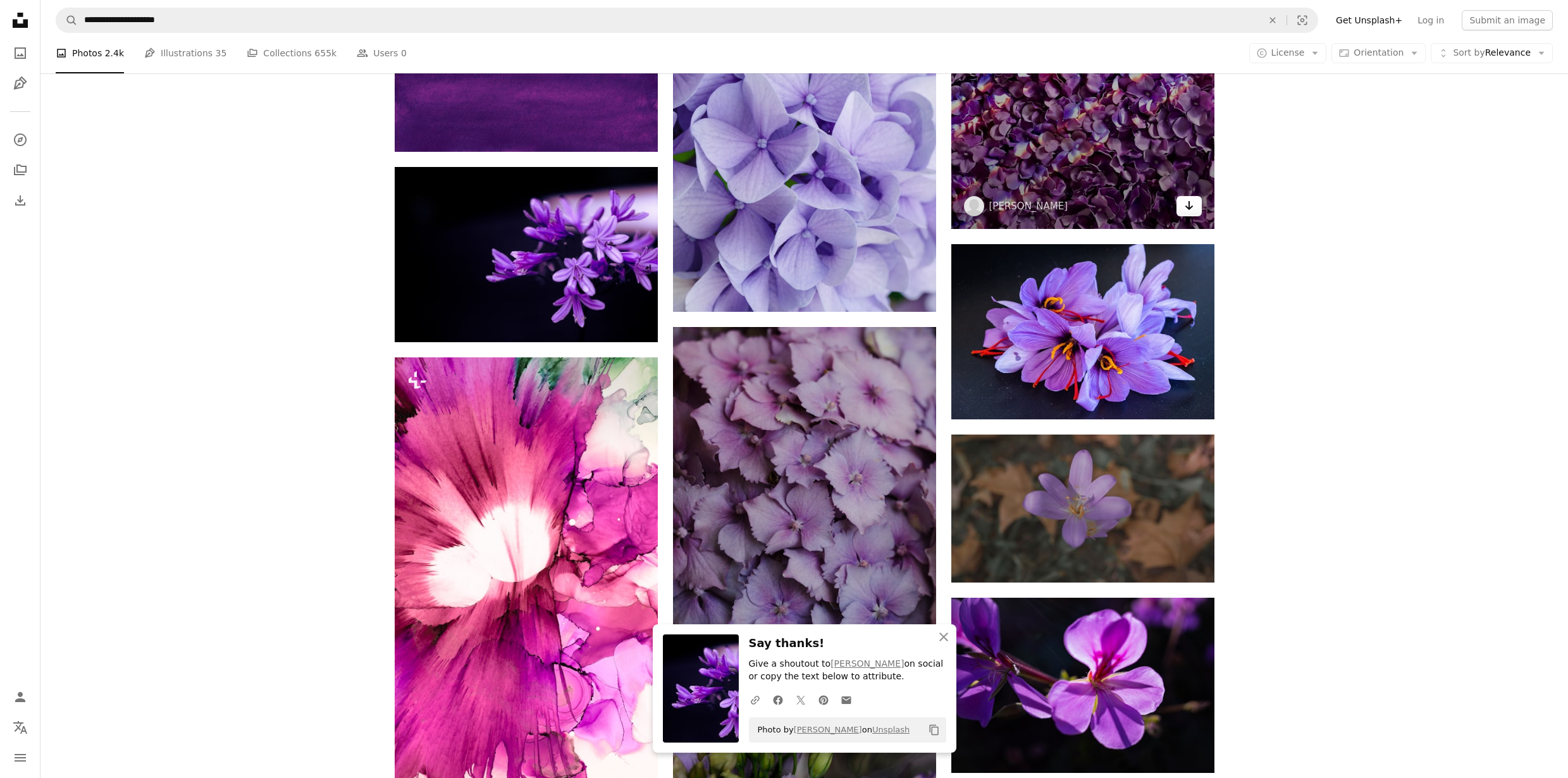
click at [1184, 204] on icon "Arrow pointing down" at bounding box center [1189, 205] width 10 height 15
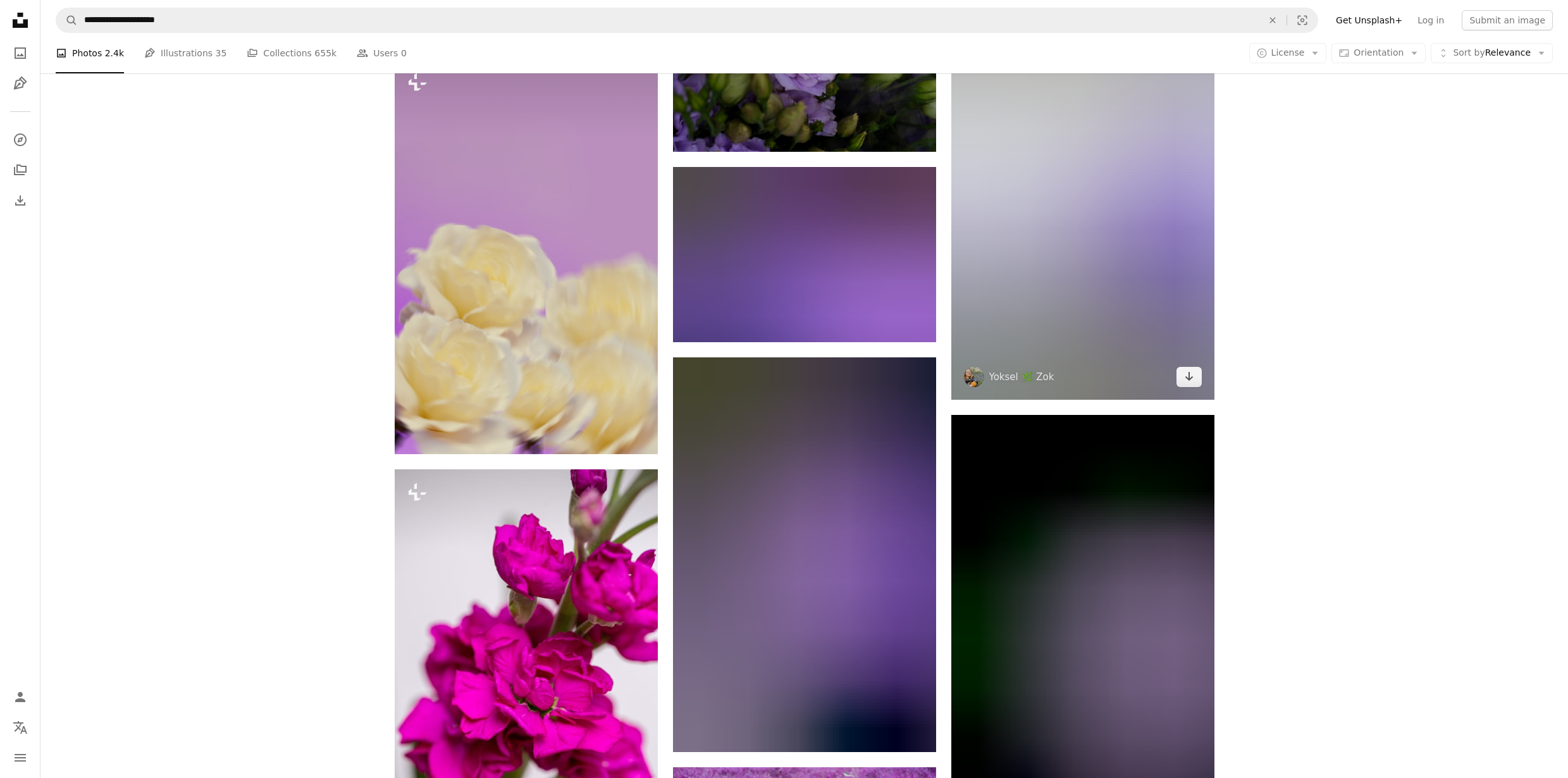
scroll to position [10933, 0]
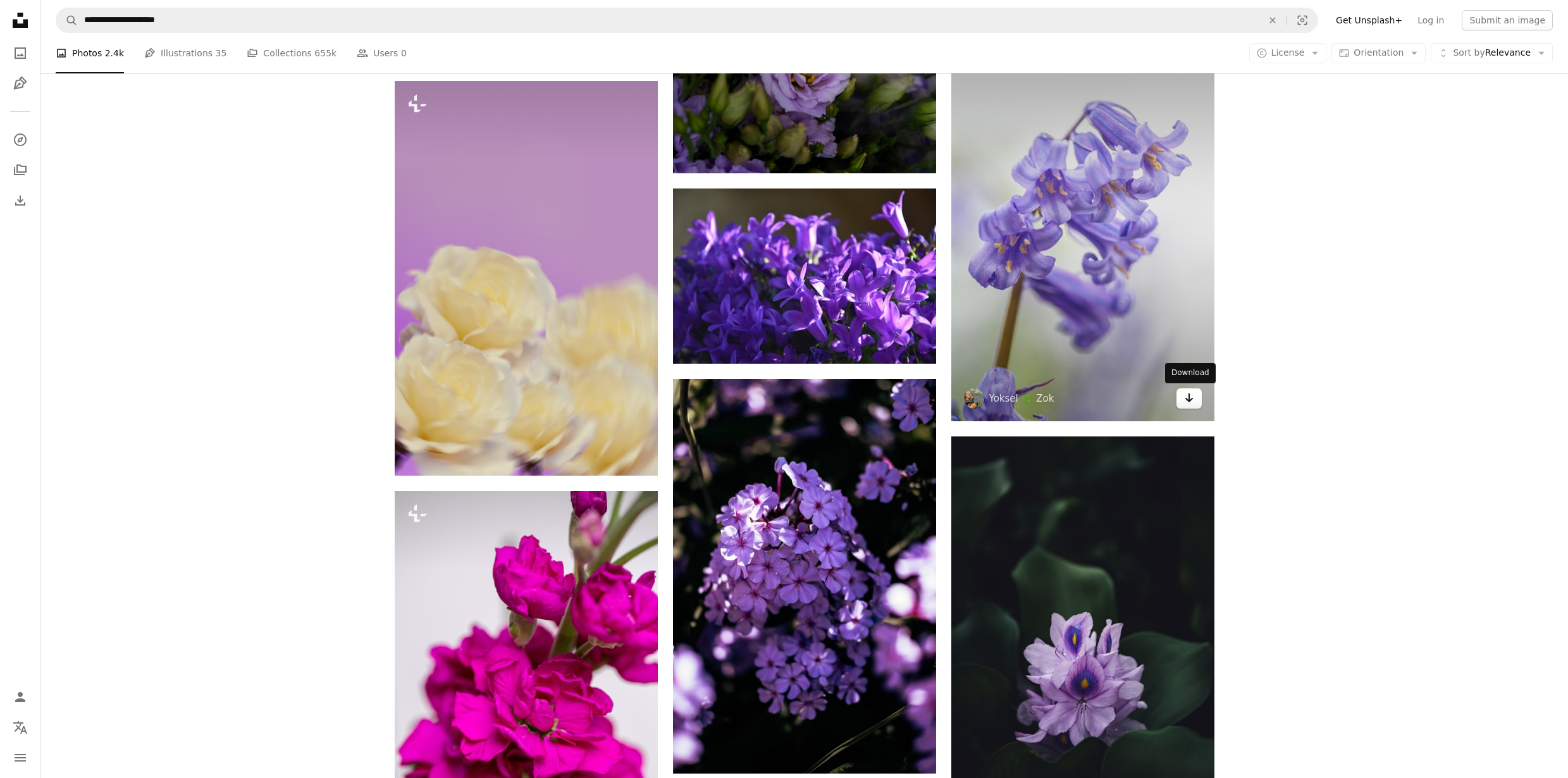
click at [1188, 394] on icon "Download" at bounding box center [1189, 398] width 9 height 9
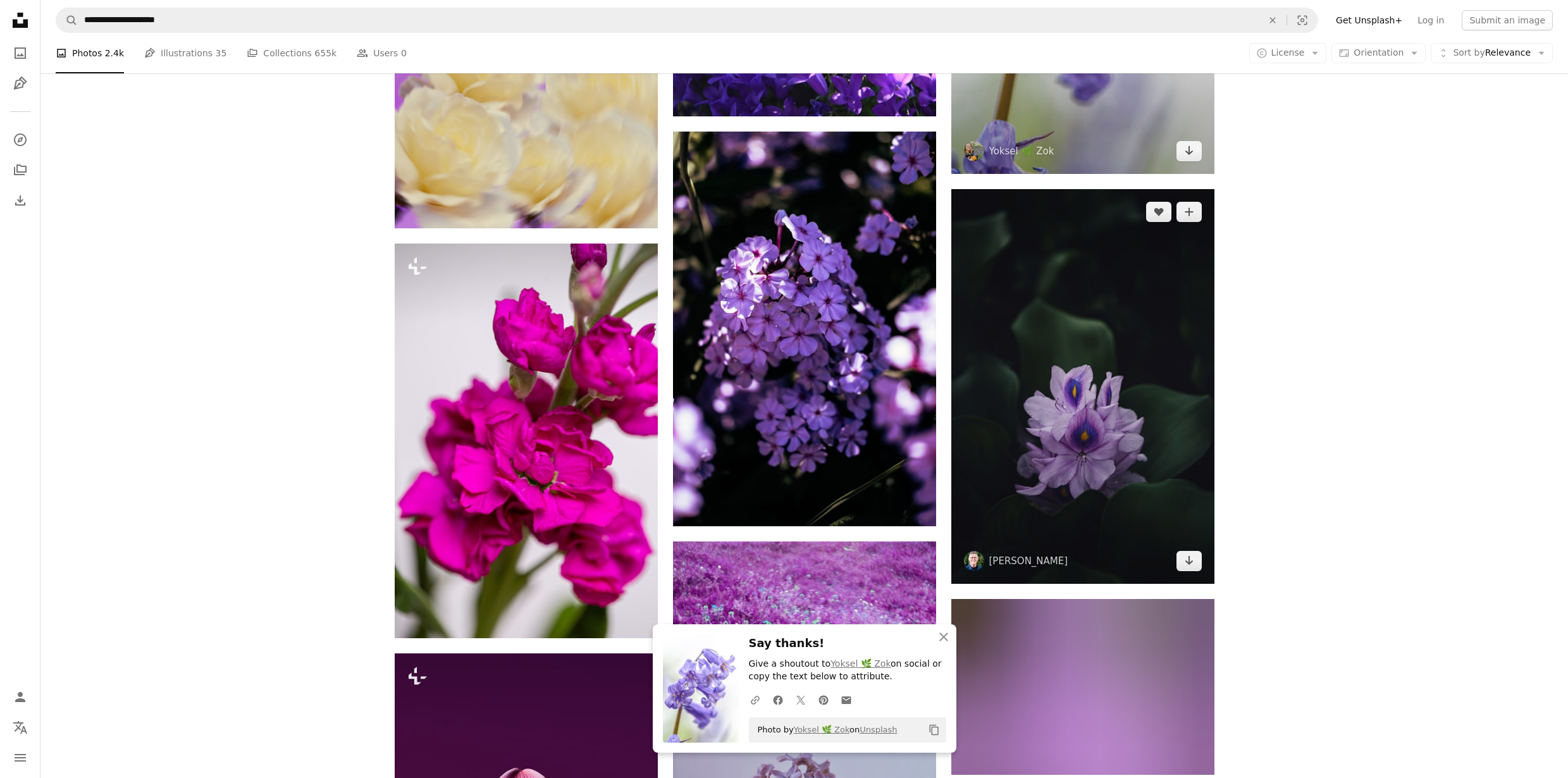
scroll to position [11183, 0]
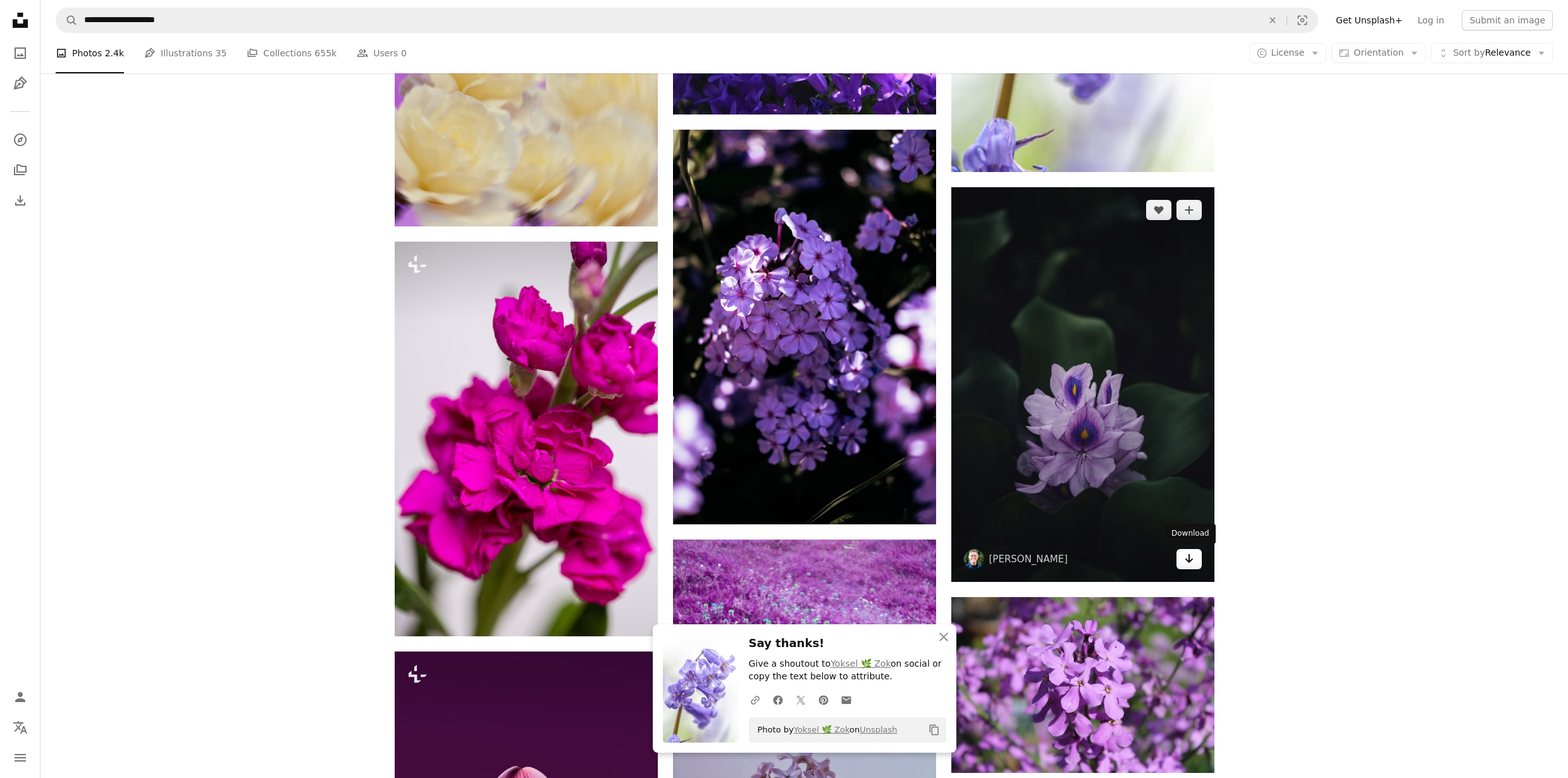
click at [1191, 553] on icon "Arrow pointing down" at bounding box center [1189, 558] width 10 height 15
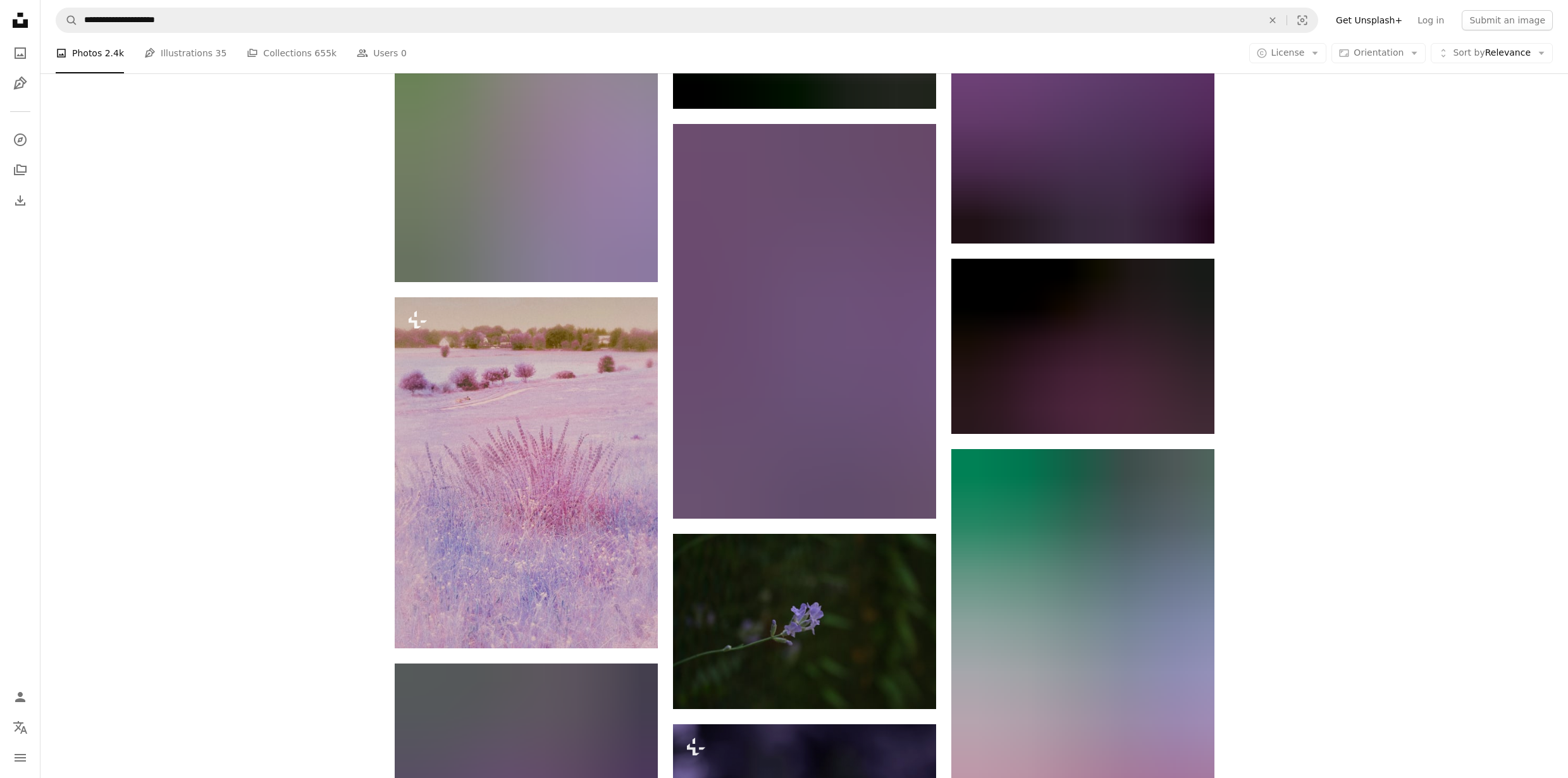
scroll to position [13349, 0]
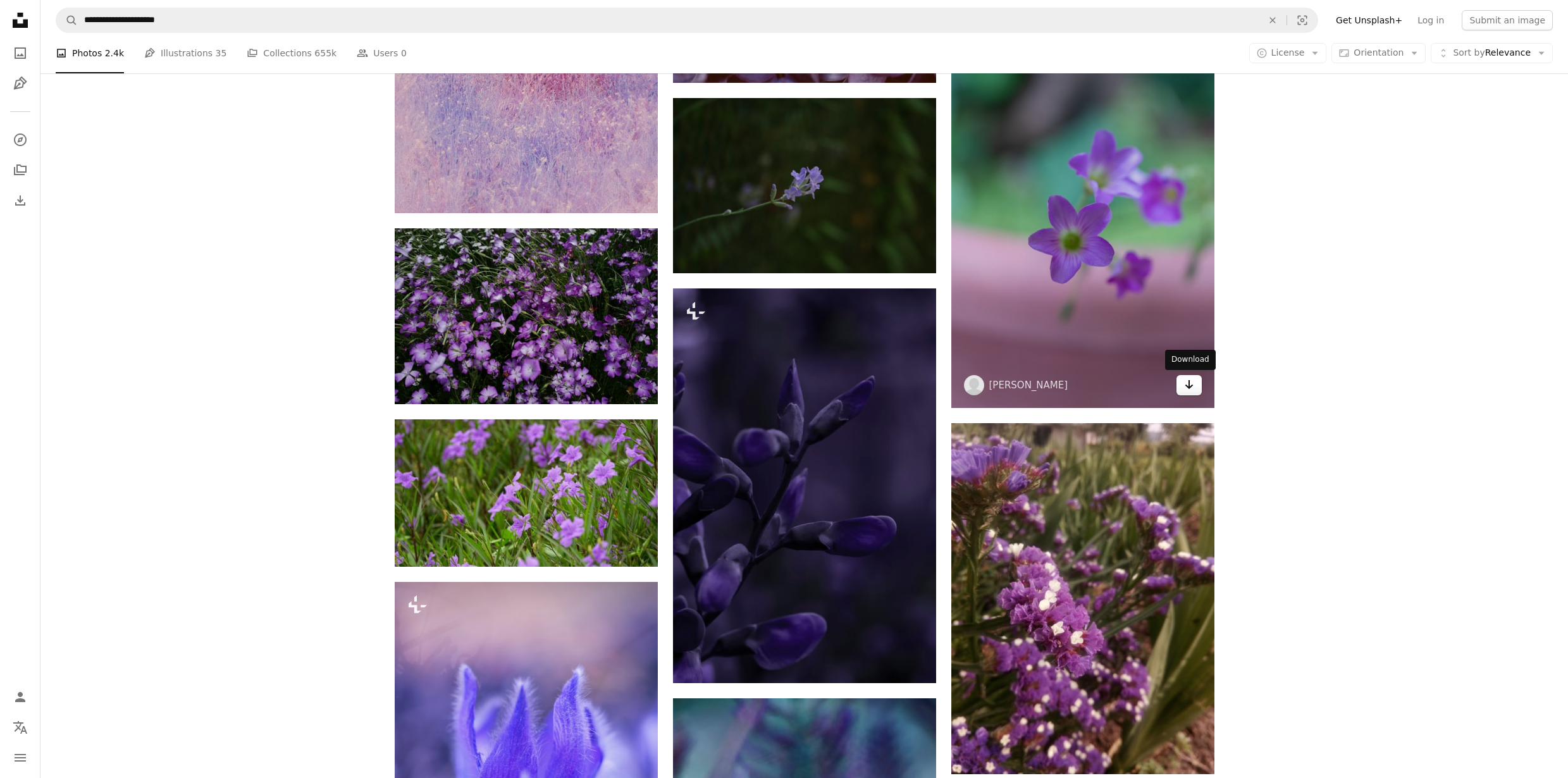
click at [1186, 385] on icon "Download" at bounding box center [1189, 385] width 9 height 9
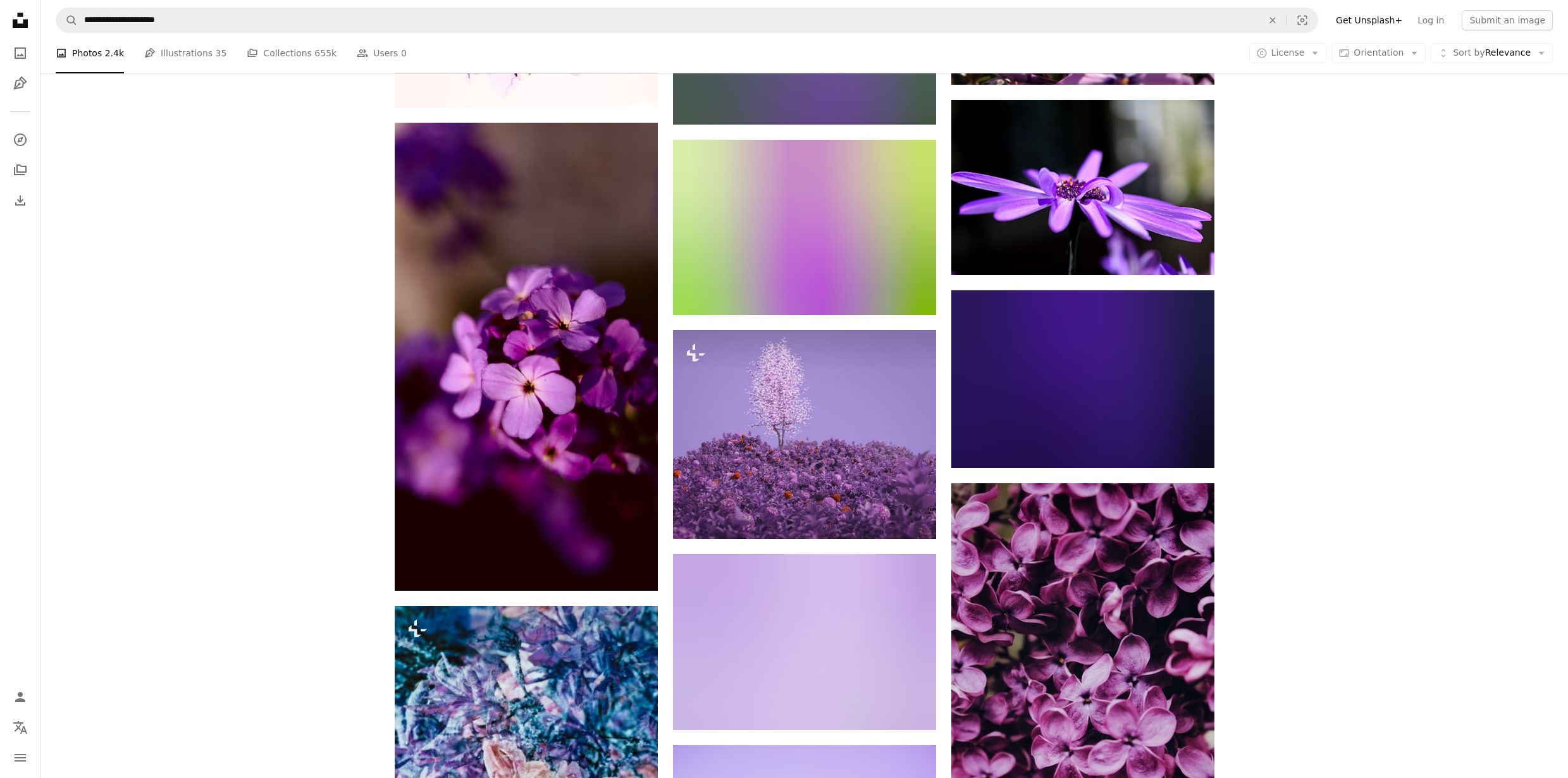
scroll to position [16610, 0]
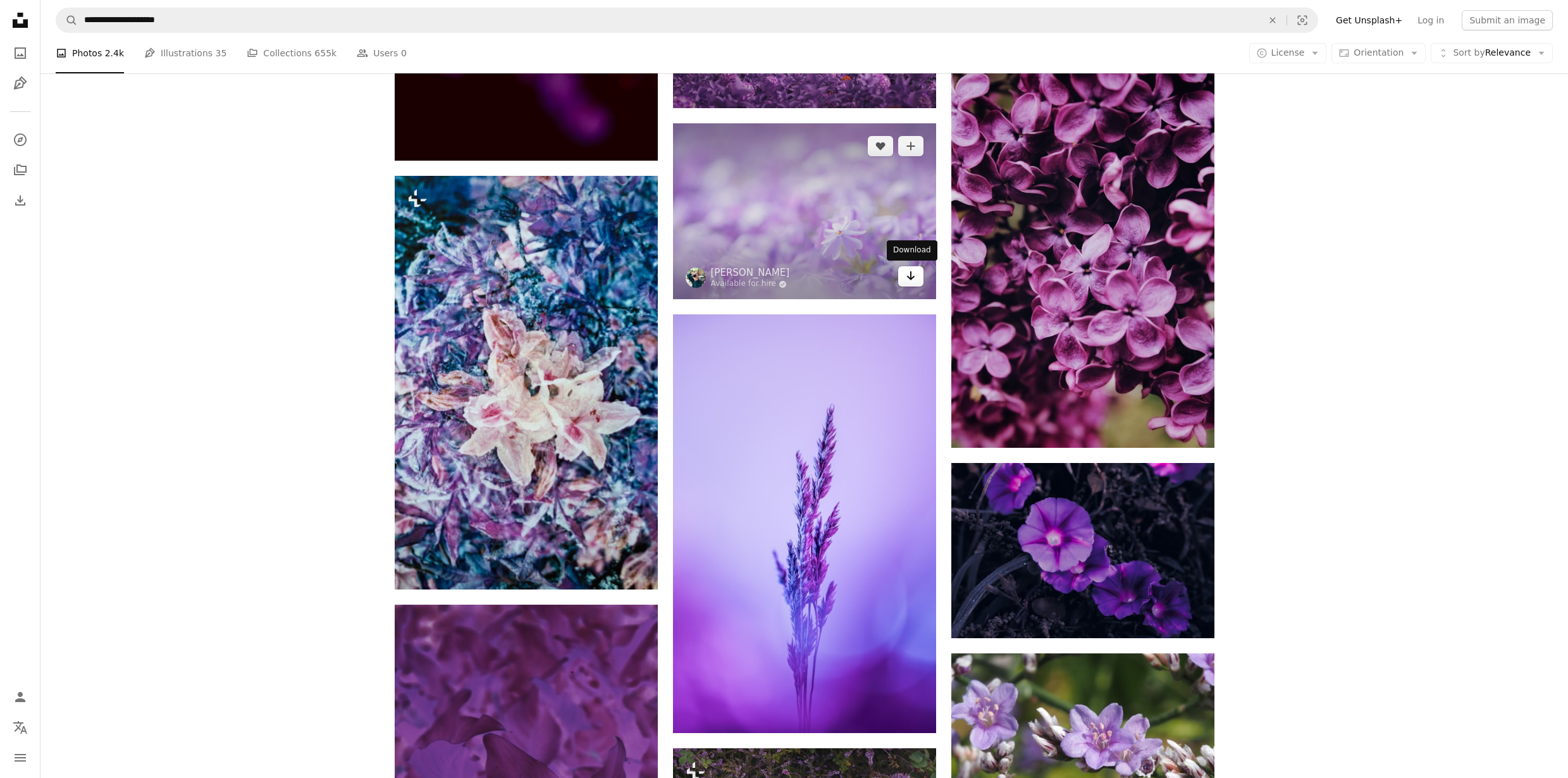
click at [912, 280] on icon "Arrow pointing down" at bounding box center [910, 275] width 10 height 15
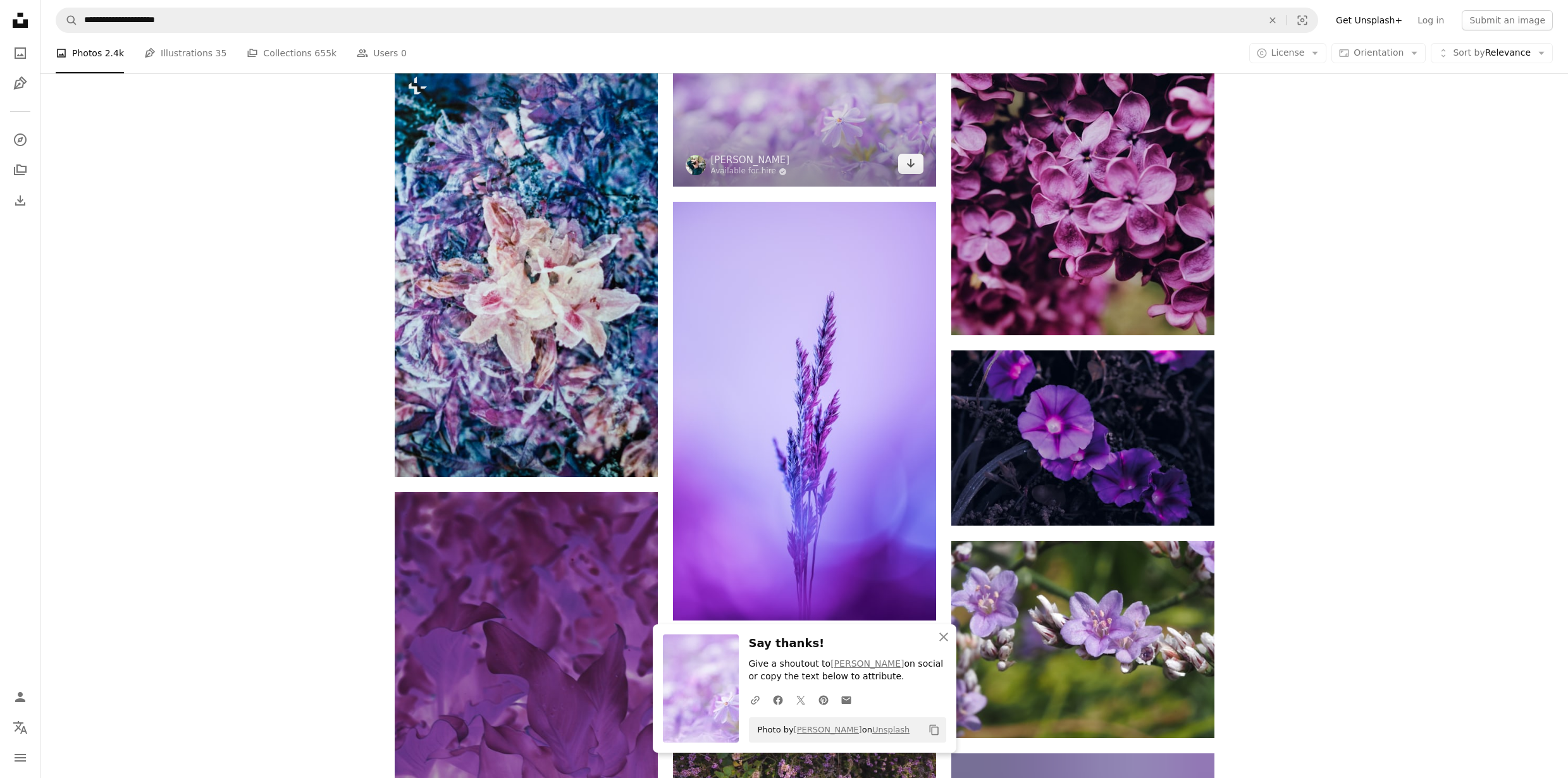
scroll to position [17022, 0]
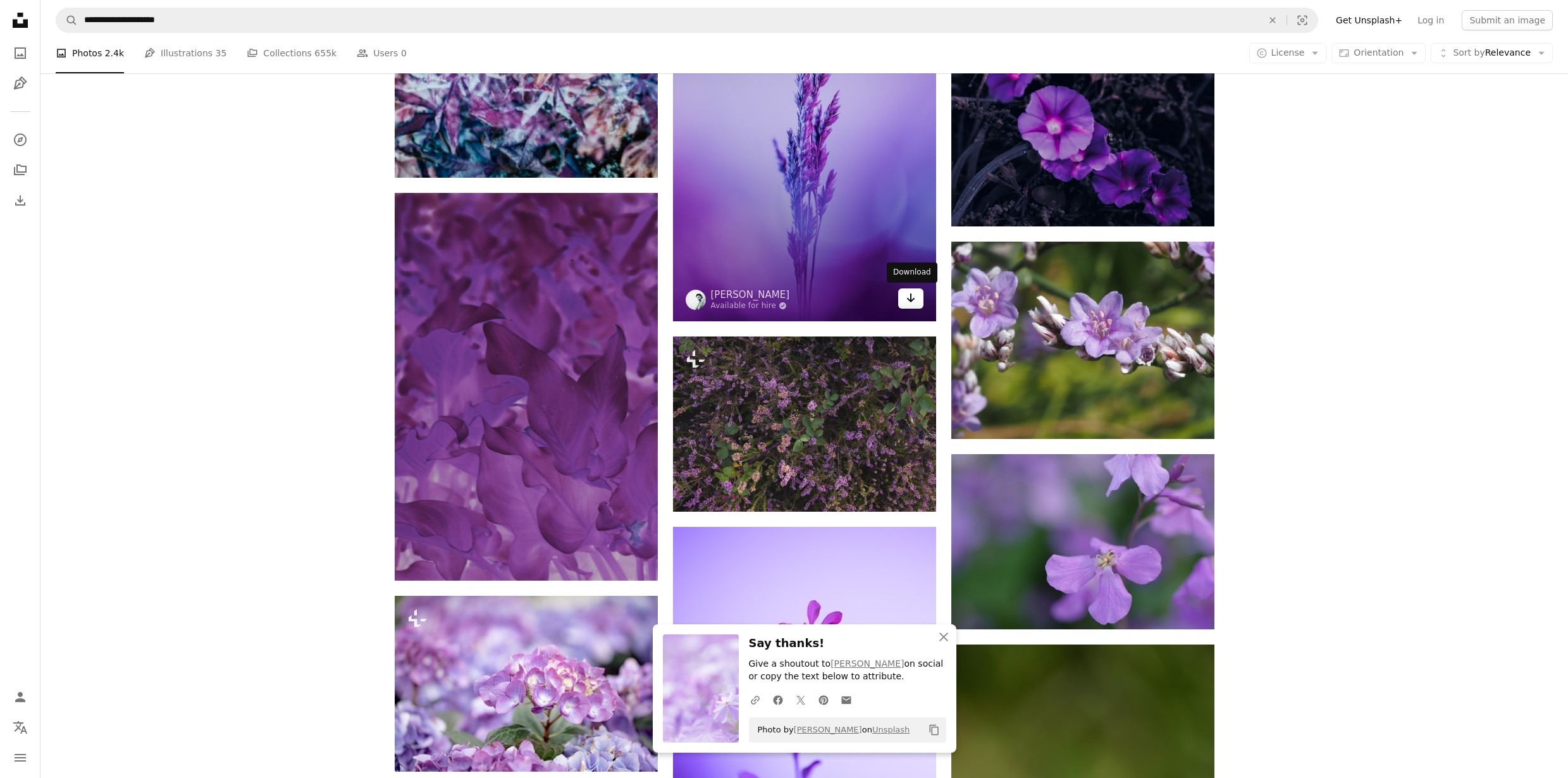
click at [912, 296] on icon "Arrow pointing down" at bounding box center [910, 297] width 10 height 15
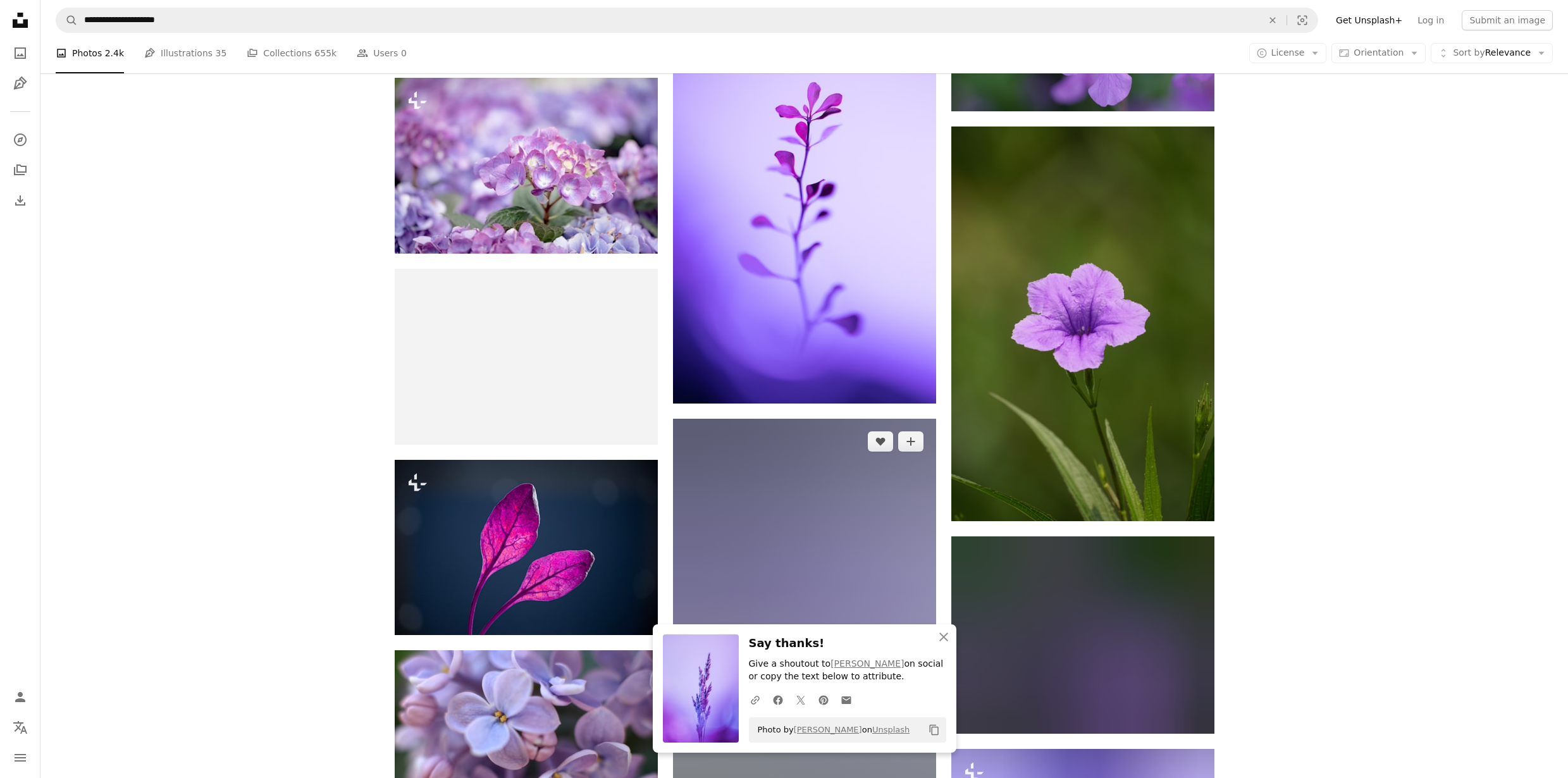
scroll to position [17678, 0]
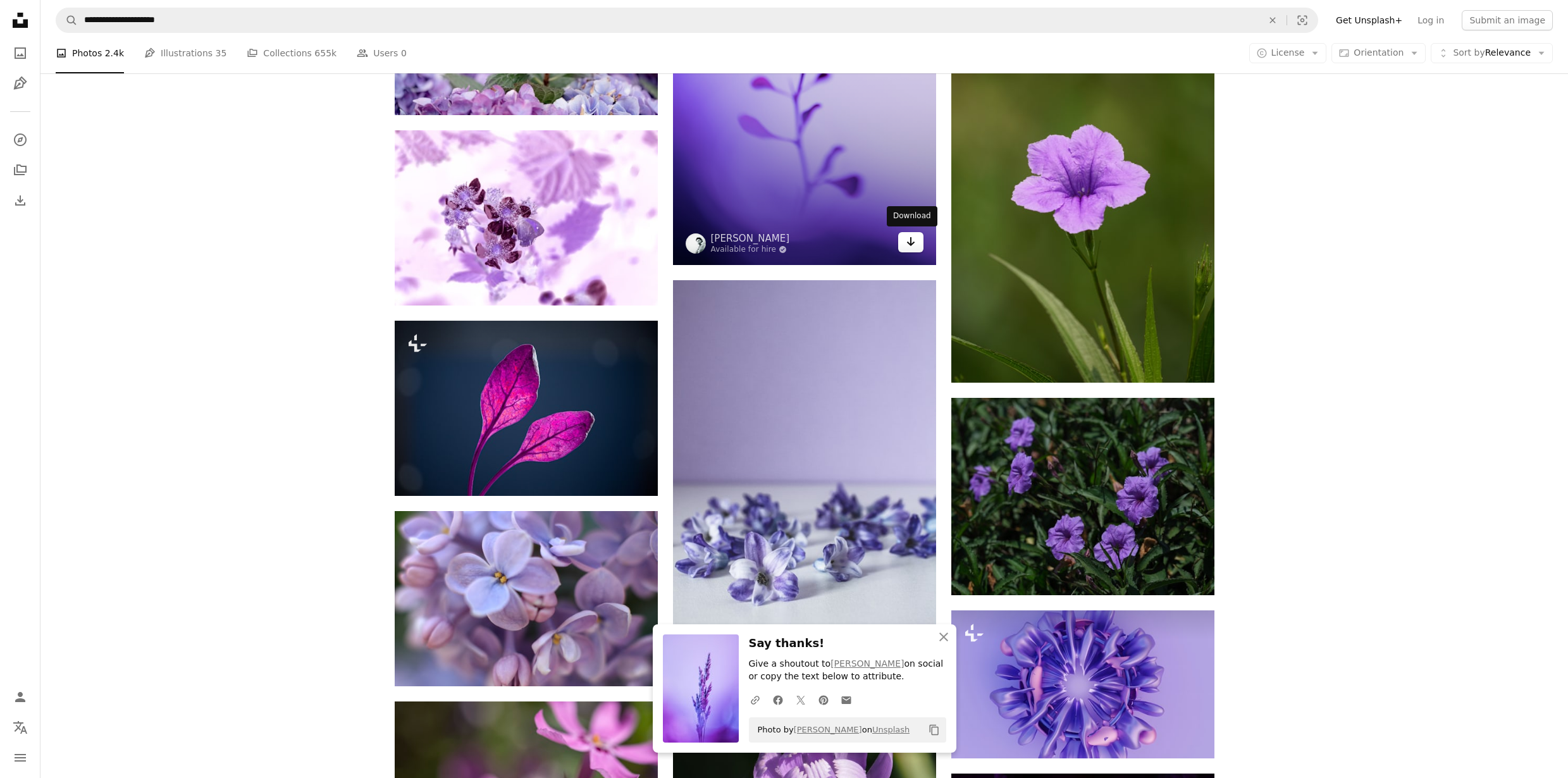
click at [913, 249] on link "Arrow pointing down" at bounding box center [911, 242] width 26 height 20
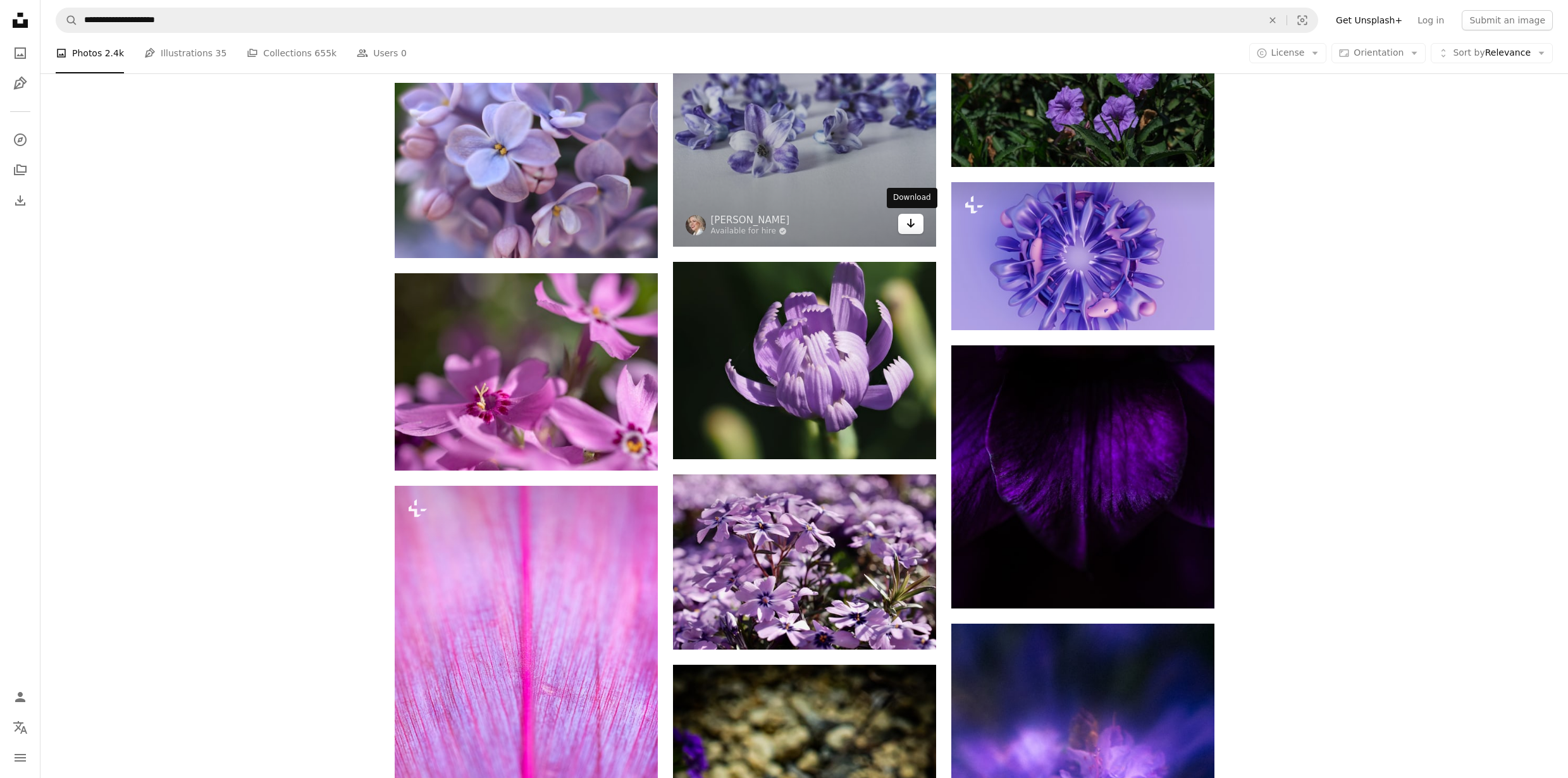
click at [915, 225] on icon "Arrow pointing down" at bounding box center [910, 223] width 10 height 15
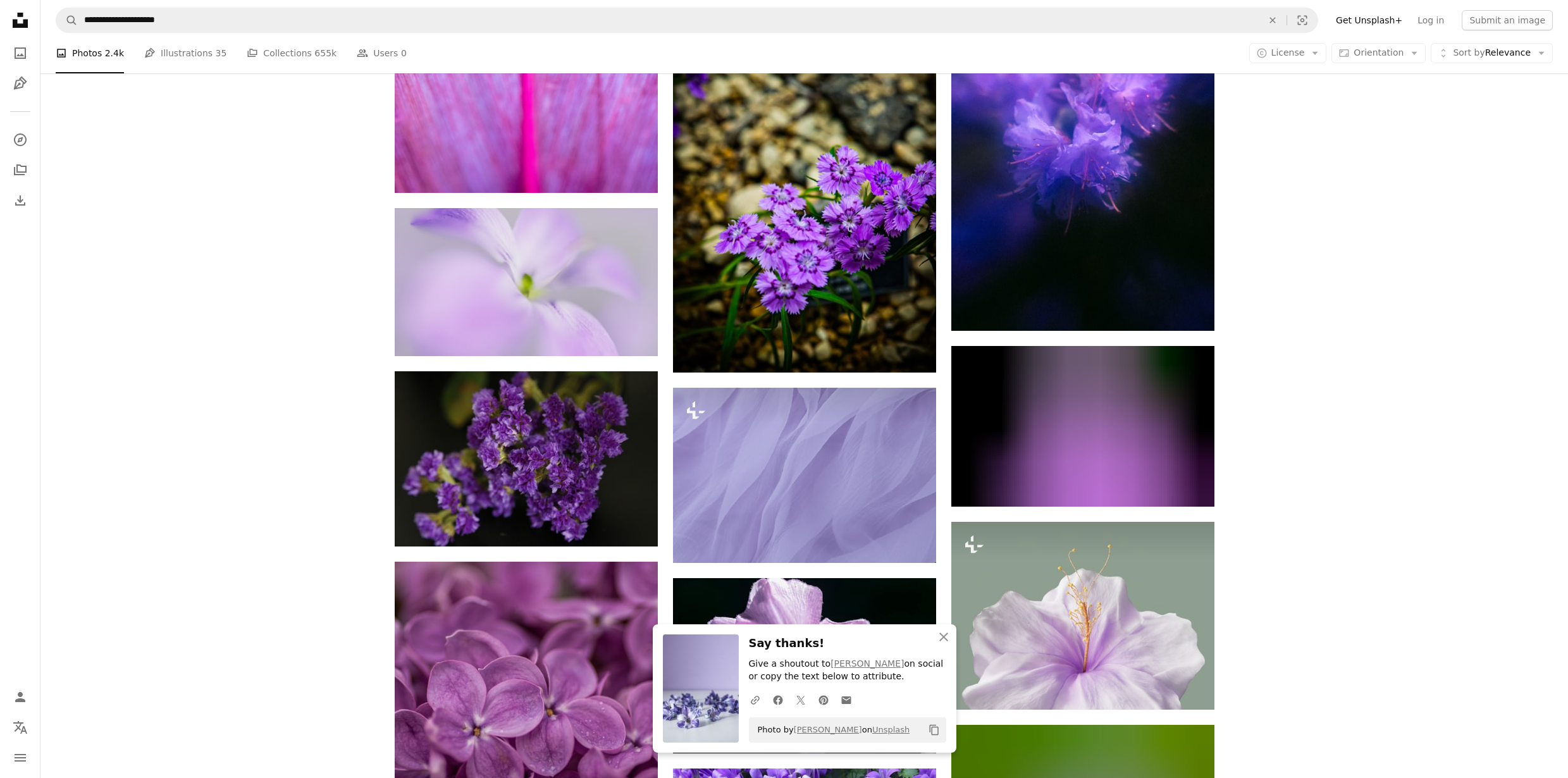
scroll to position [18792, 0]
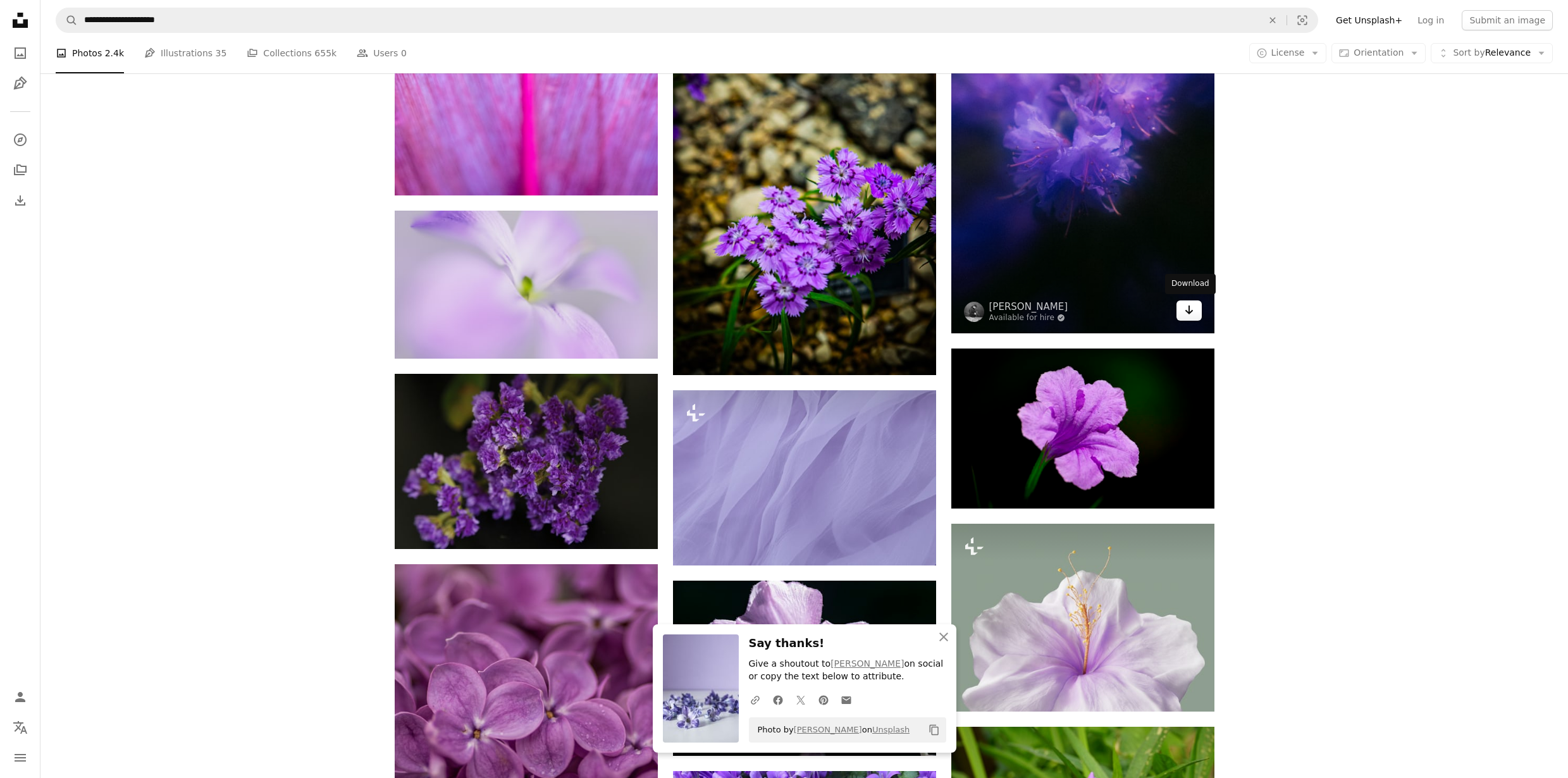
click at [1184, 313] on icon "Arrow pointing down" at bounding box center [1189, 309] width 10 height 15
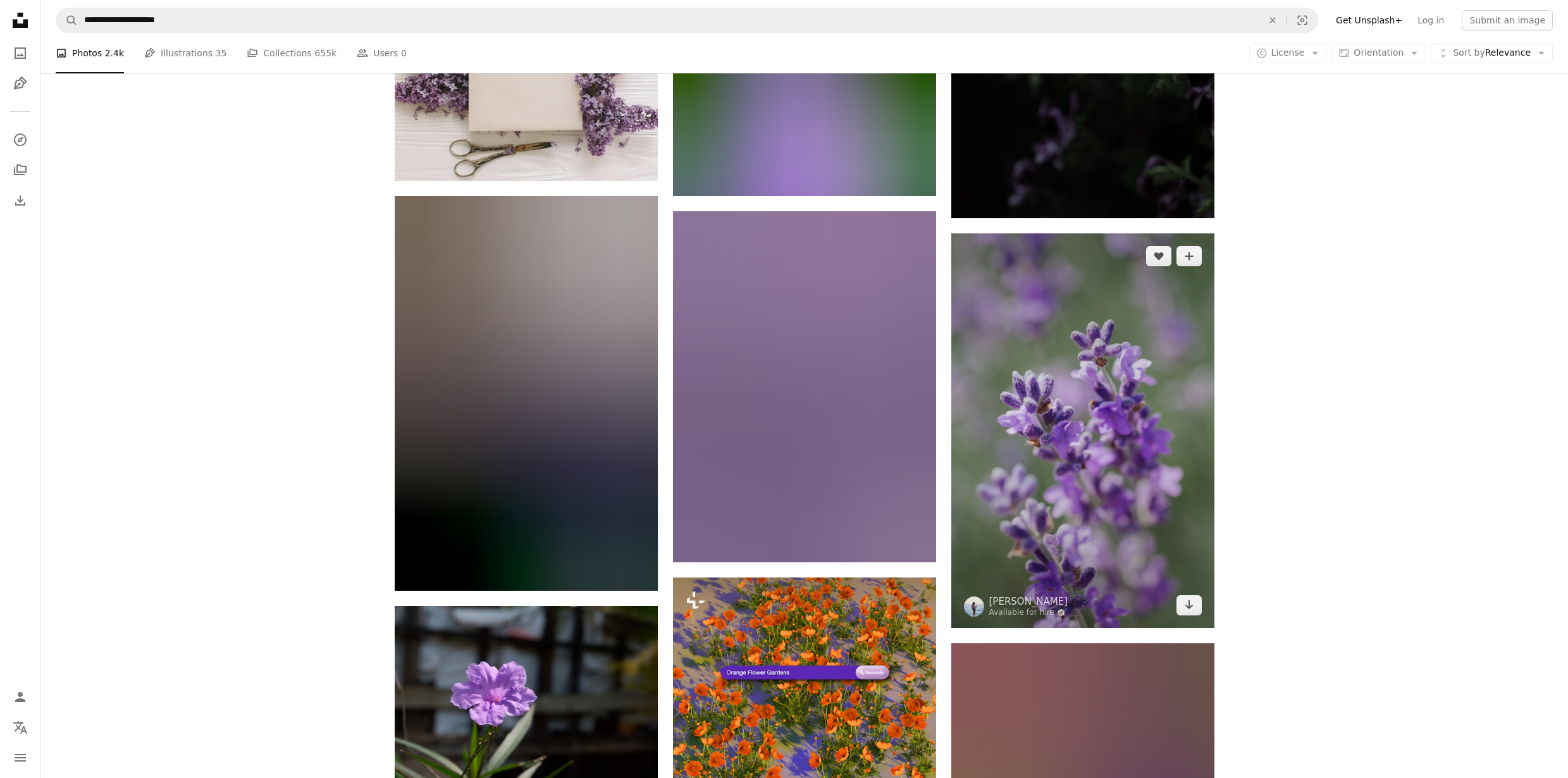
scroll to position [20373, 0]
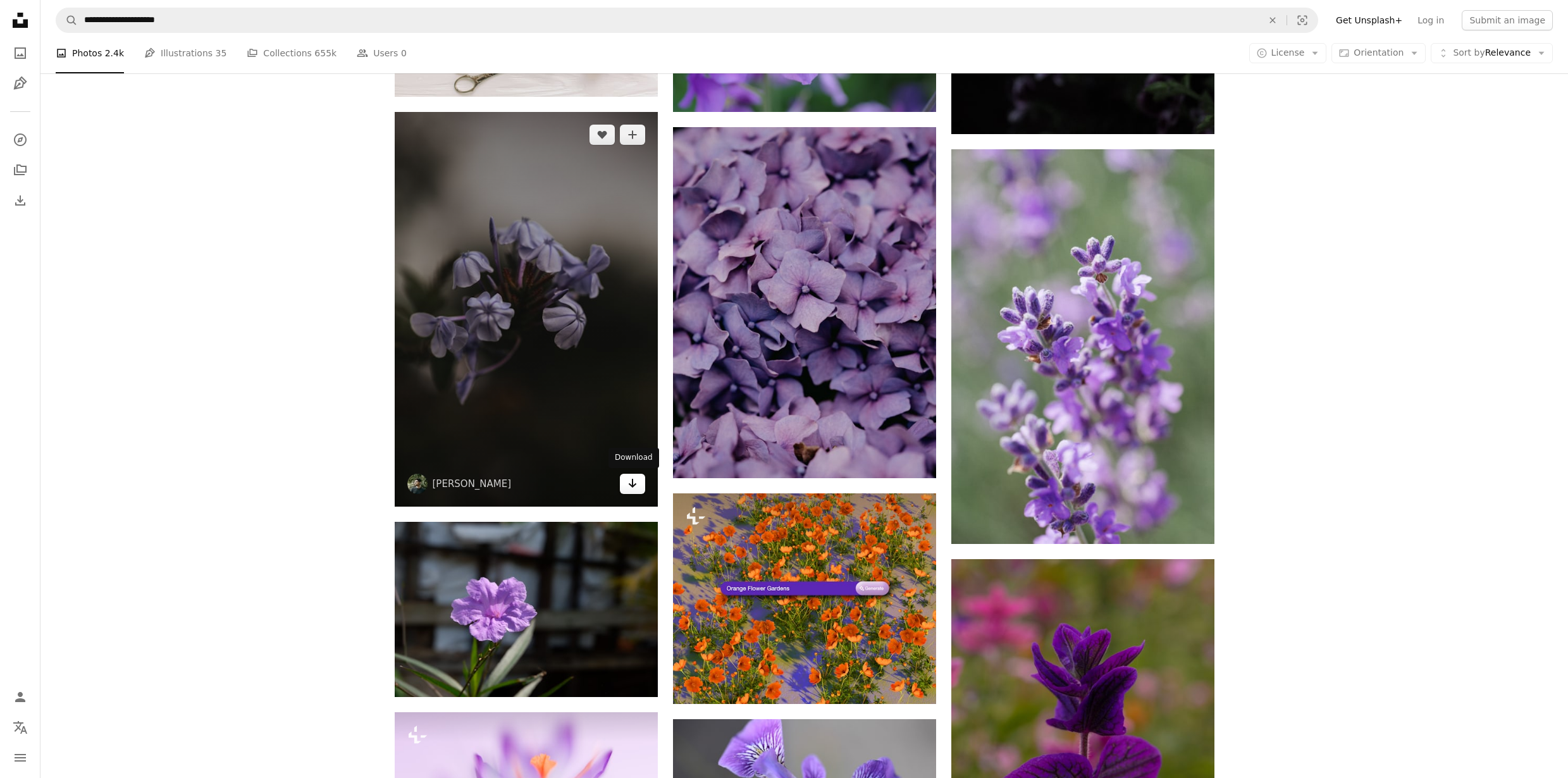
click at [635, 482] on icon "Arrow pointing down" at bounding box center [633, 483] width 10 height 15
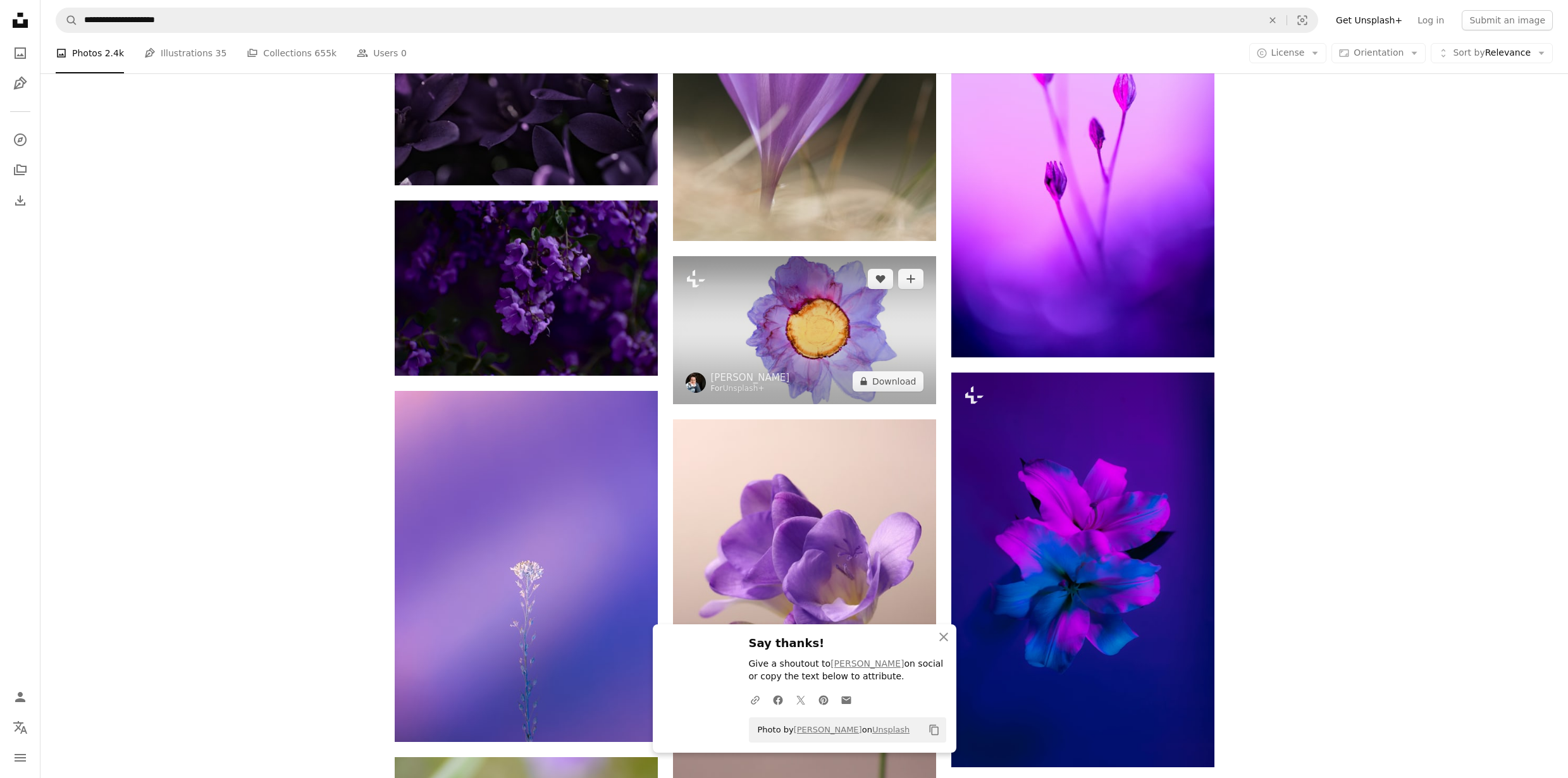
scroll to position [21267, 0]
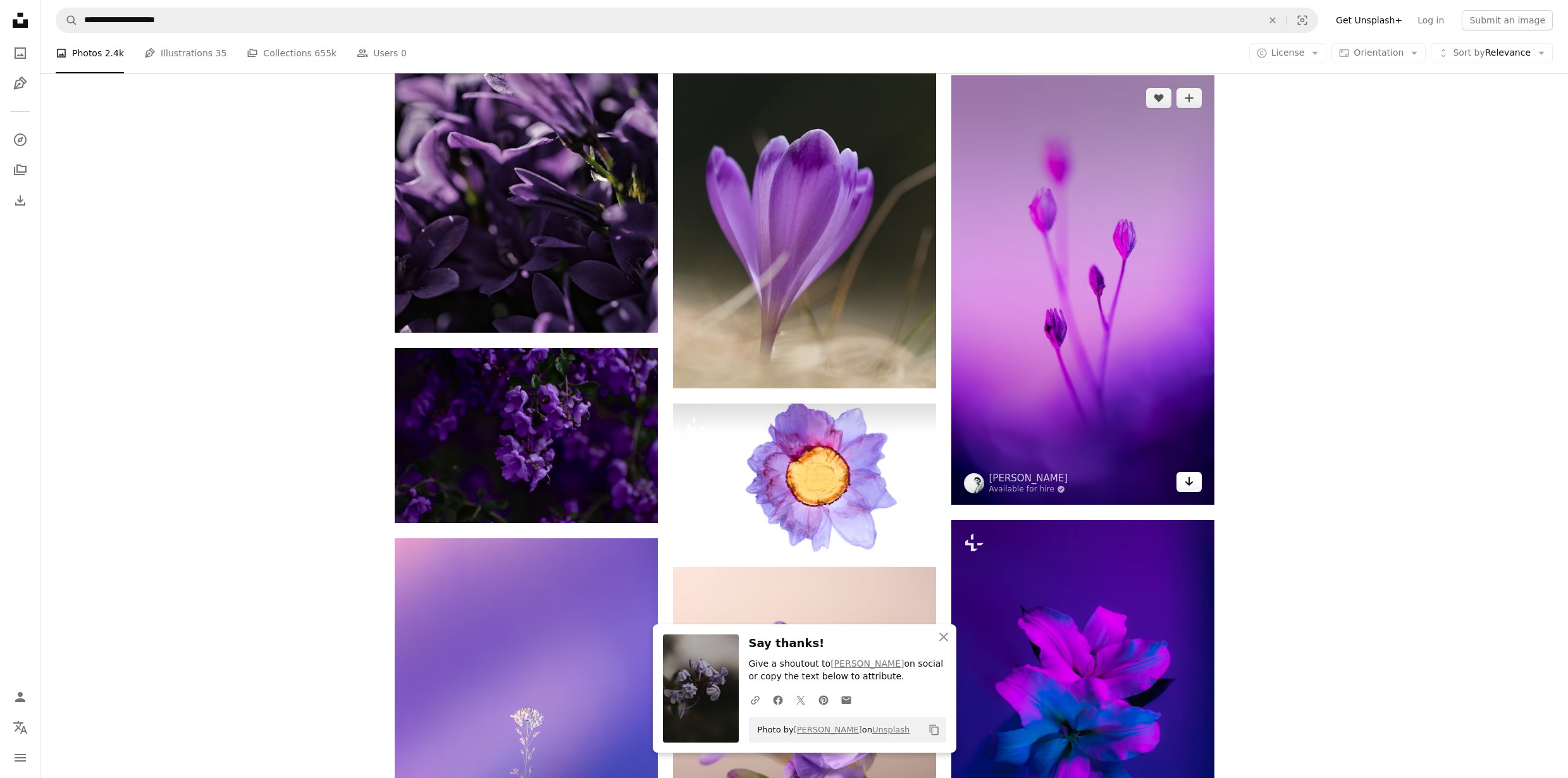
click at [1189, 479] on icon "Download" at bounding box center [1189, 481] width 9 height 9
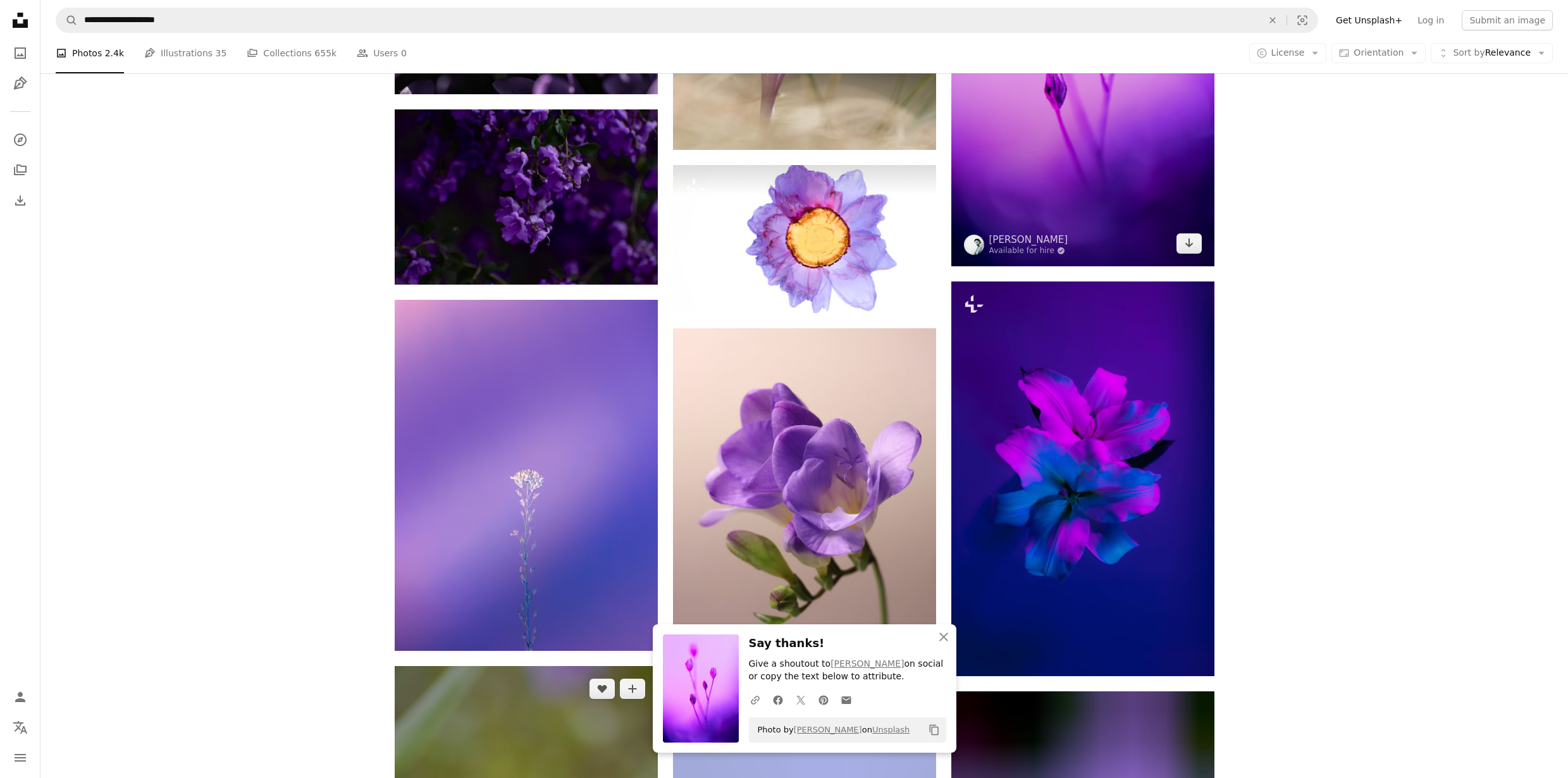
scroll to position [21723, 0]
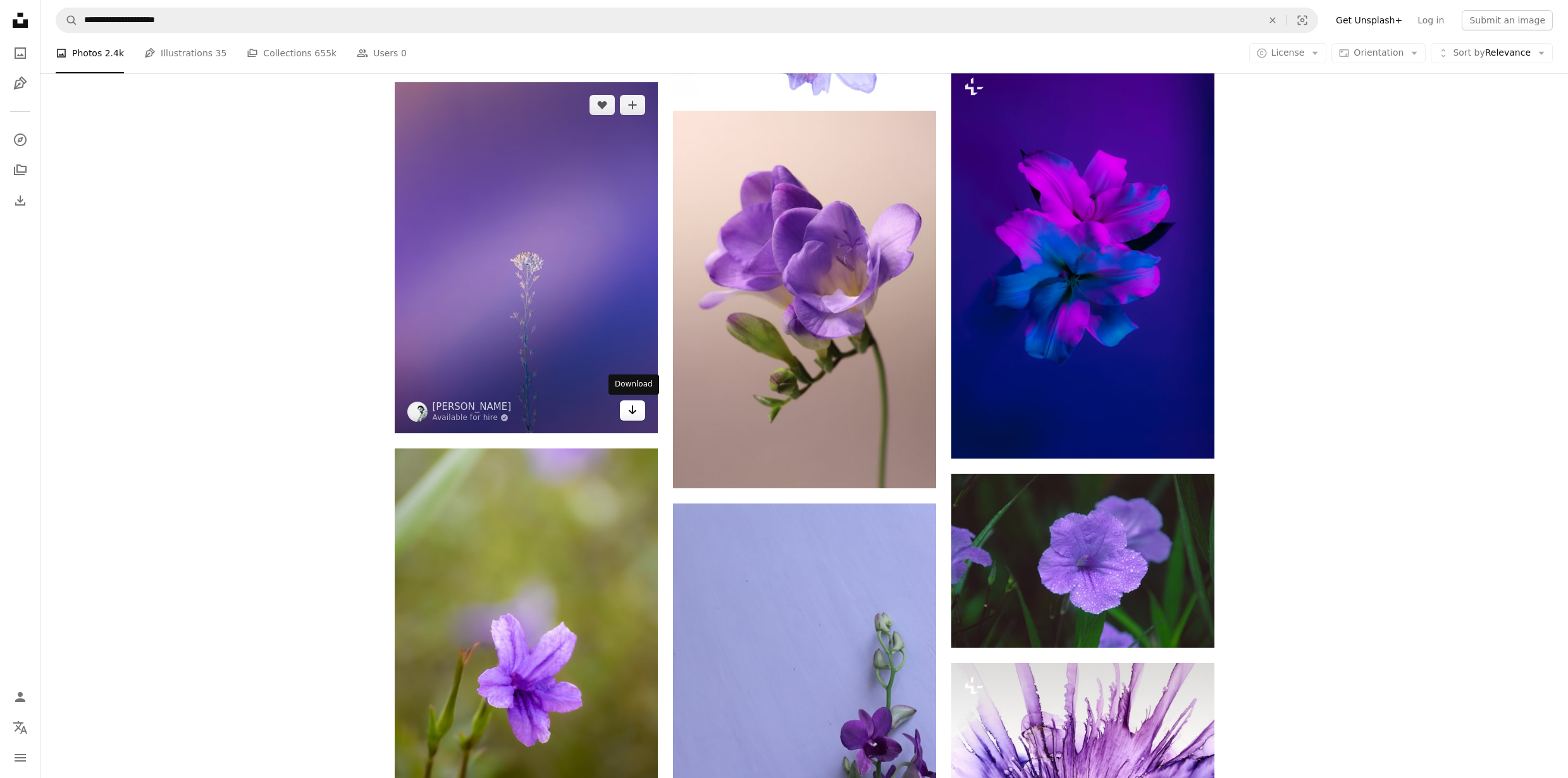
click at [628, 410] on icon "Arrow pointing down" at bounding box center [633, 410] width 10 height 15
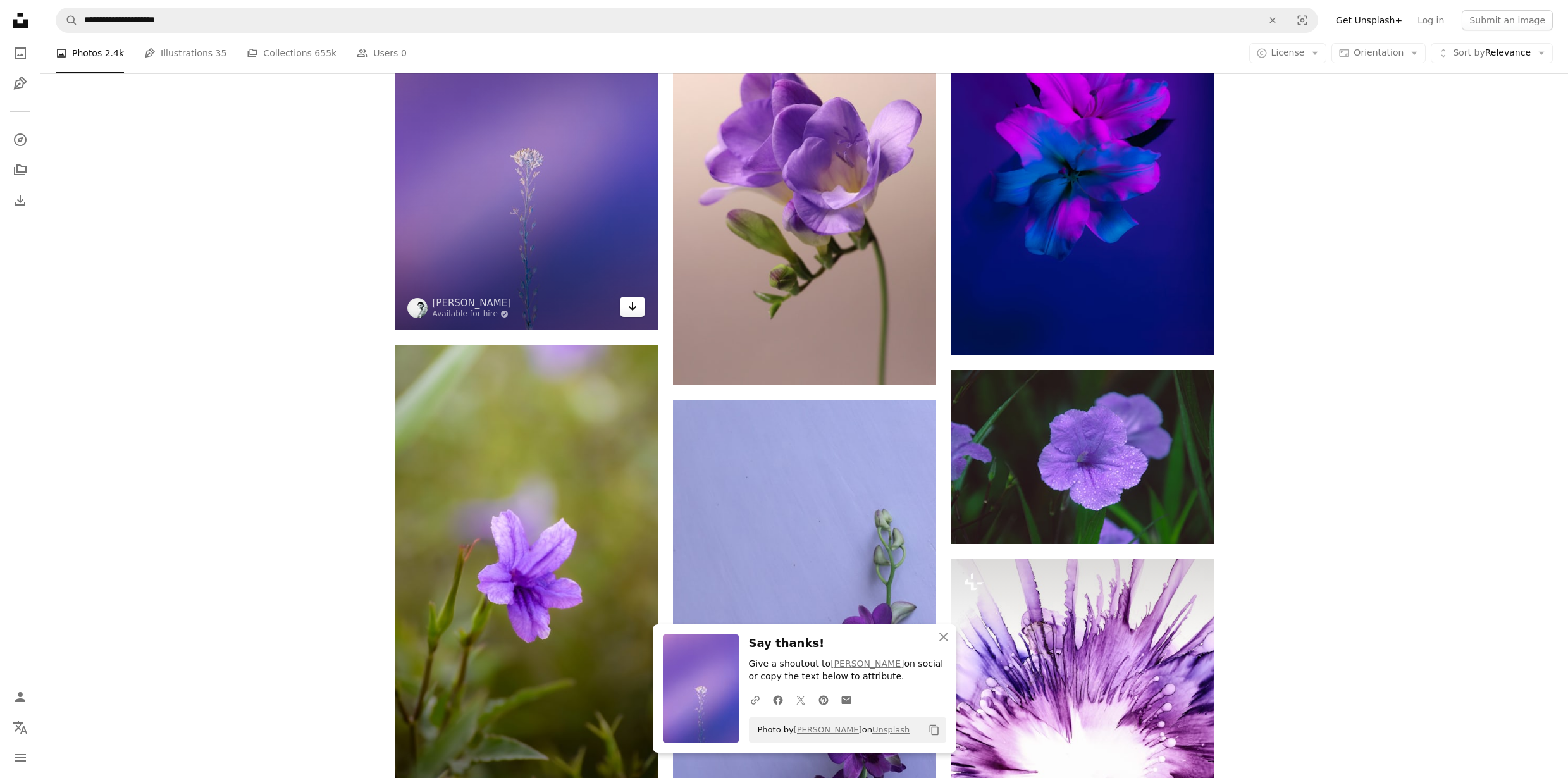
scroll to position [21967, 0]
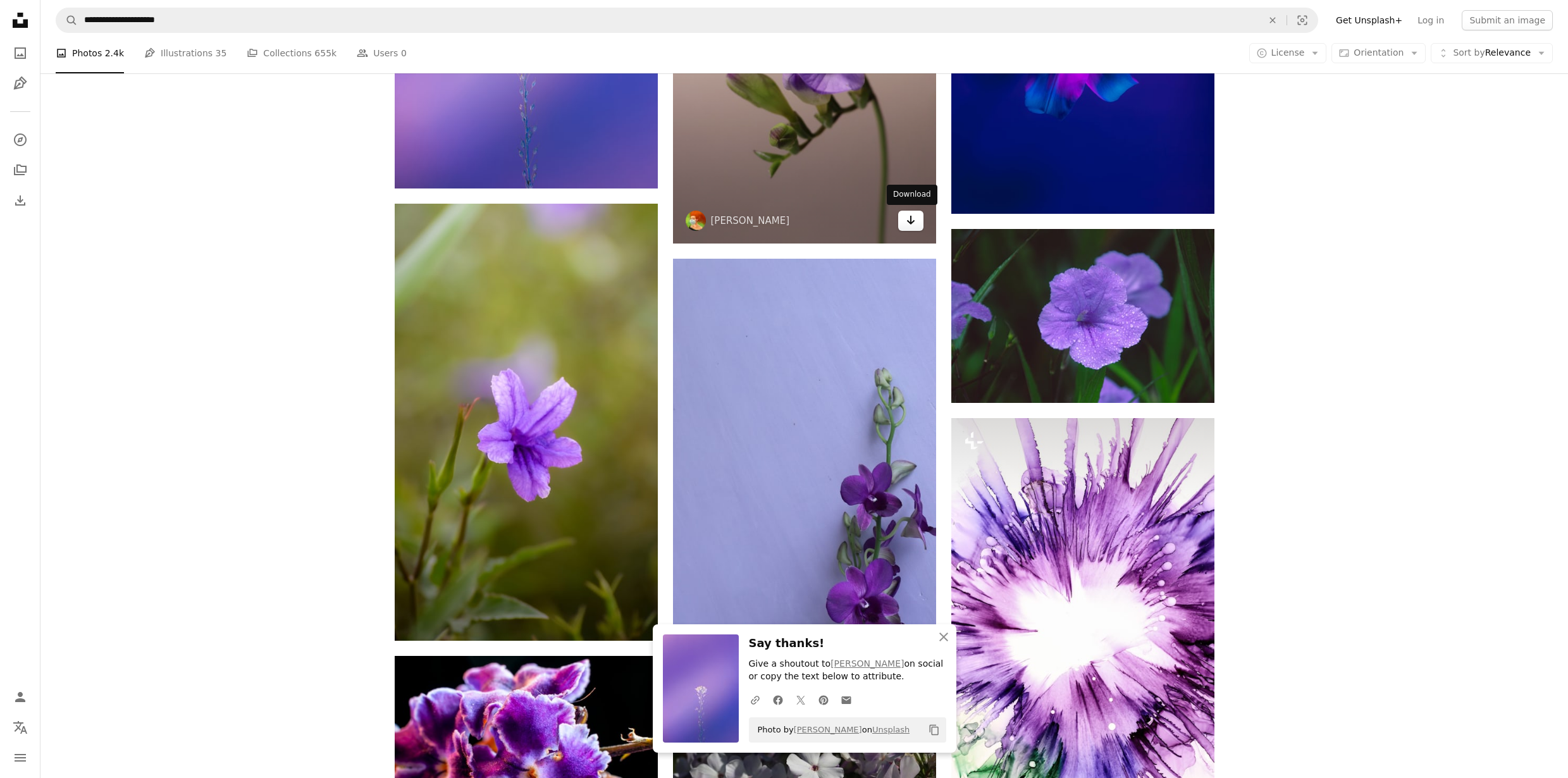
click at [908, 221] on icon "Download" at bounding box center [910, 220] width 9 height 9
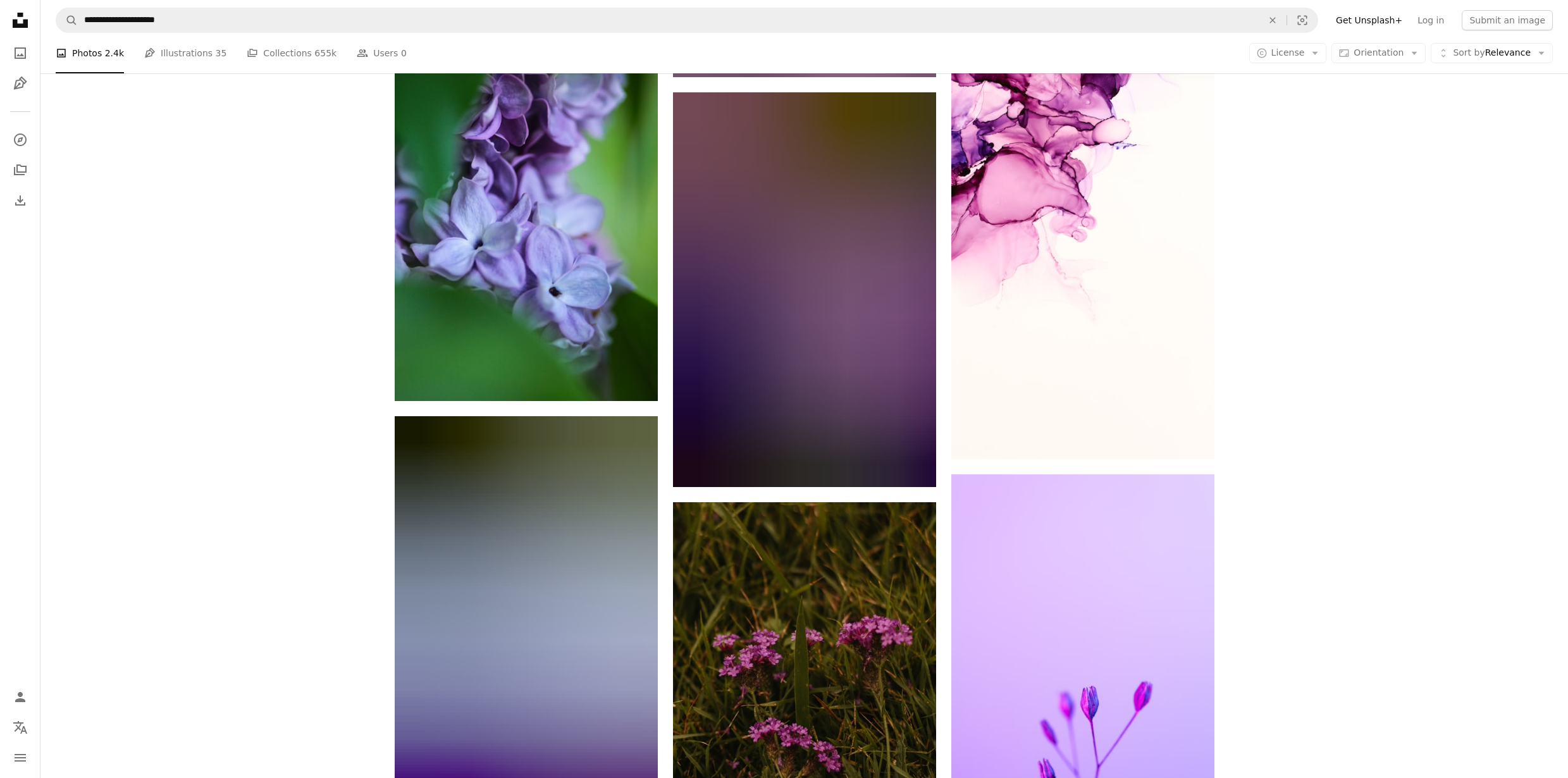
scroll to position [27184, 0]
